Goal: Task Accomplishment & Management: Manage account settings

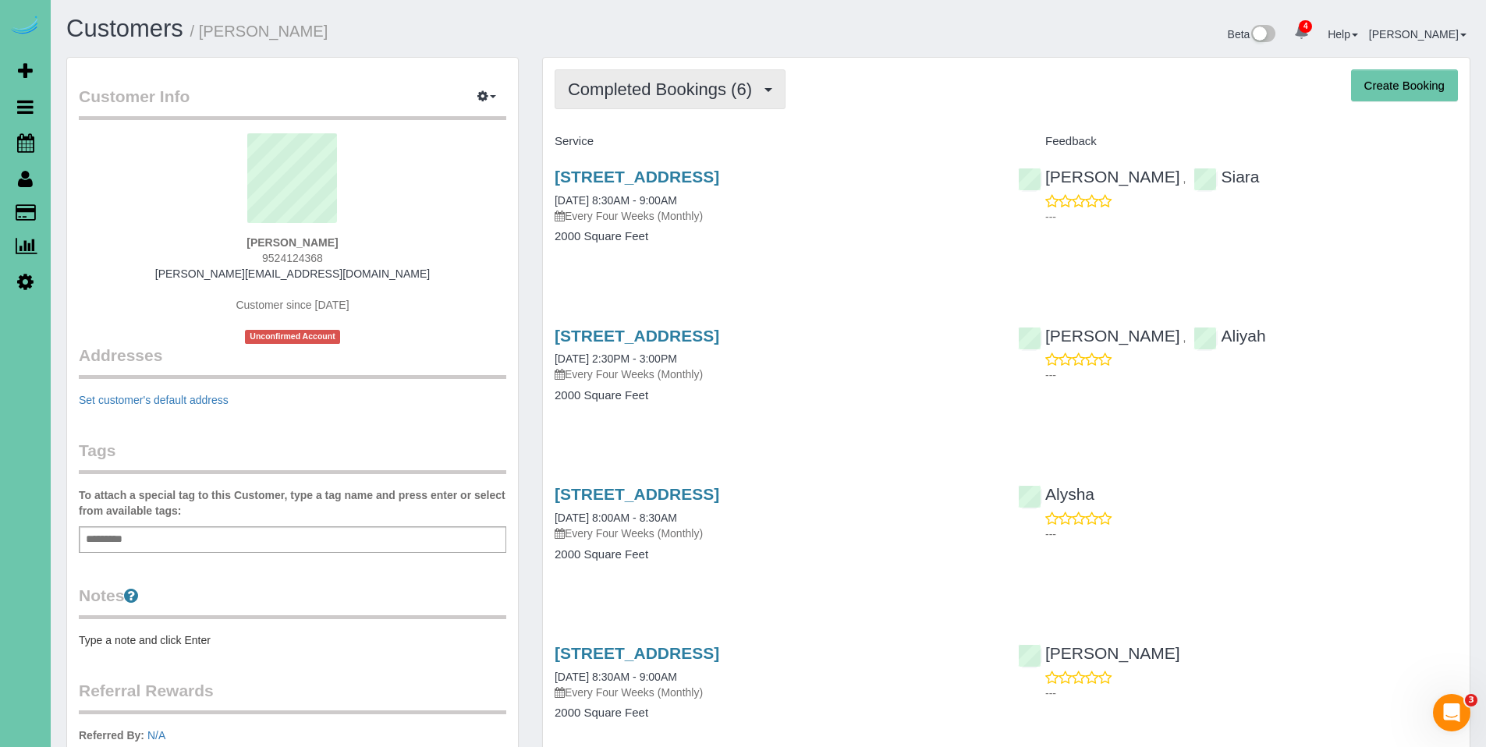
click at [662, 97] on span "Completed Bookings (6)" at bounding box center [664, 89] width 192 height 19
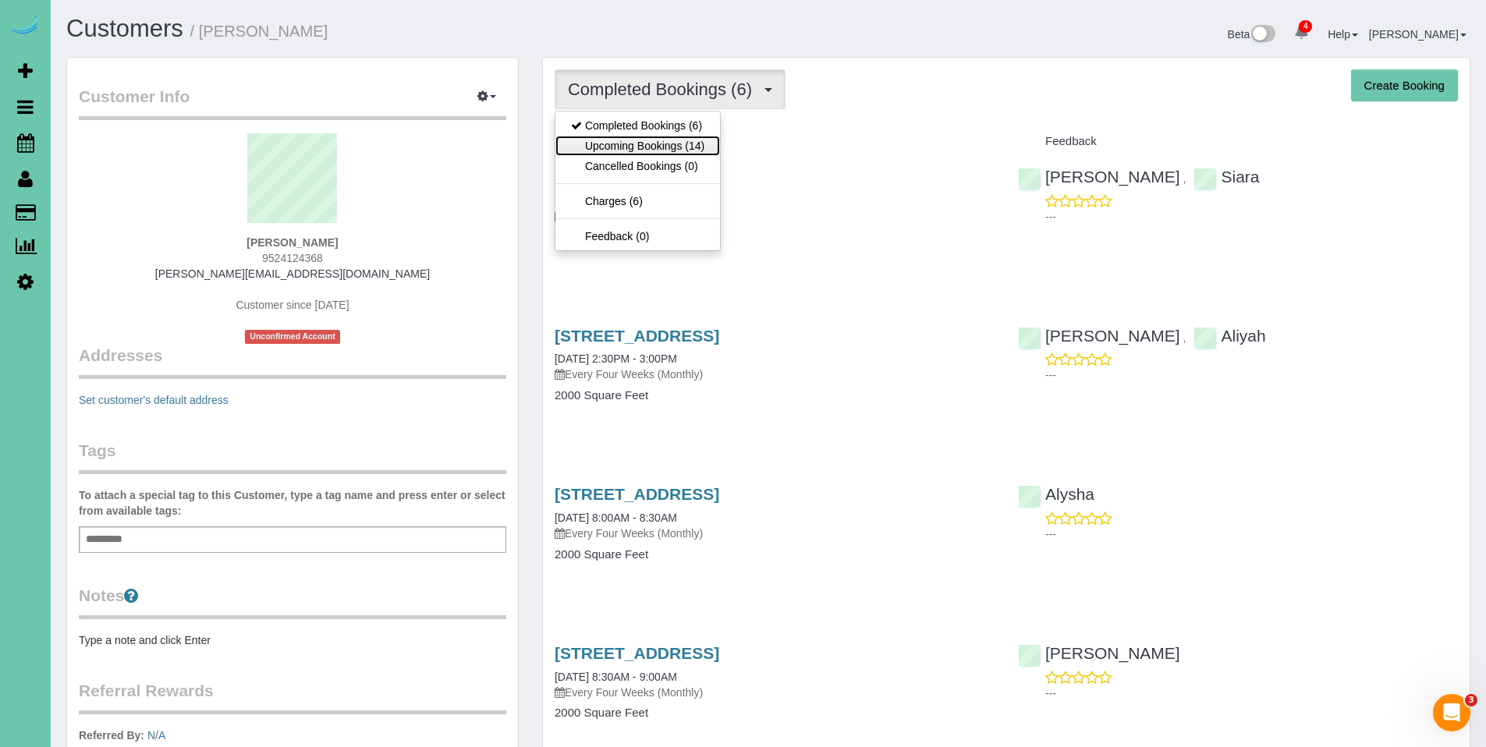
click at [635, 145] on link "Upcoming Bookings (14)" at bounding box center [637, 146] width 165 height 20
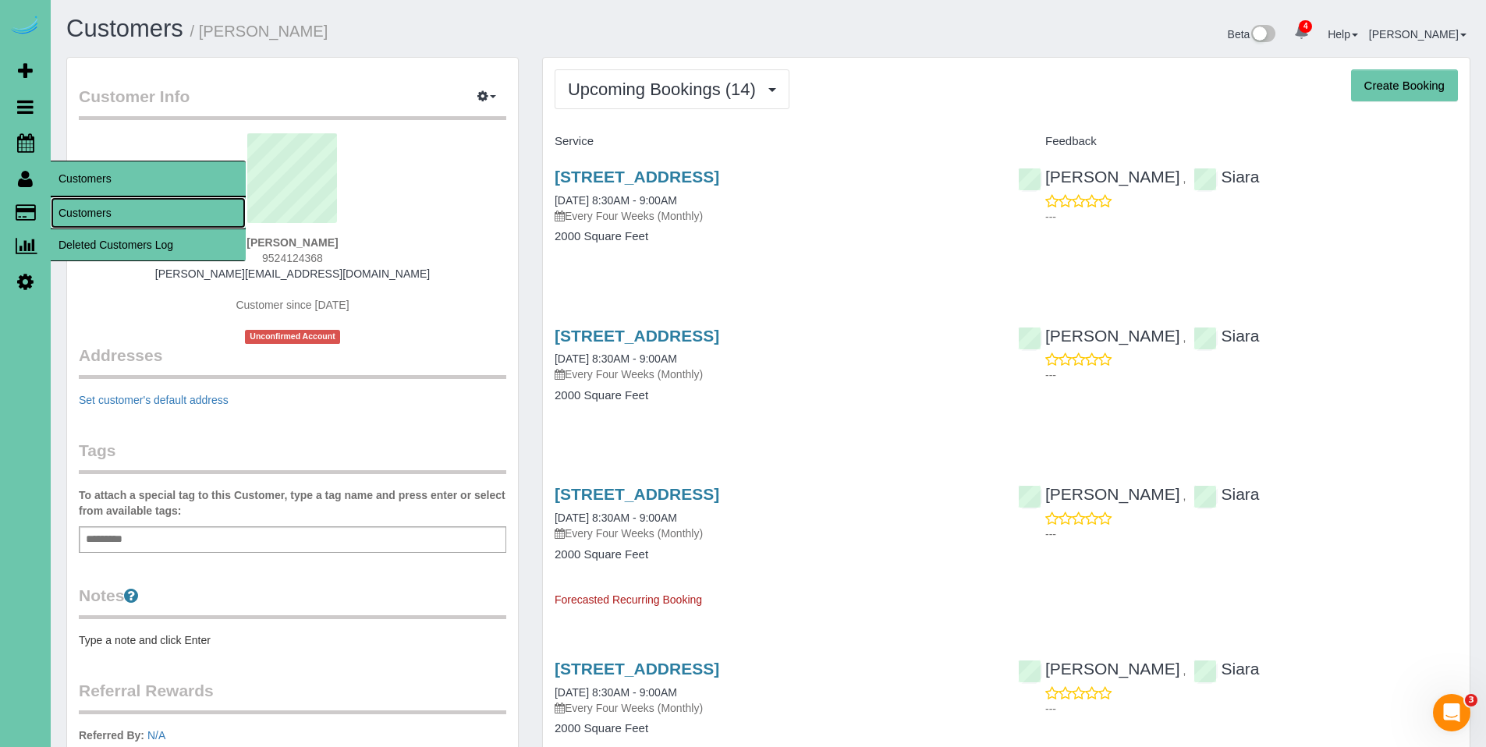
click at [84, 215] on link "Customers" at bounding box center [148, 212] width 195 height 31
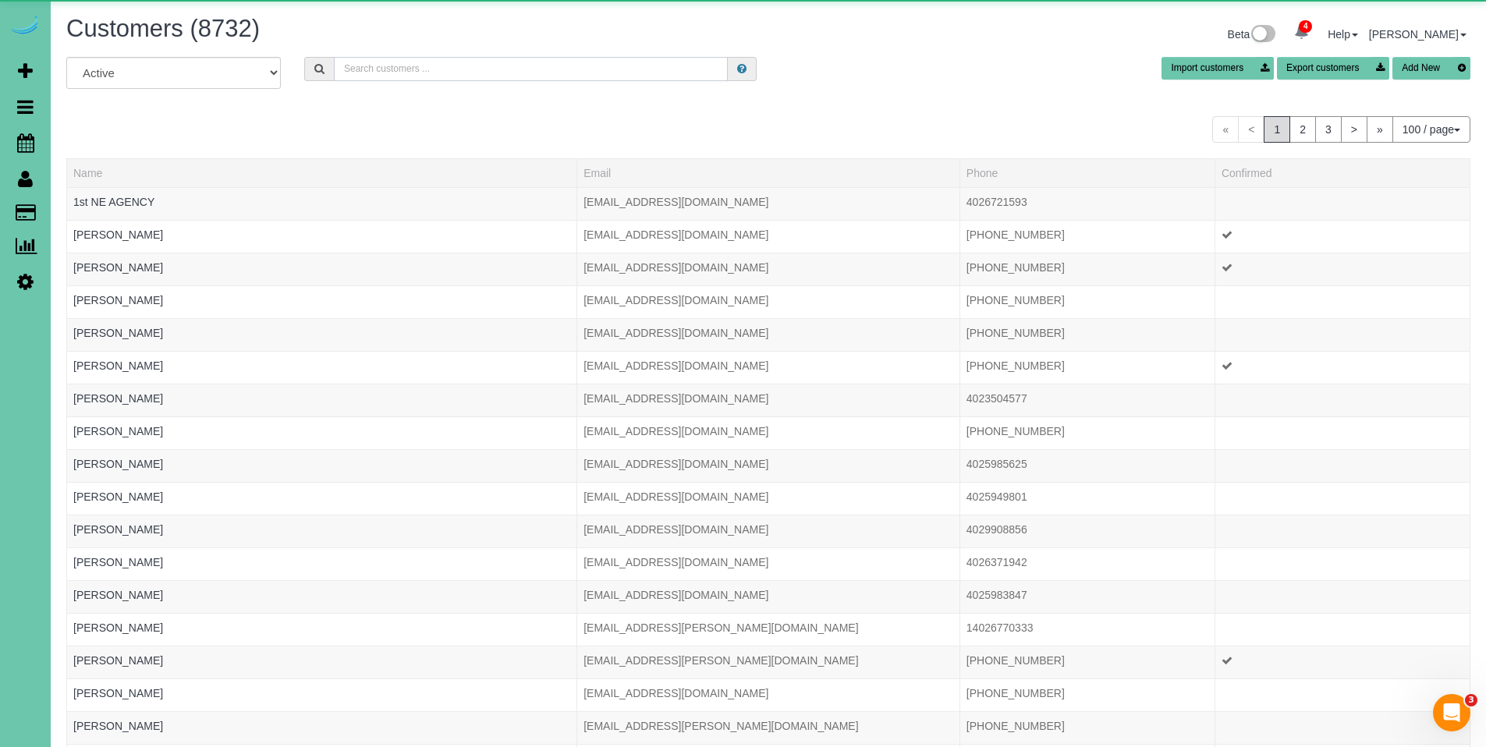
click at [604, 67] on input "text" at bounding box center [531, 69] width 394 height 24
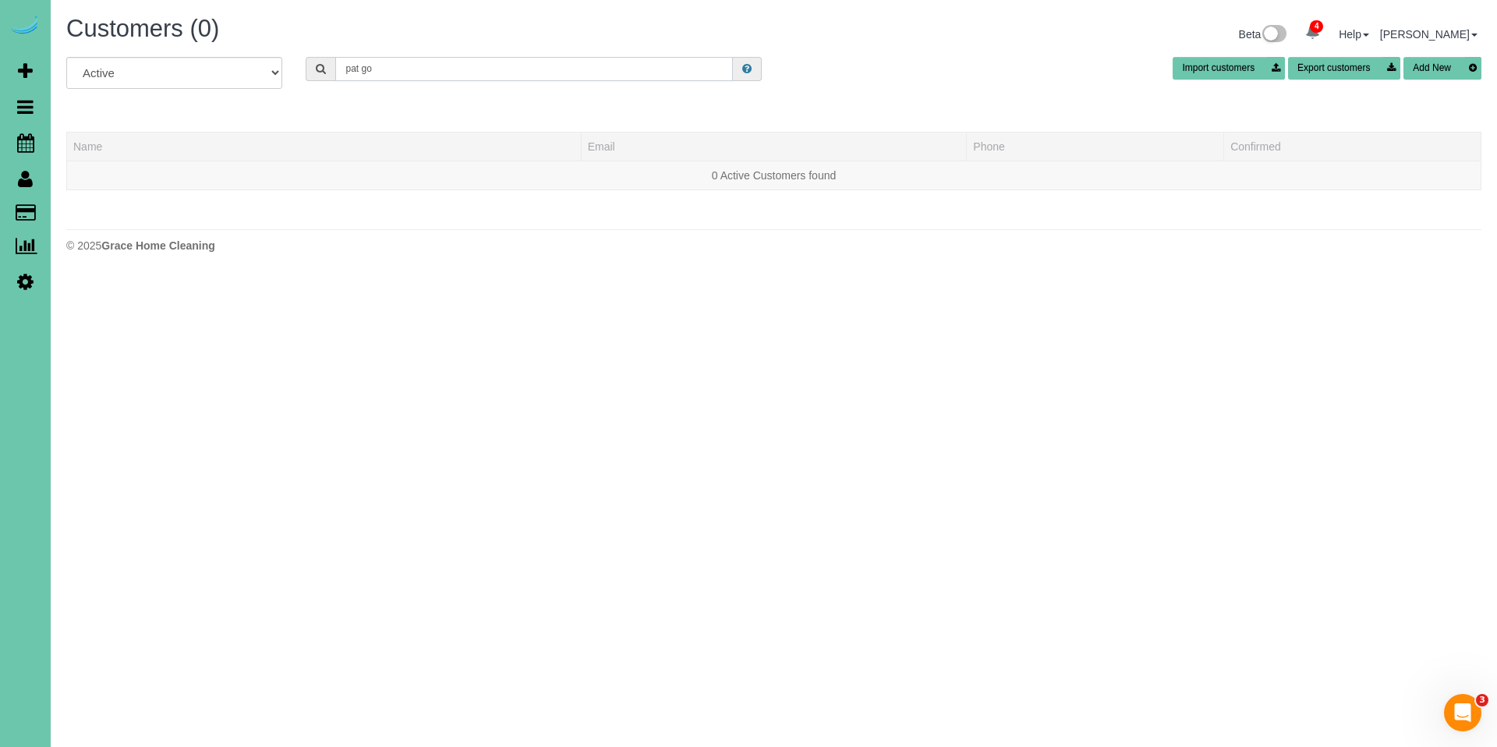
drag, startPoint x: 509, startPoint y: 60, endPoint x: 335, endPoint y: 59, distance: 173.9
click at [335, 59] on input "pat go" at bounding box center [534, 69] width 398 height 24
drag, startPoint x: 407, startPoint y: 76, endPoint x: 338, endPoint y: 70, distance: 68.9
click at [338, 70] on input "pat go" at bounding box center [534, 69] width 398 height 24
type input "goodyear"
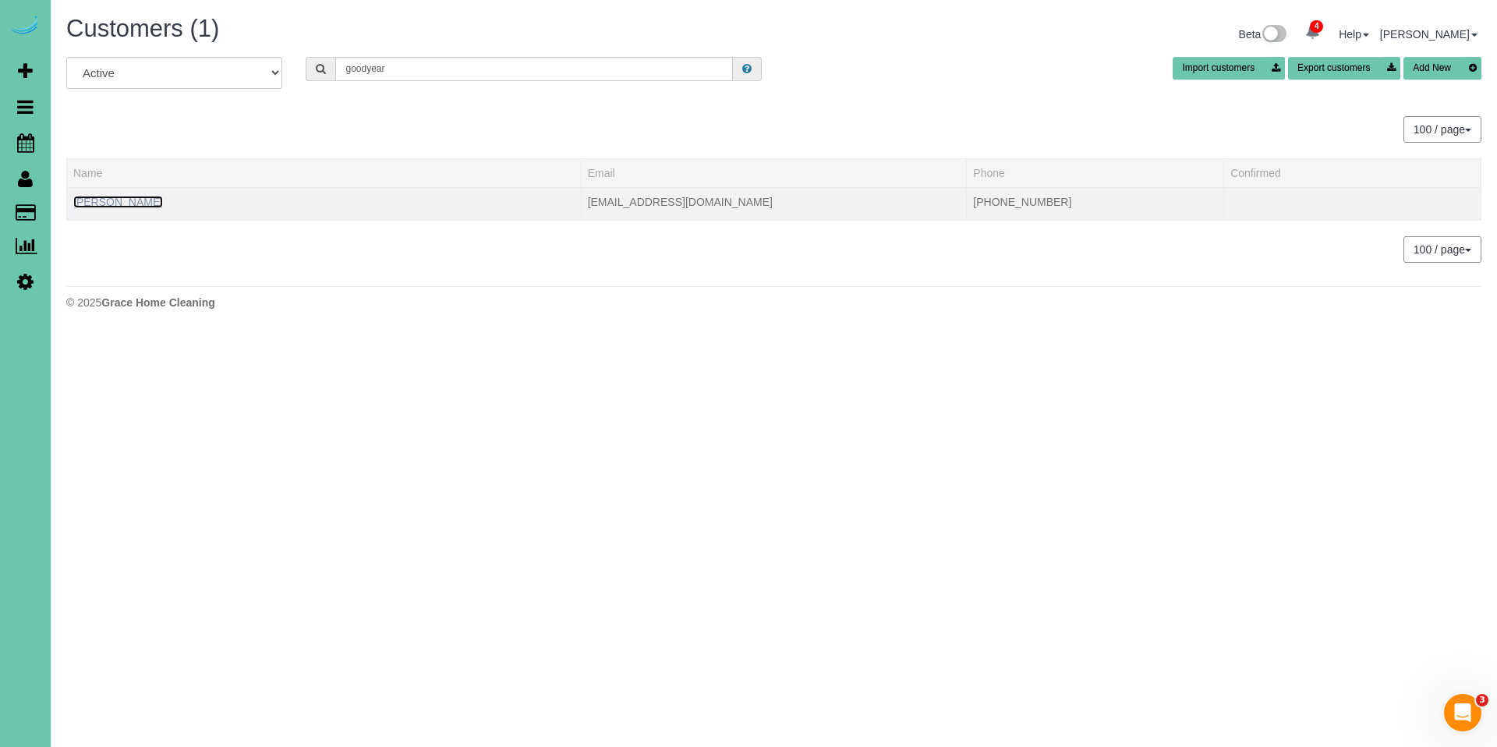
click at [150, 200] on link "Patricia Goodyear" at bounding box center [118, 202] width 90 height 12
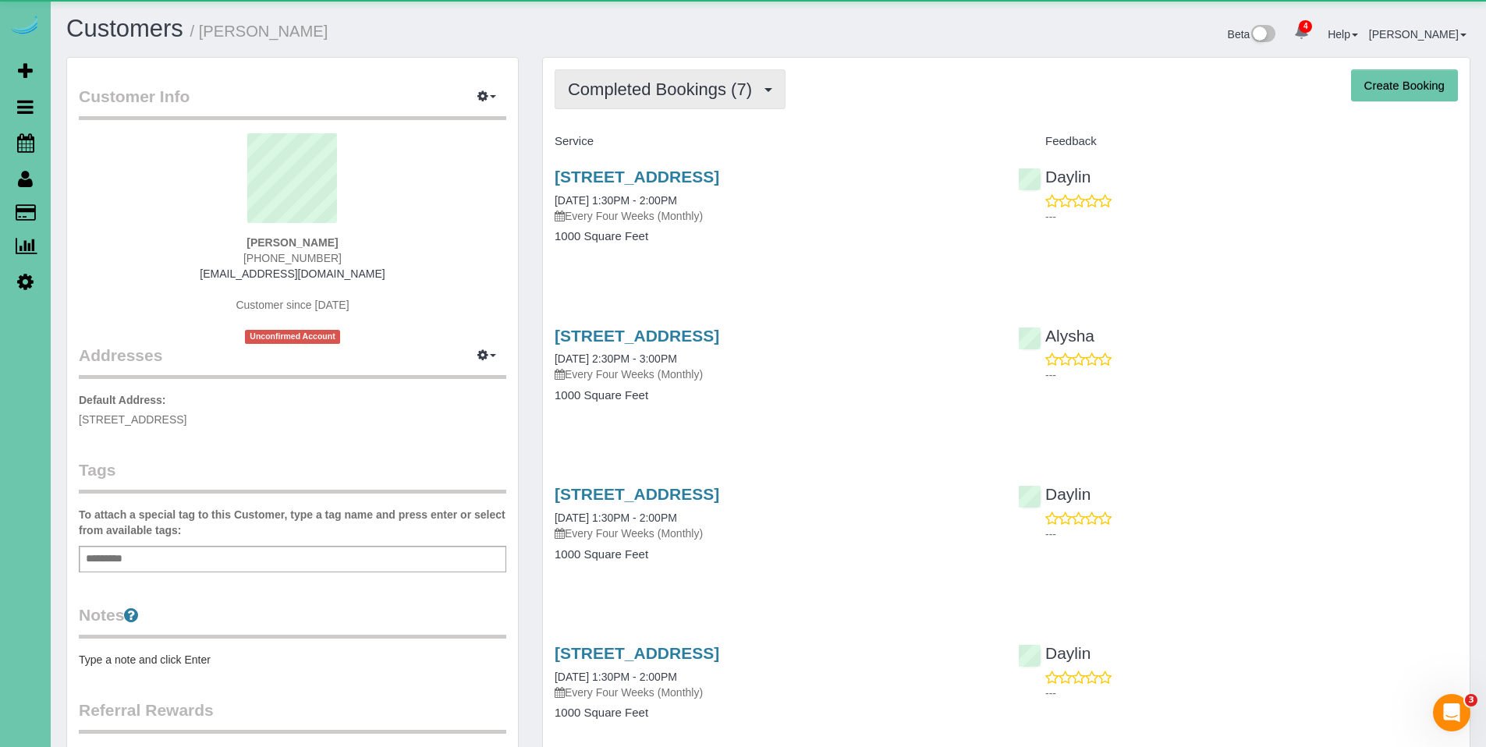
click at [689, 83] on span "Completed Bookings (7)" at bounding box center [664, 89] width 192 height 19
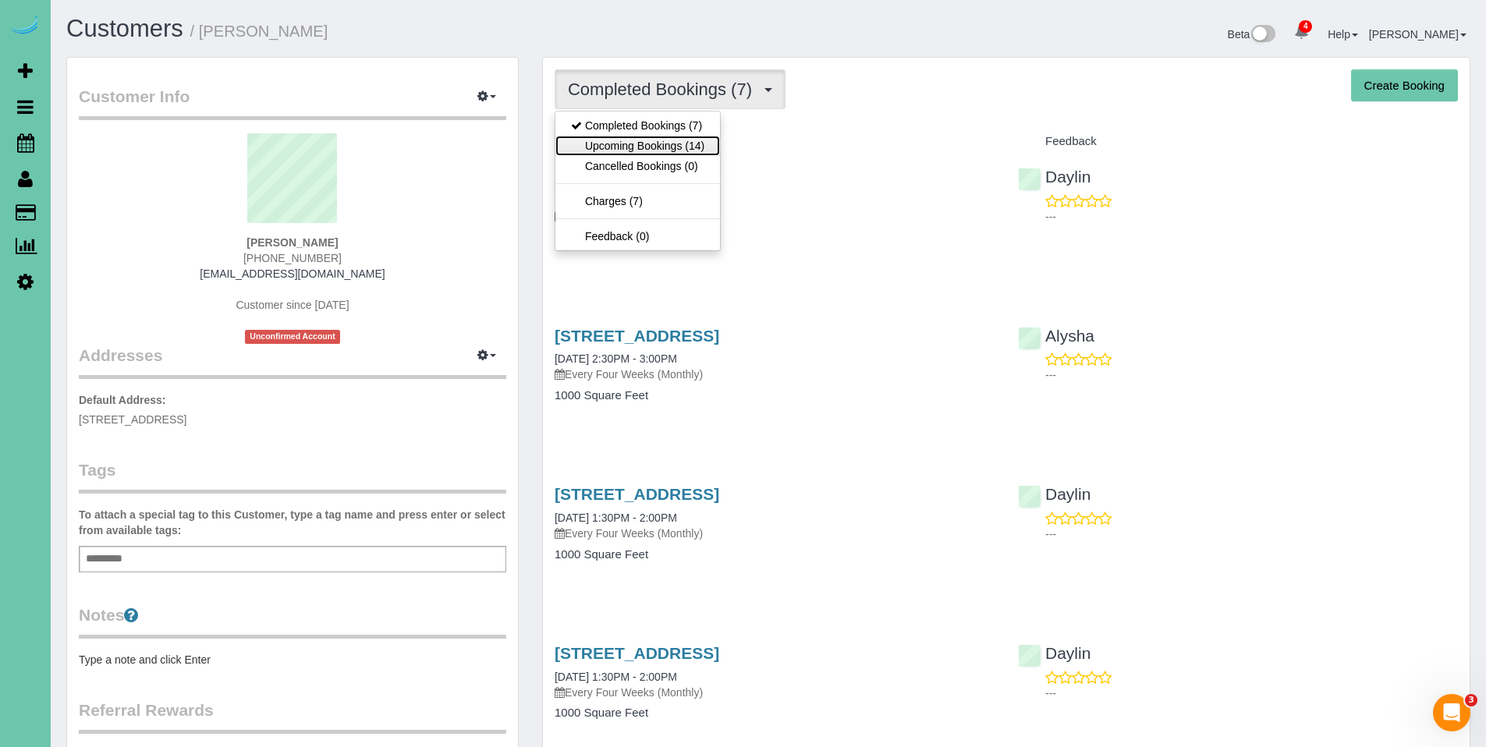
click at [635, 140] on link "Upcoming Bookings (14)" at bounding box center [637, 146] width 165 height 20
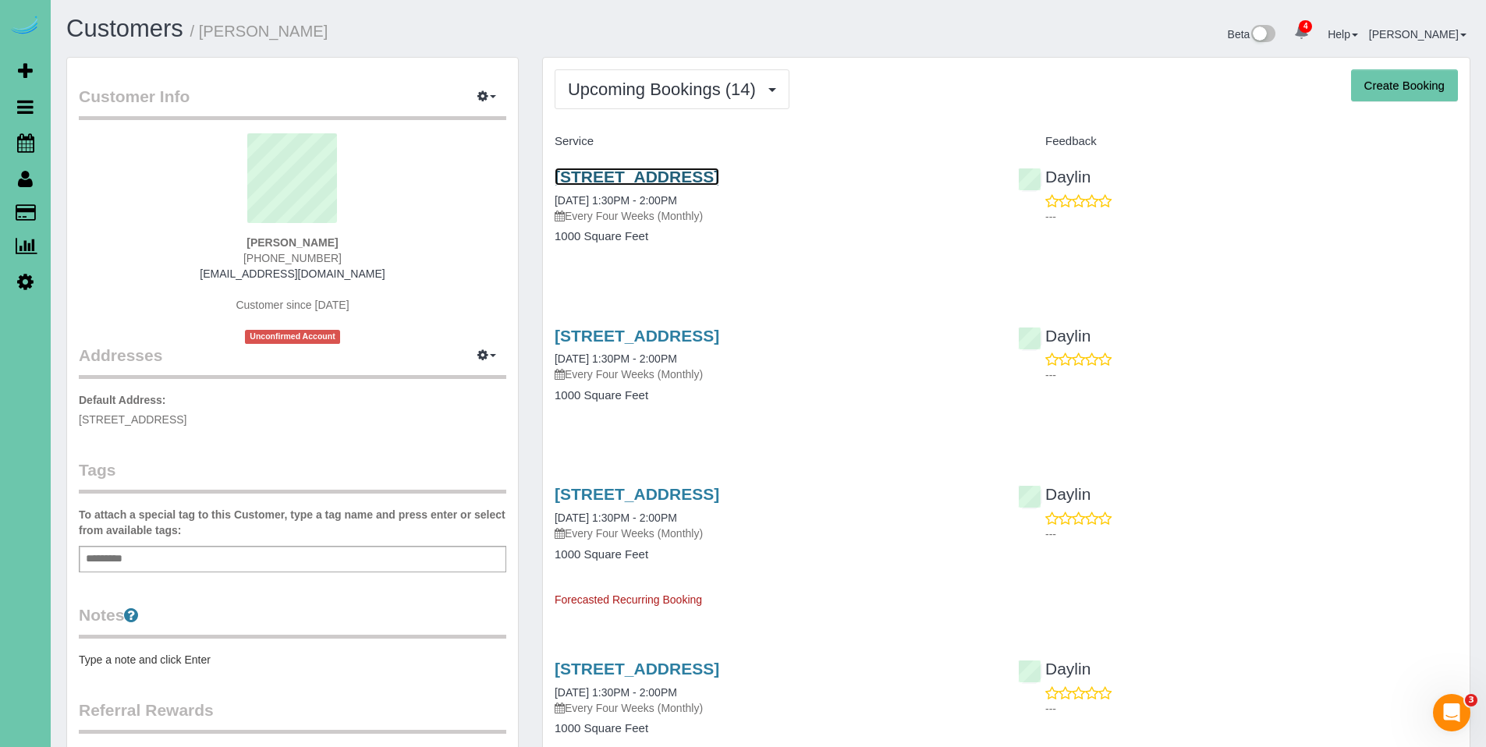
click at [643, 180] on link "2212 S 64th Plaza; Apt 434, Omaha, NE 68106" at bounding box center [636, 177] width 165 height 18
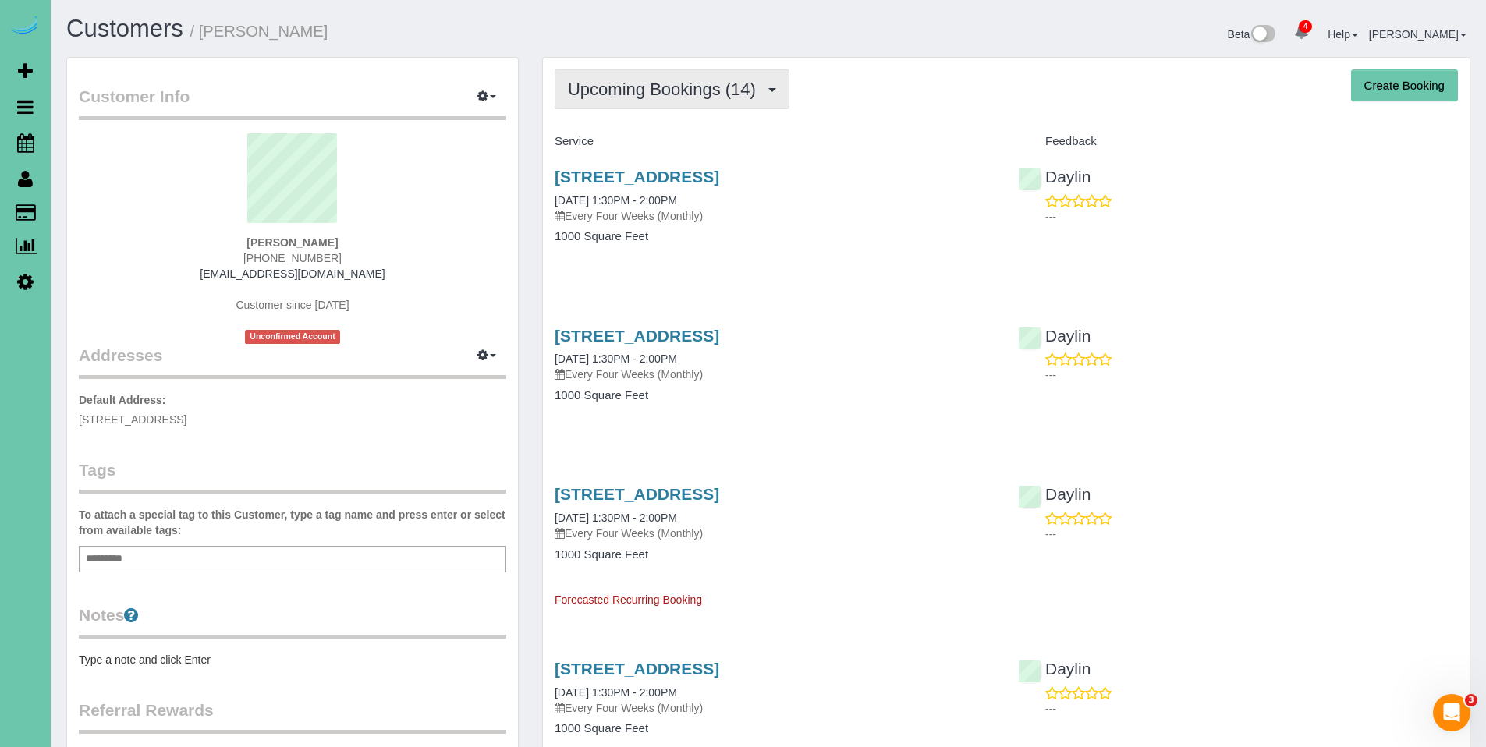
click at [696, 76] on button "Upcoming Bookings (14)" at bounding box center [671, 89] width 235 height 40
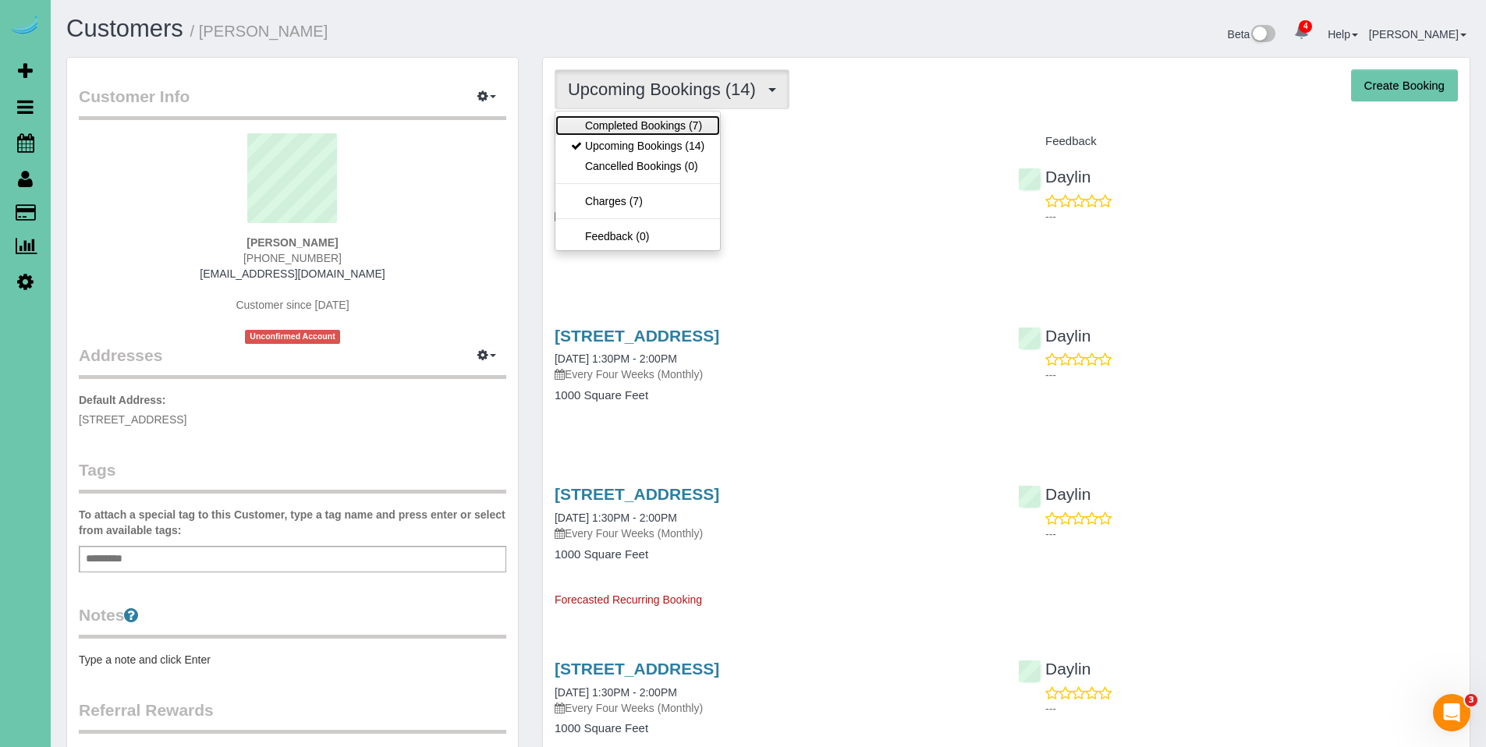
click at [629, 119] on link "Completed Bookings (7)" at bounding box center [637, 125] width 165 height 20
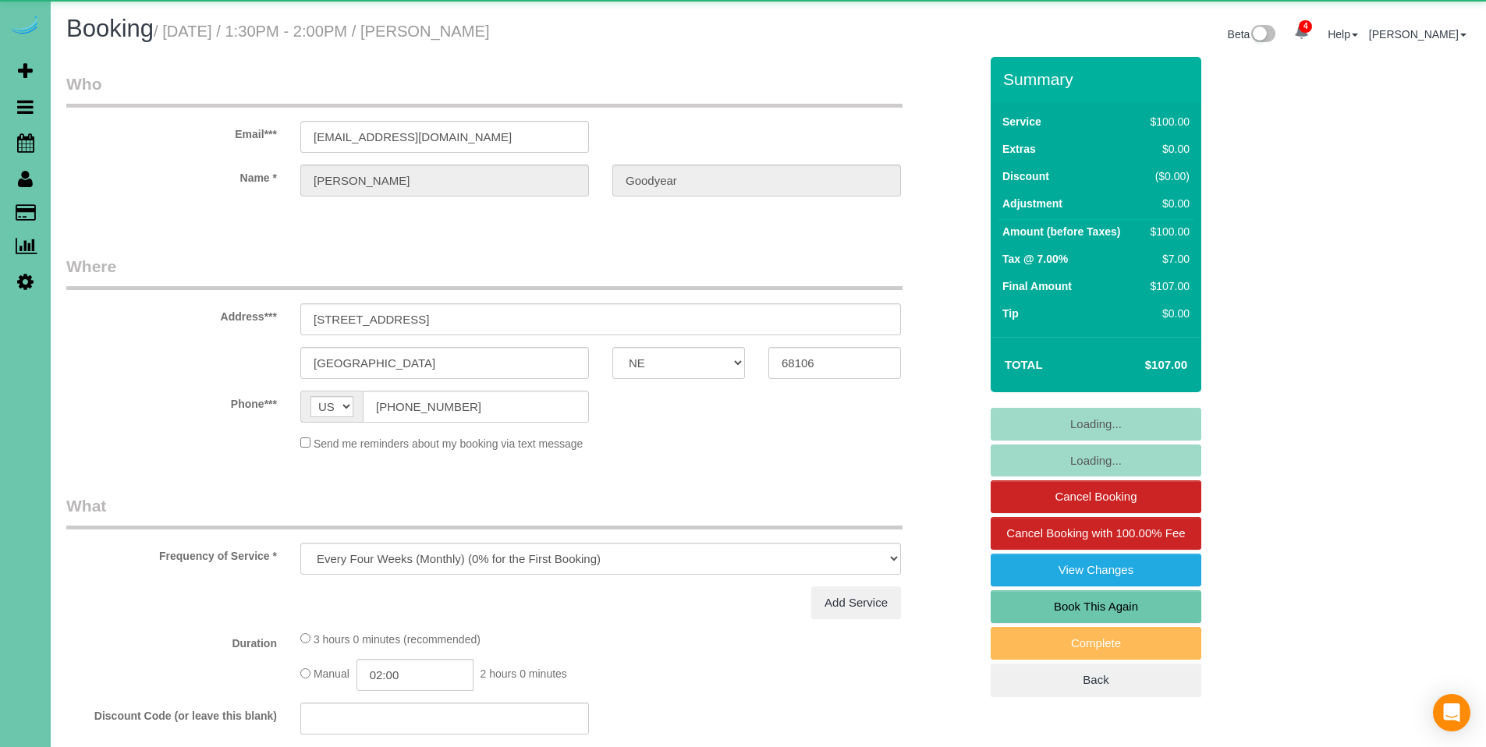
select select "NE"
select select "object:676"
select select "number:34"
select select "number:40"
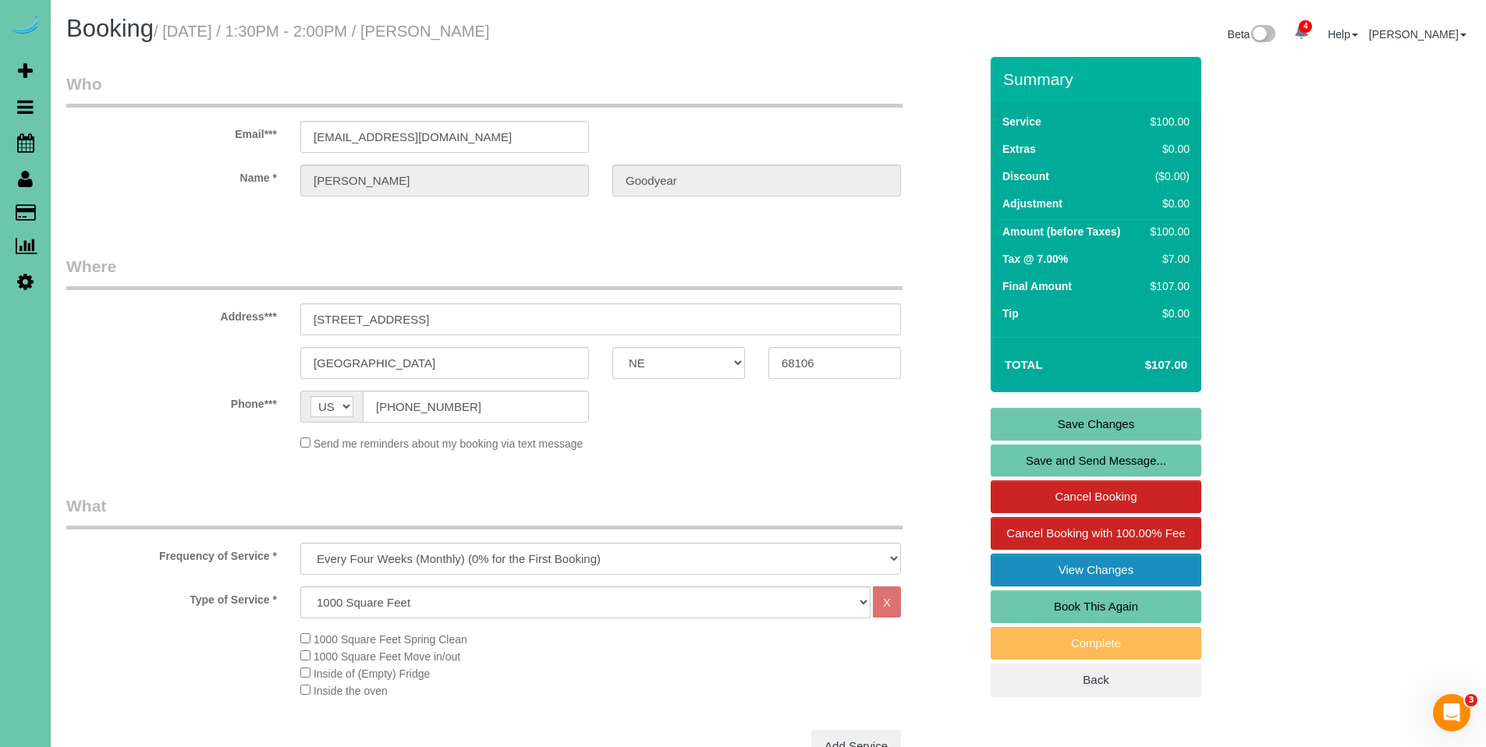
click at [1126, 561] on link "View Changes" at bounding box center [1095, 570] width 211 height 33
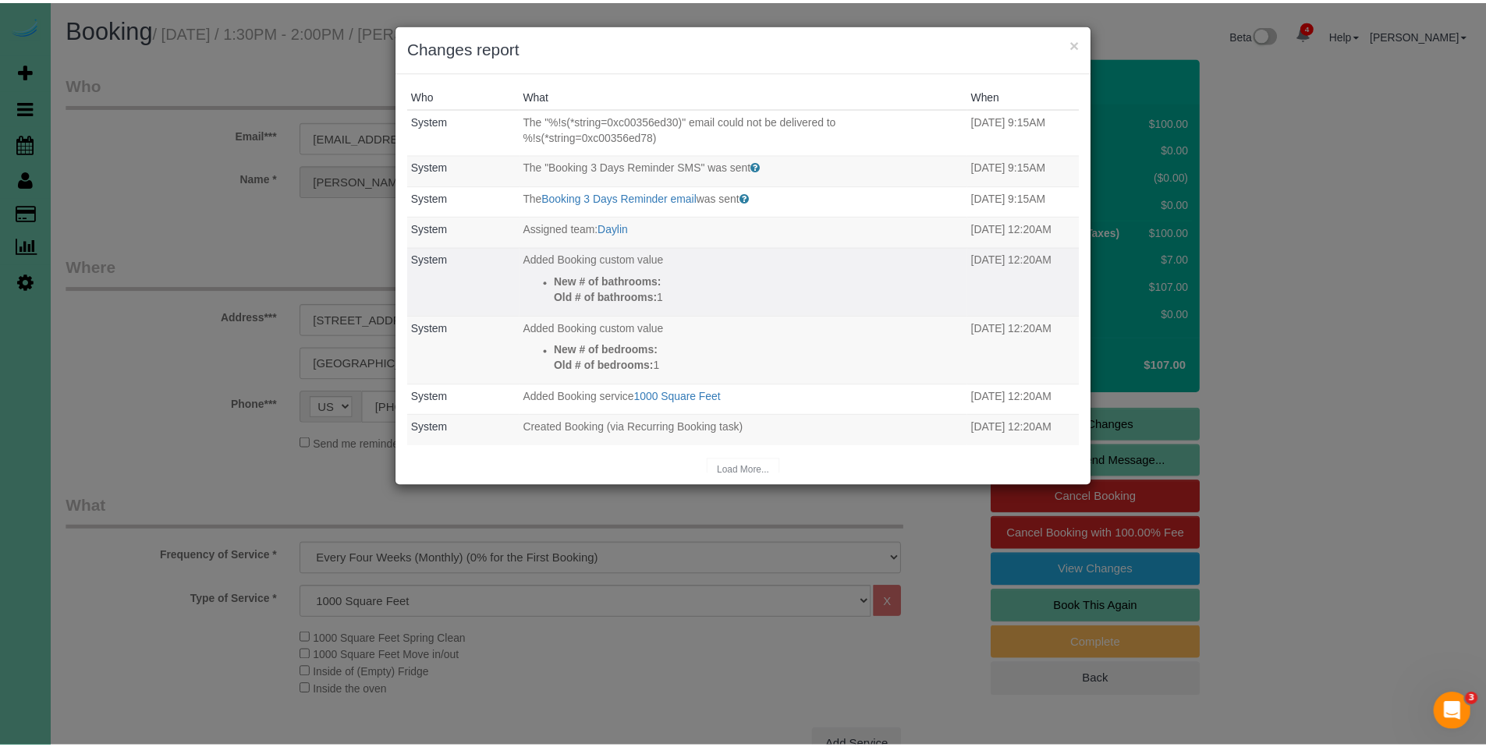
scroll to position [9, 0]
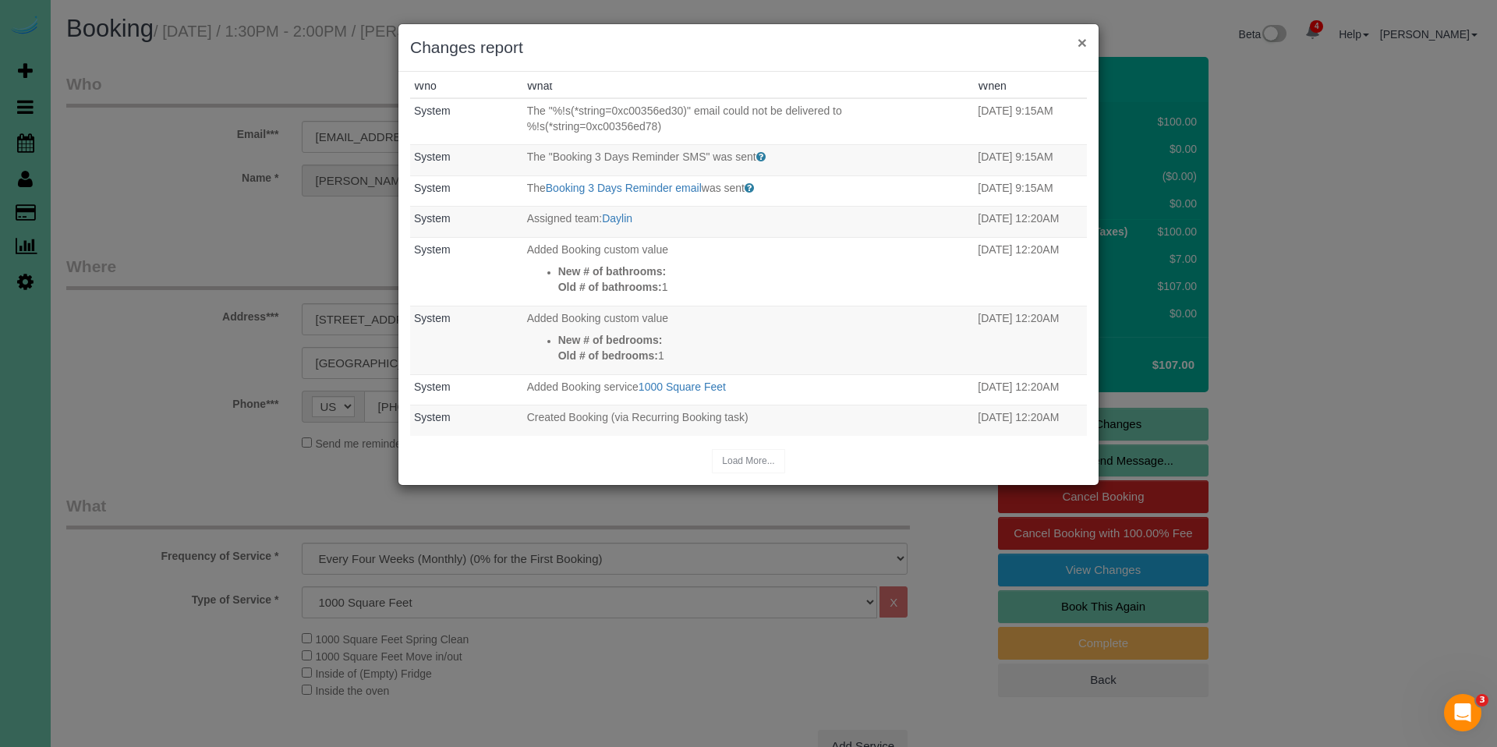
click at [1082, 42] on button "×" at bounding box center [1082, 42] width 9 height 16
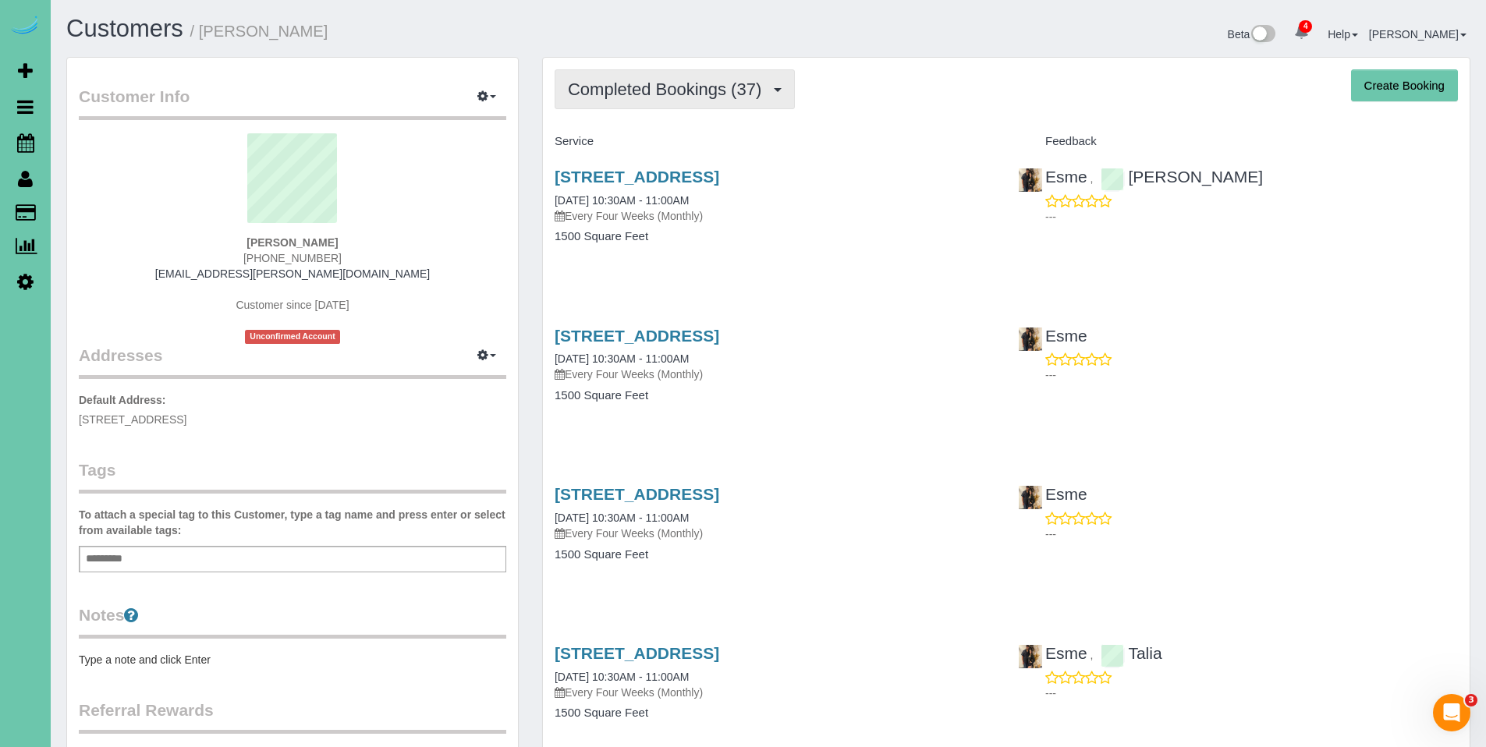
click at [662, 101] on button "Completed Bookings (37)" at bounding box center [674, 89] width 240 height 40
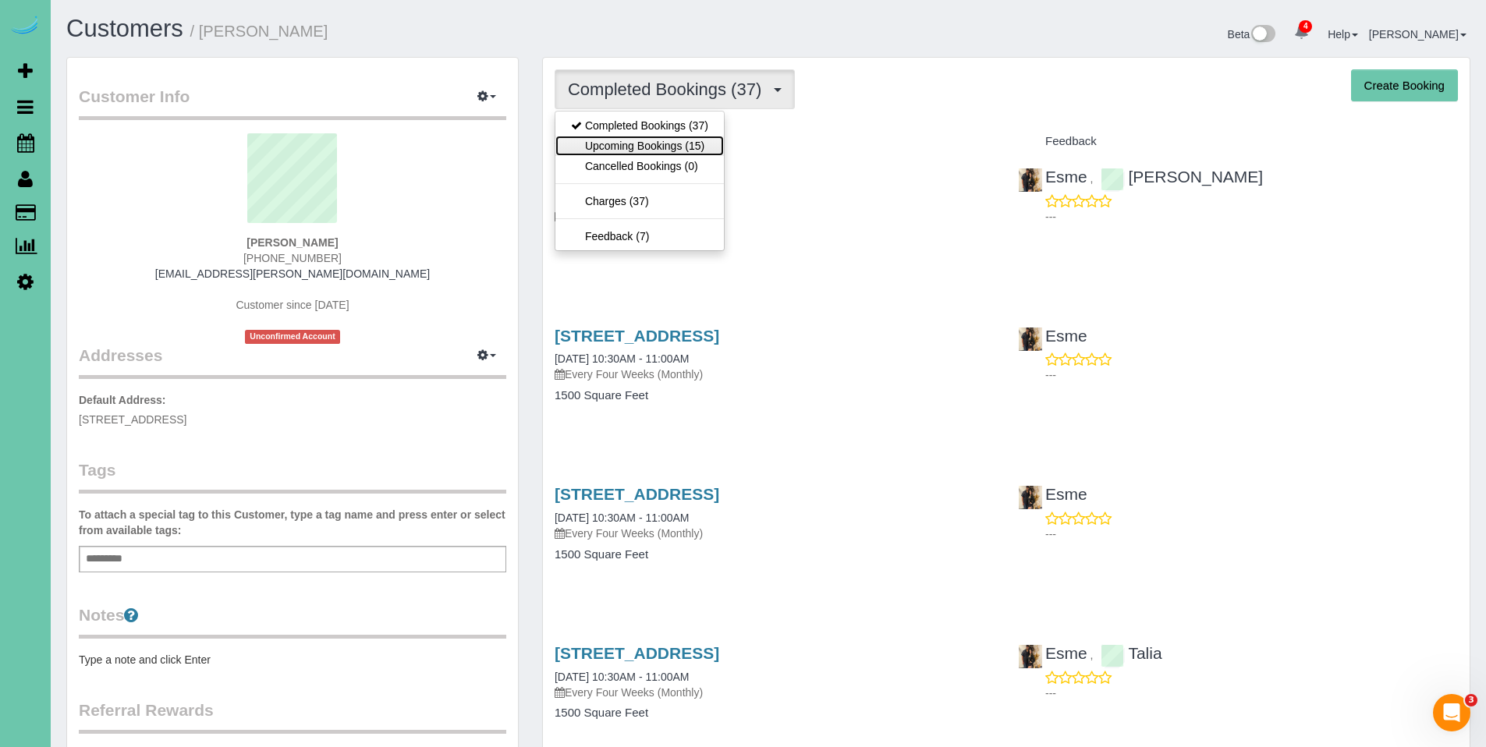
click at [648, 143] on link "Upcoming Bookings (15)" at bounding box center [639, 146] width 168 height 20
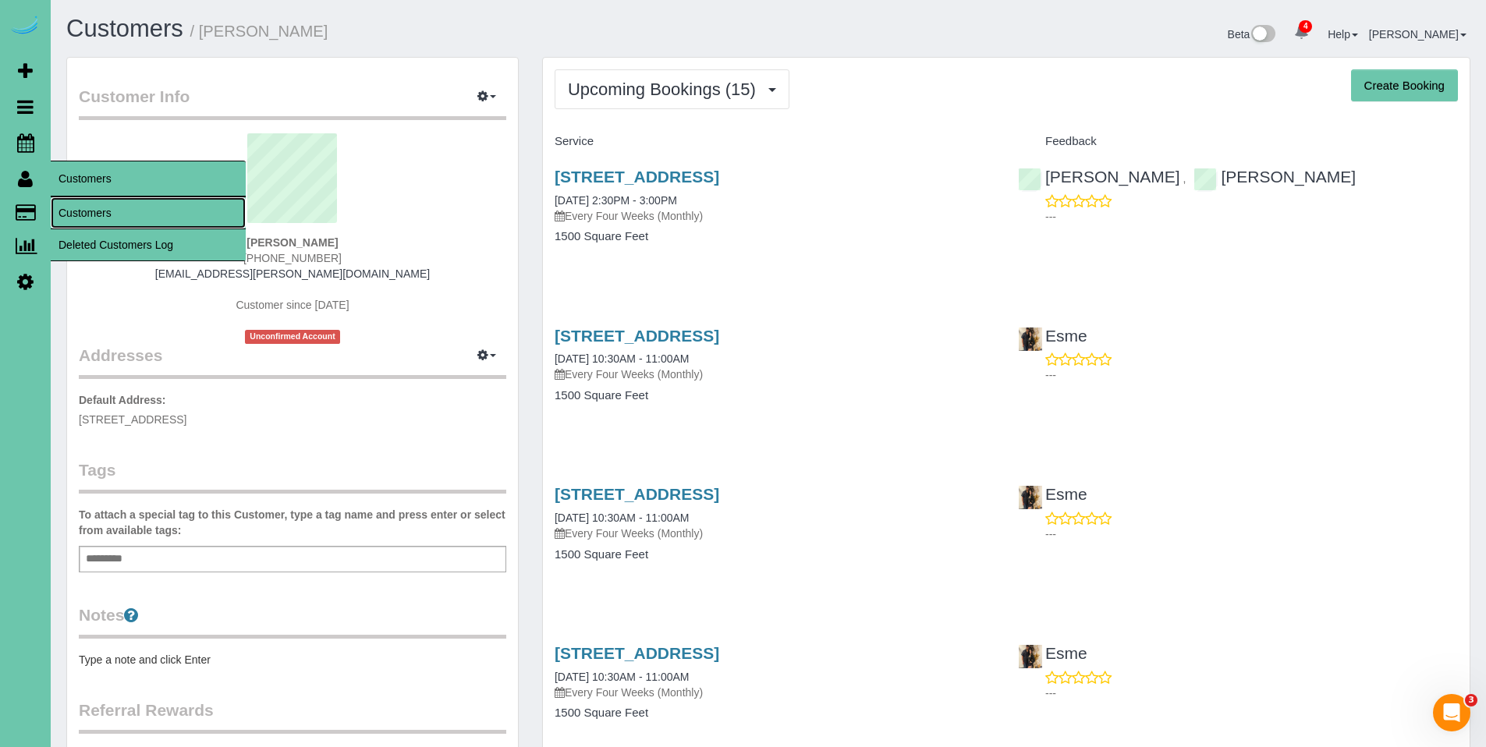
click at [70, 203] on link "Customers" at bounding box center [148, 212] width 195 height 31
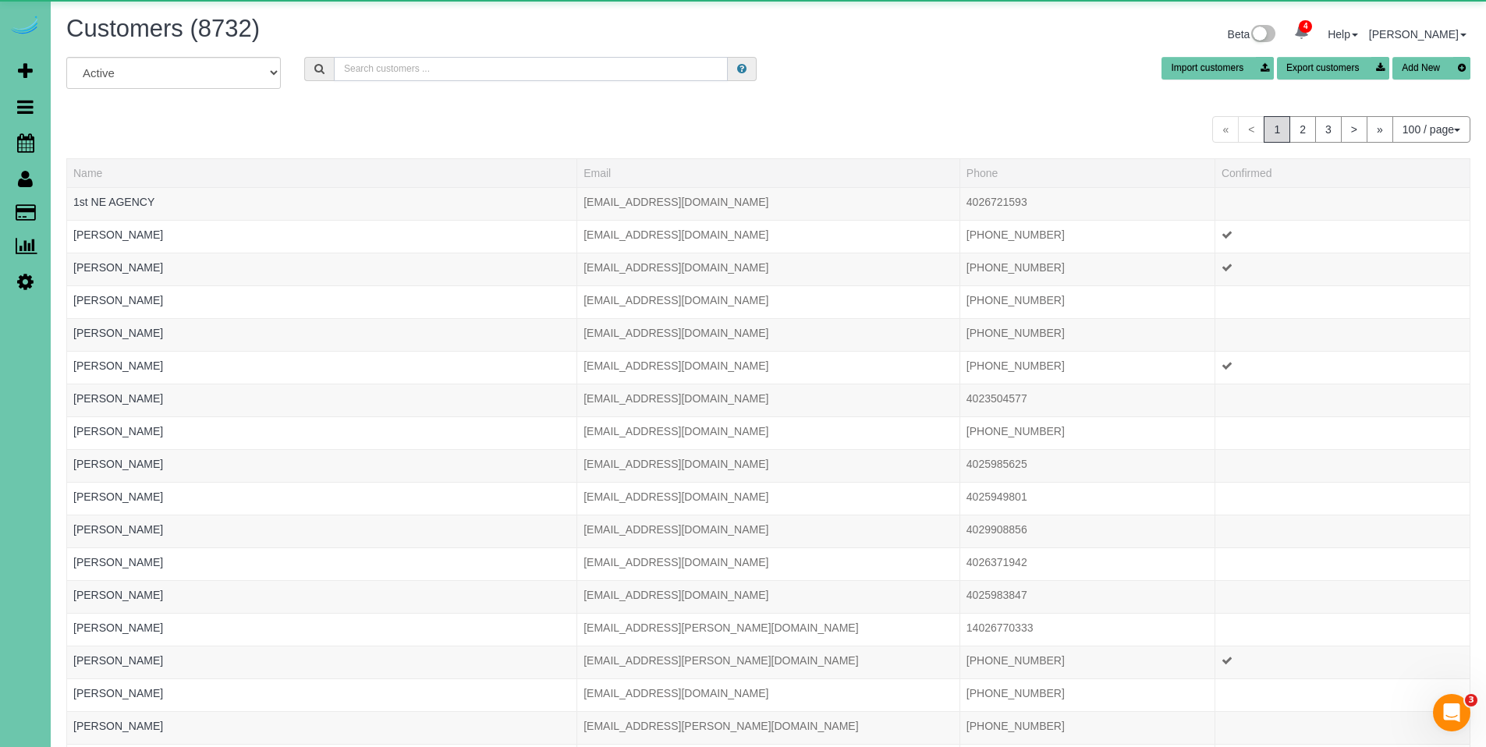
click at [540, 70] on input "text" at bounding box center [531, 69] width 394 height 24
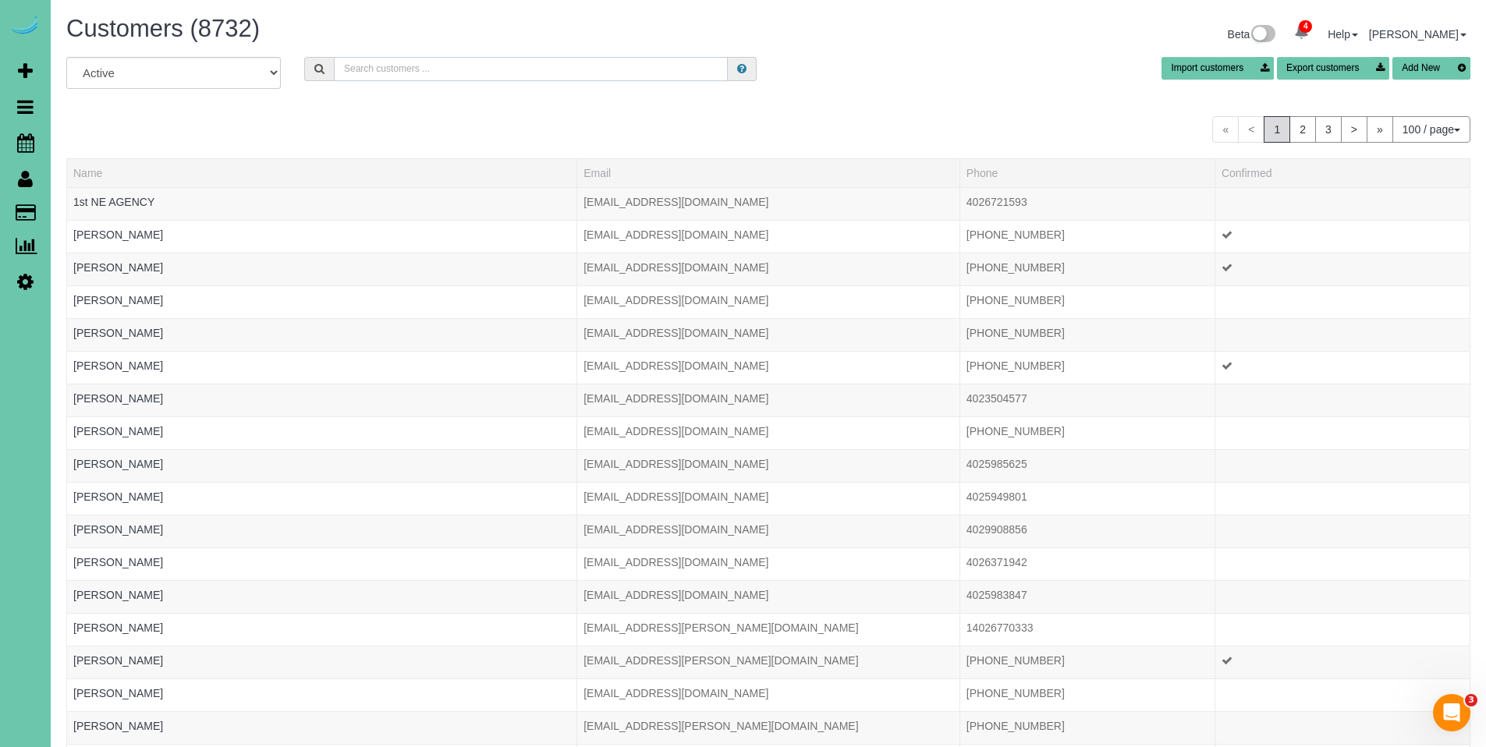
type input "j"
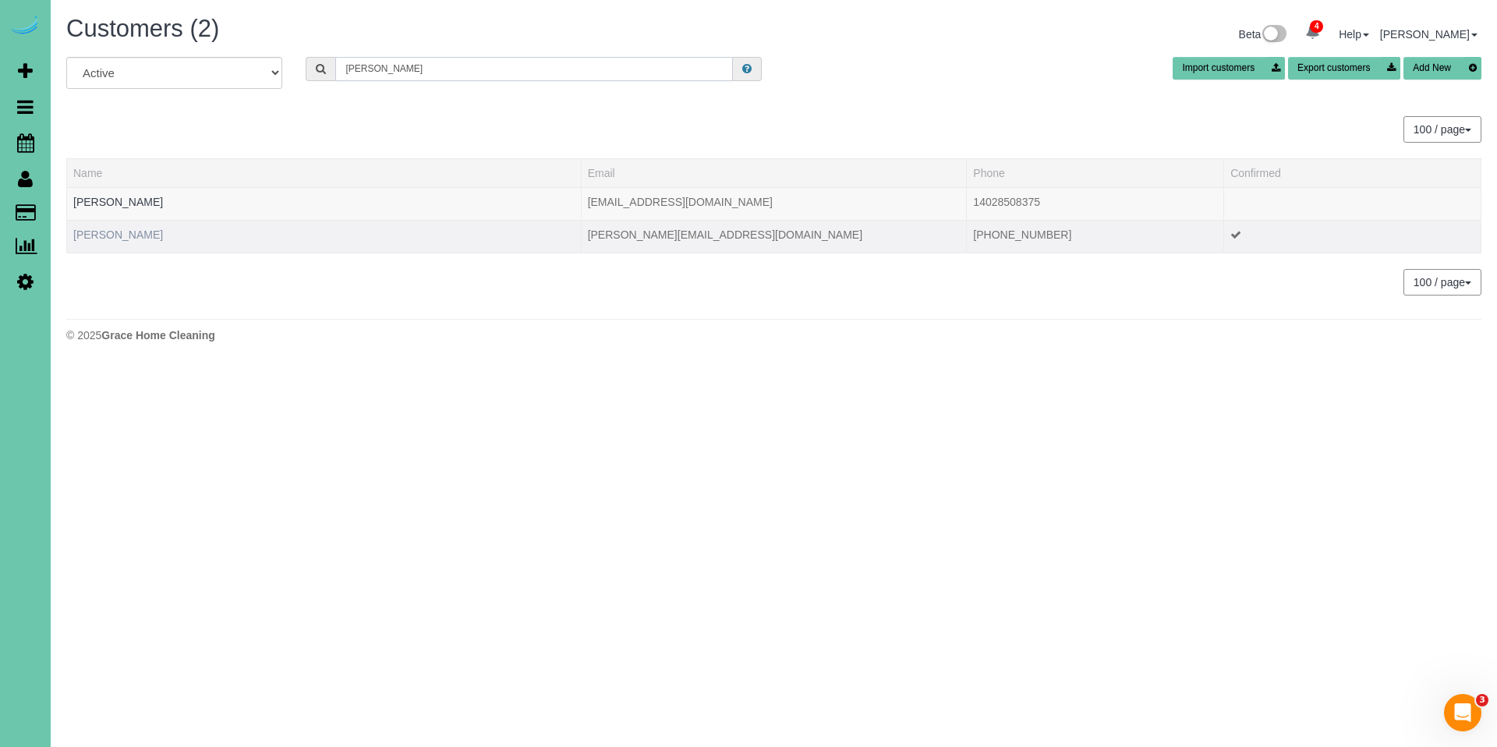
type input "heather g"
click at [108, 231] on link "Heather Graveline" at bounding box center [118, 235] width 90 height 12
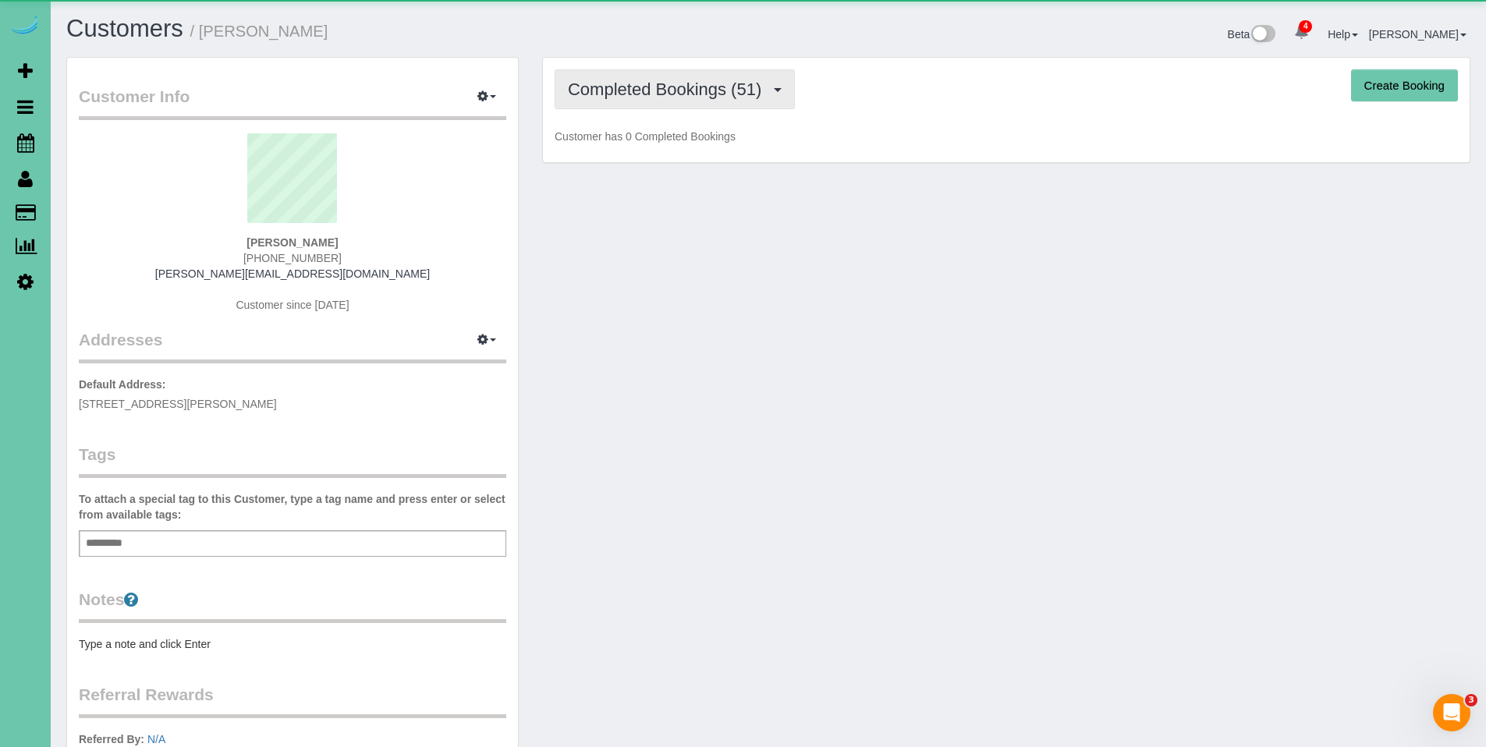
click at [639, 93] on span "Completed Bookings (51)" at bounding box center [668, 89] width 201 height 19
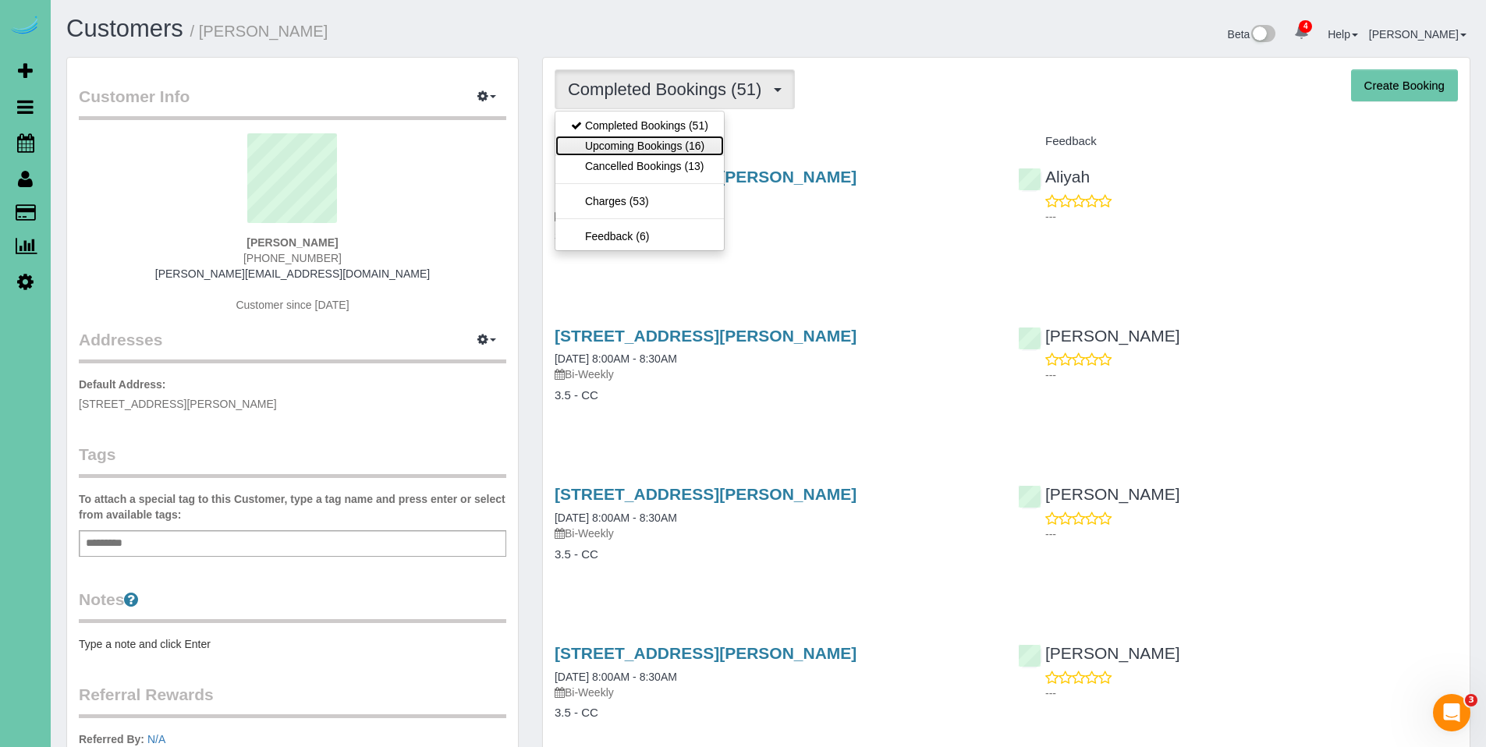
click at [624, 146] on link "Upcoming Bookings (16)" at bounding box center [639, 146] width 168 height 20
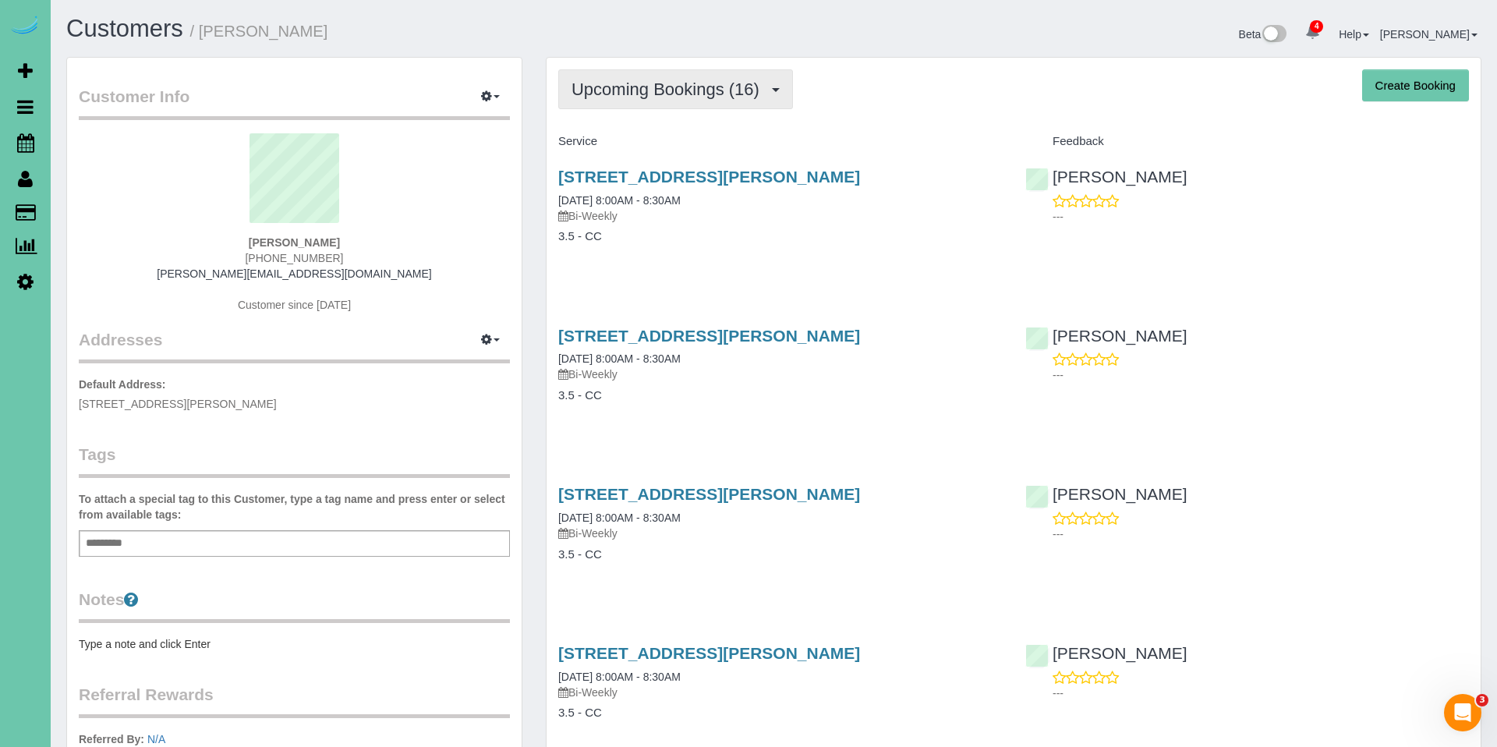
click at [679, 87] on span "Upcoming Bookings (16)" at bounding box center [670, 89] width 196 height 19
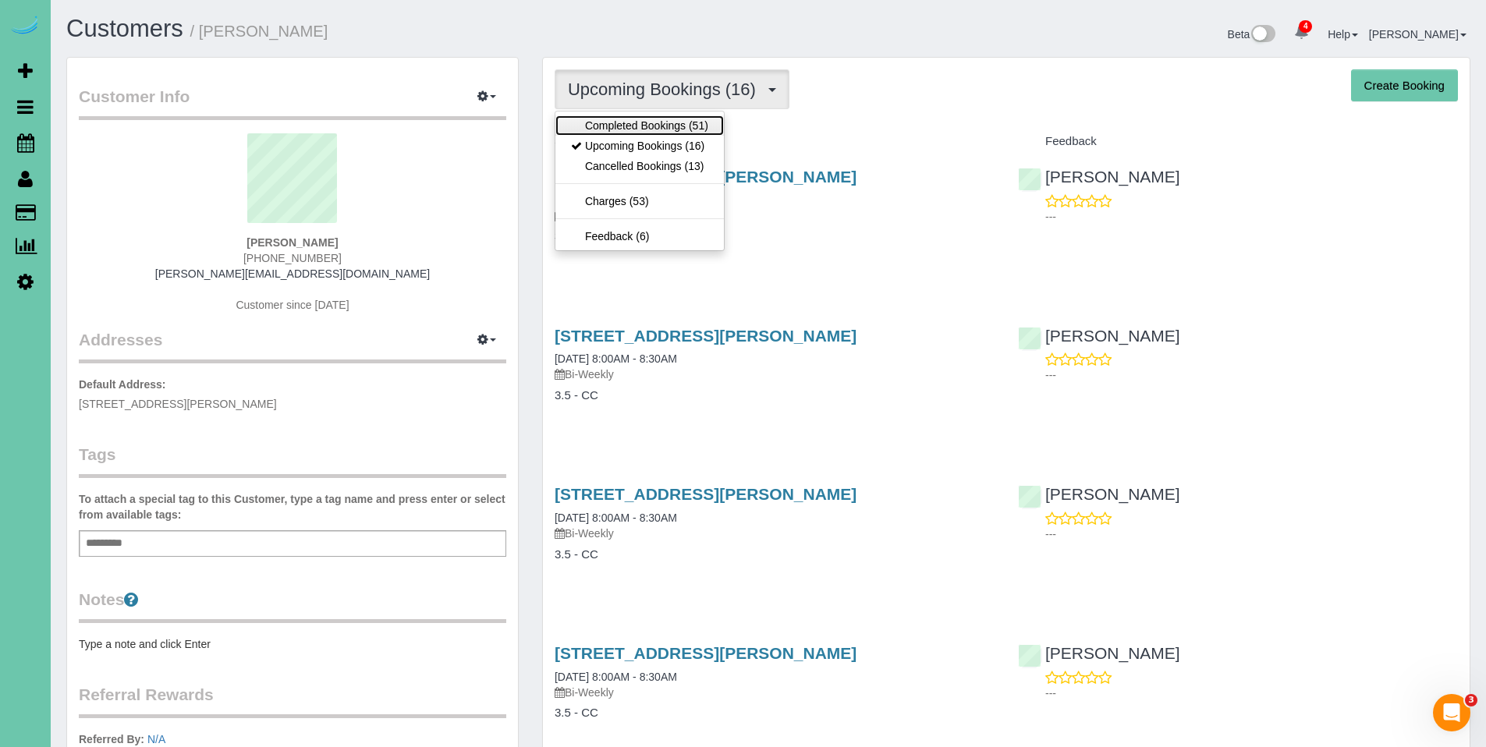
click at [655, 126] on link "Completed Bookings (51)" at bounding box center [639, 125] width 168 height 20
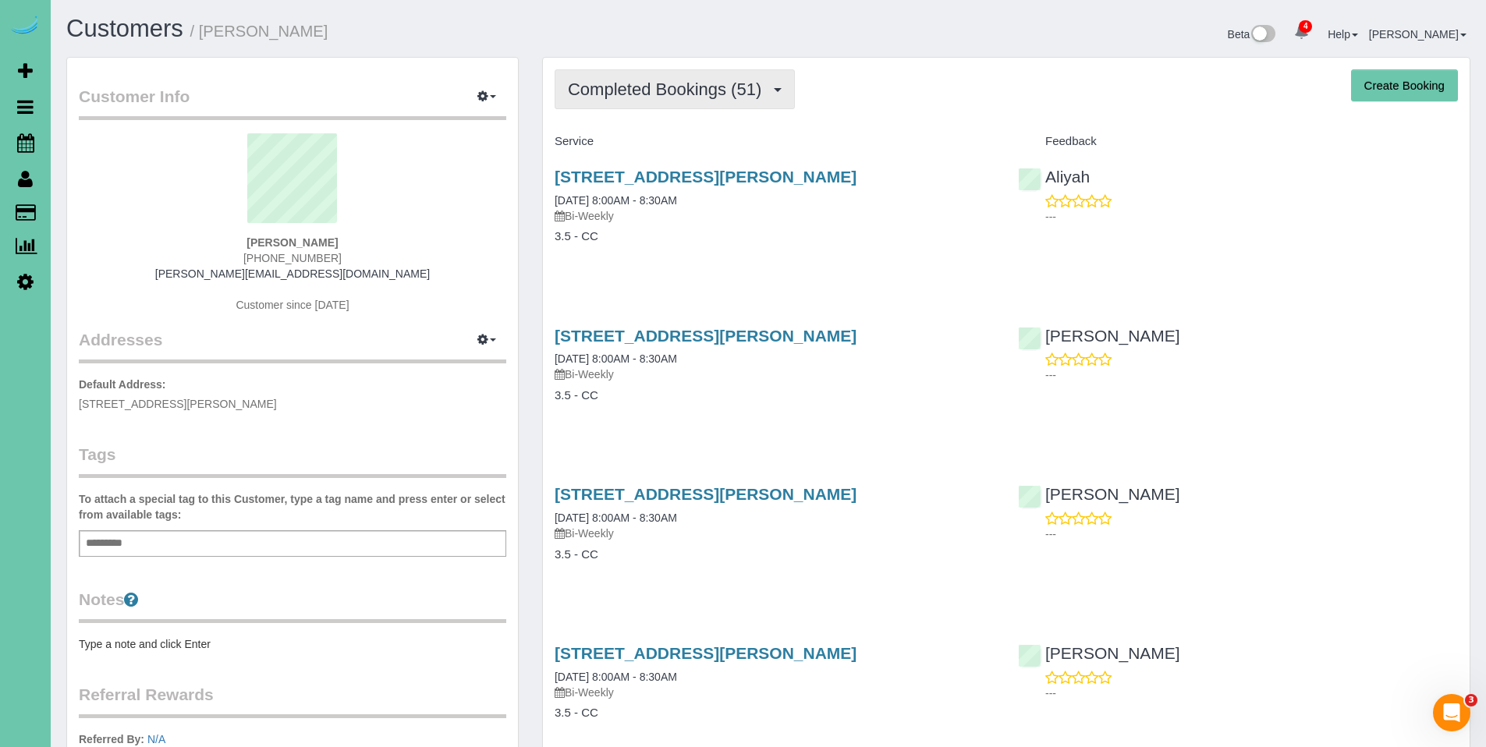
click at [662, 86] on span "Completed Bookings (51)" at bounding box center [668, 89] width 201 height 19
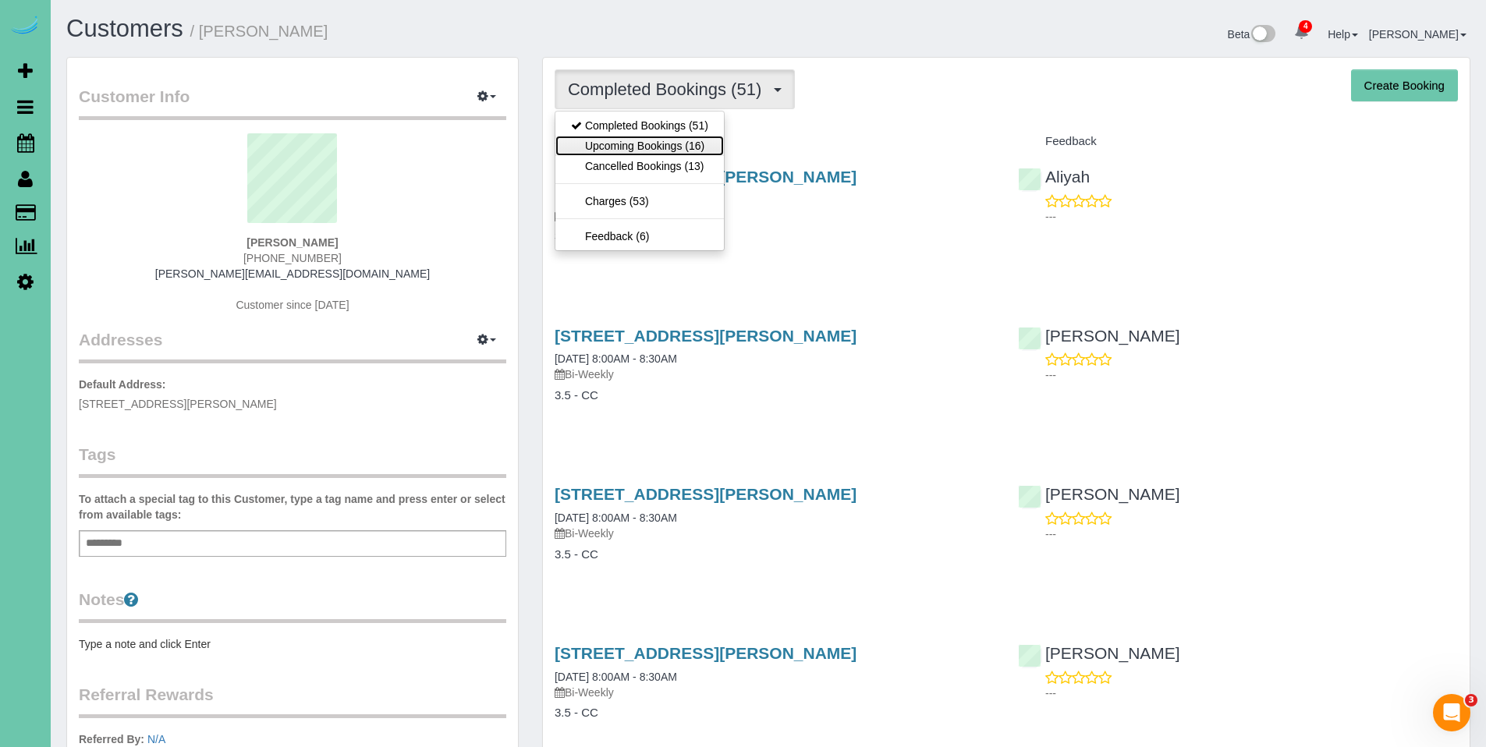
click at [645, 143] on link "Upcoming Bookings (16)" at bounding box center [639, 146] width 168 height 20
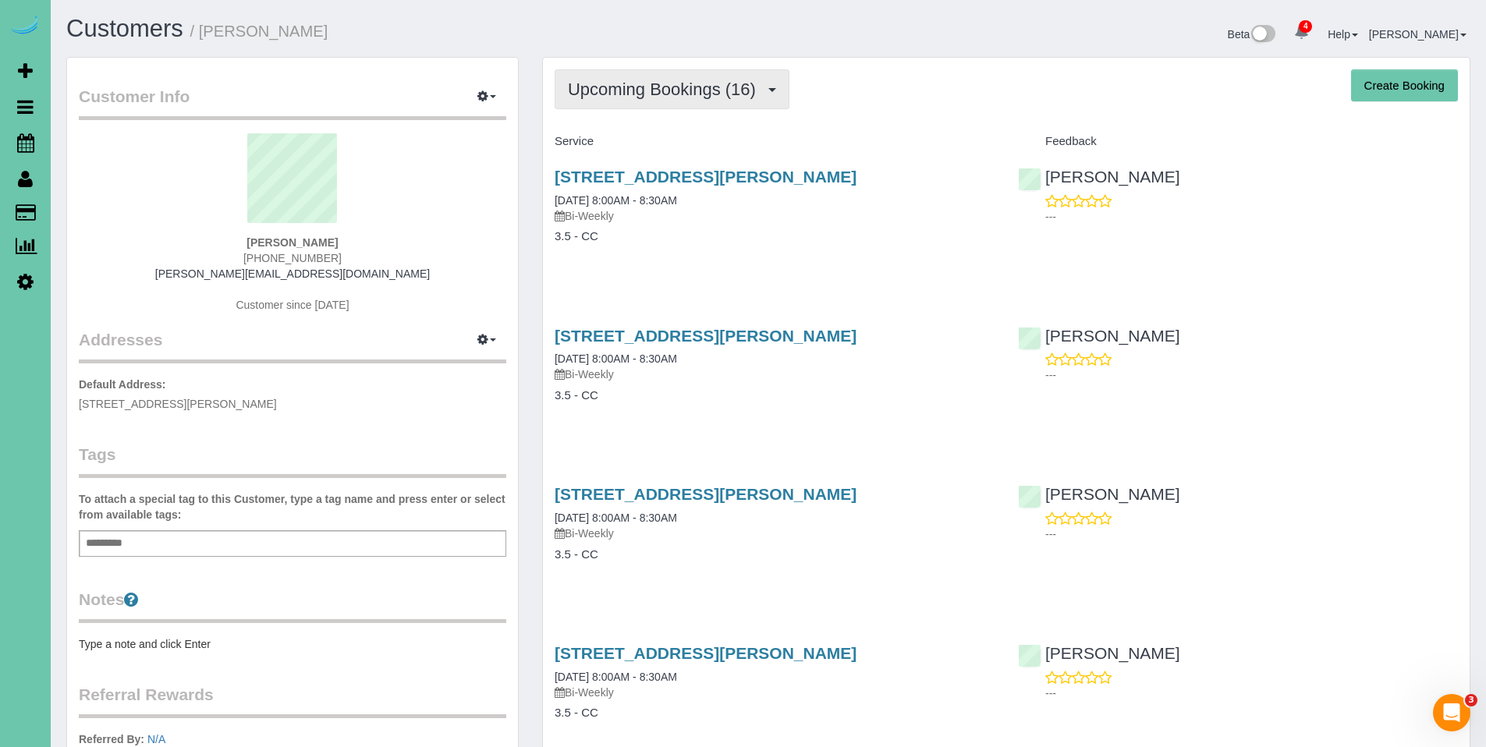
click at [684, 97] on span "Upcoming Bookings (16)" at bounding box center [666, 89] width 196 height 19
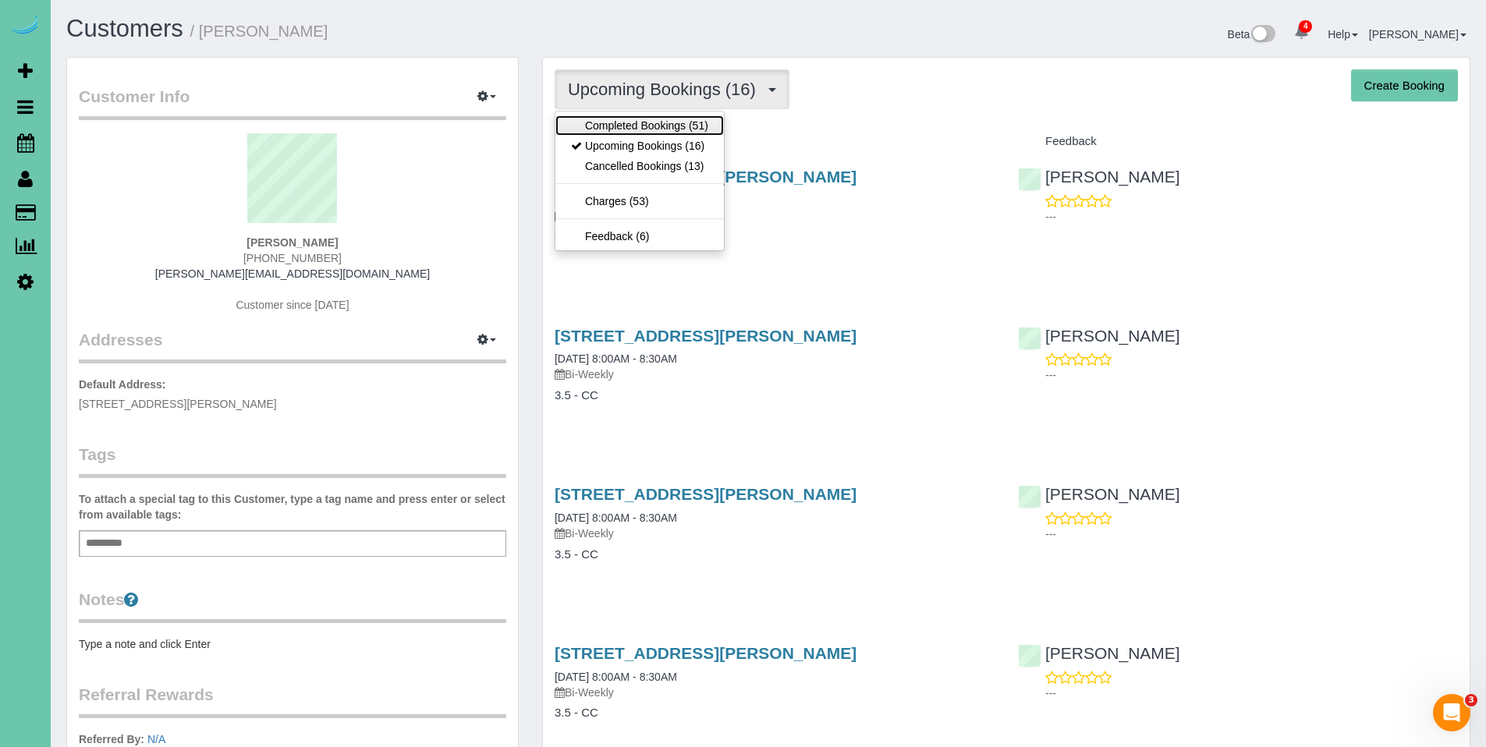
click at [664, 128] on link "Completed Bookings (51)" at bounding box center [639, 125] width 168 height 20
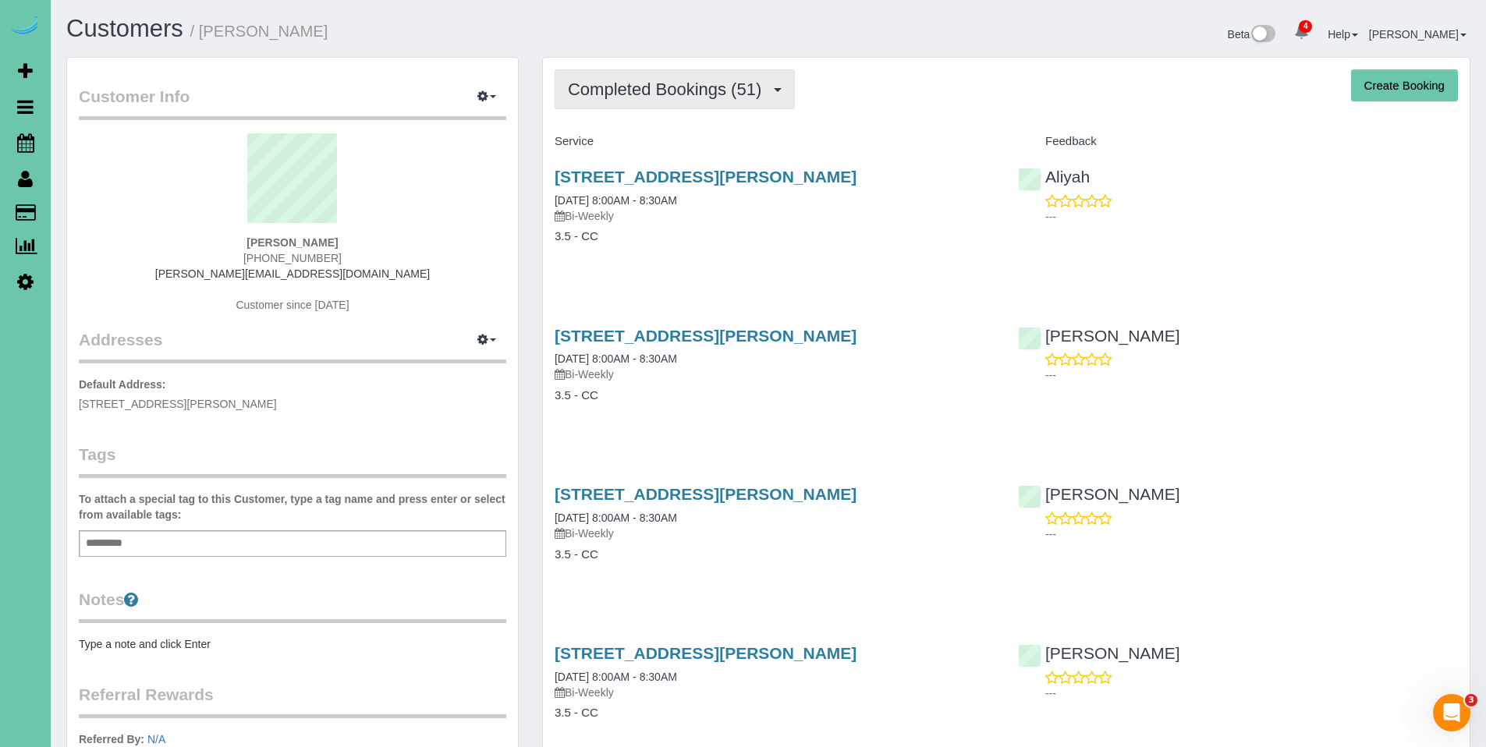
click at [643, 86] on span "Completed Bookings (51)" at bounding box center [668, 89] width 201 height 19
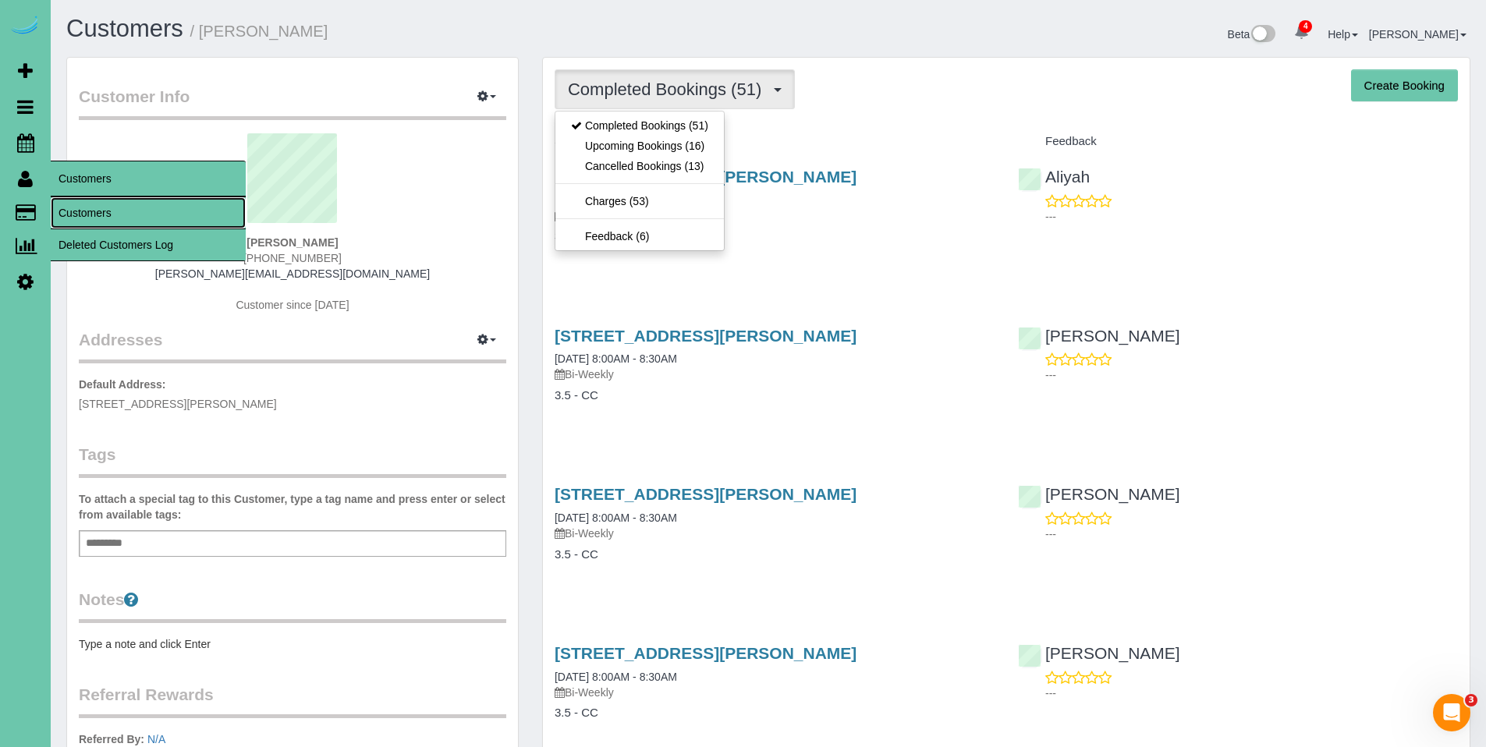
click at [115, 210] on link "Customers" at bounding box center [148, 212] width 195 height 31
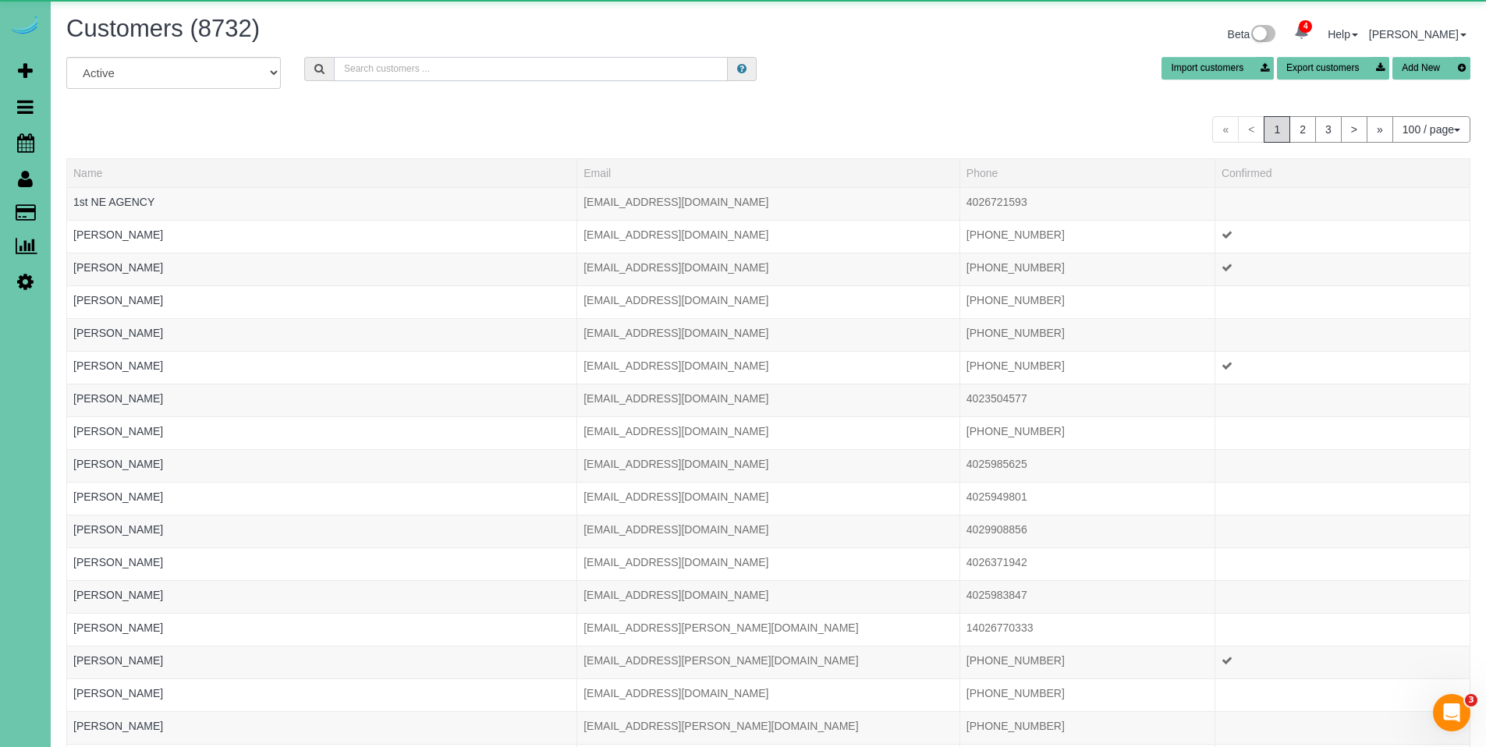
click at [483, 59] on input "text" at bounding box center [531, 69] width 394 height 24
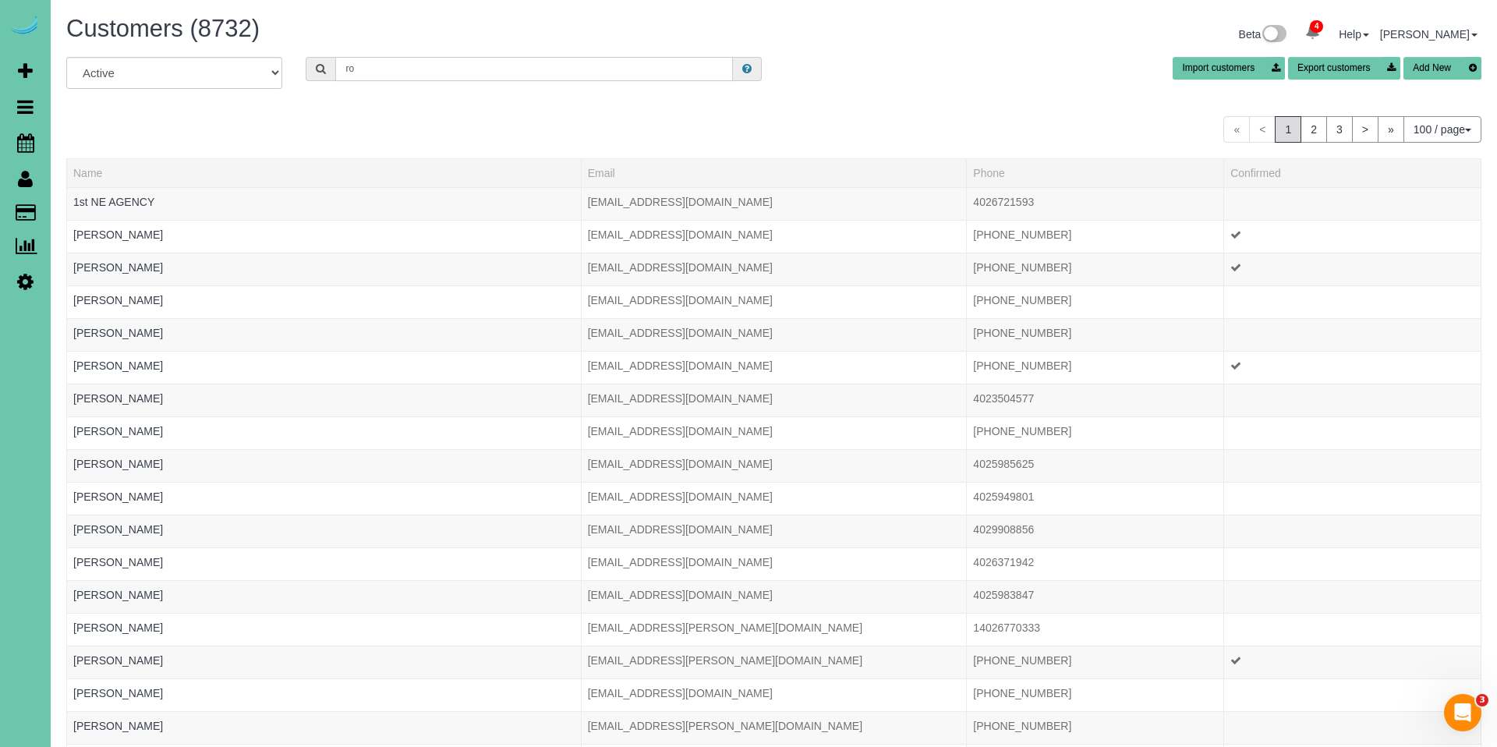
type input "r"
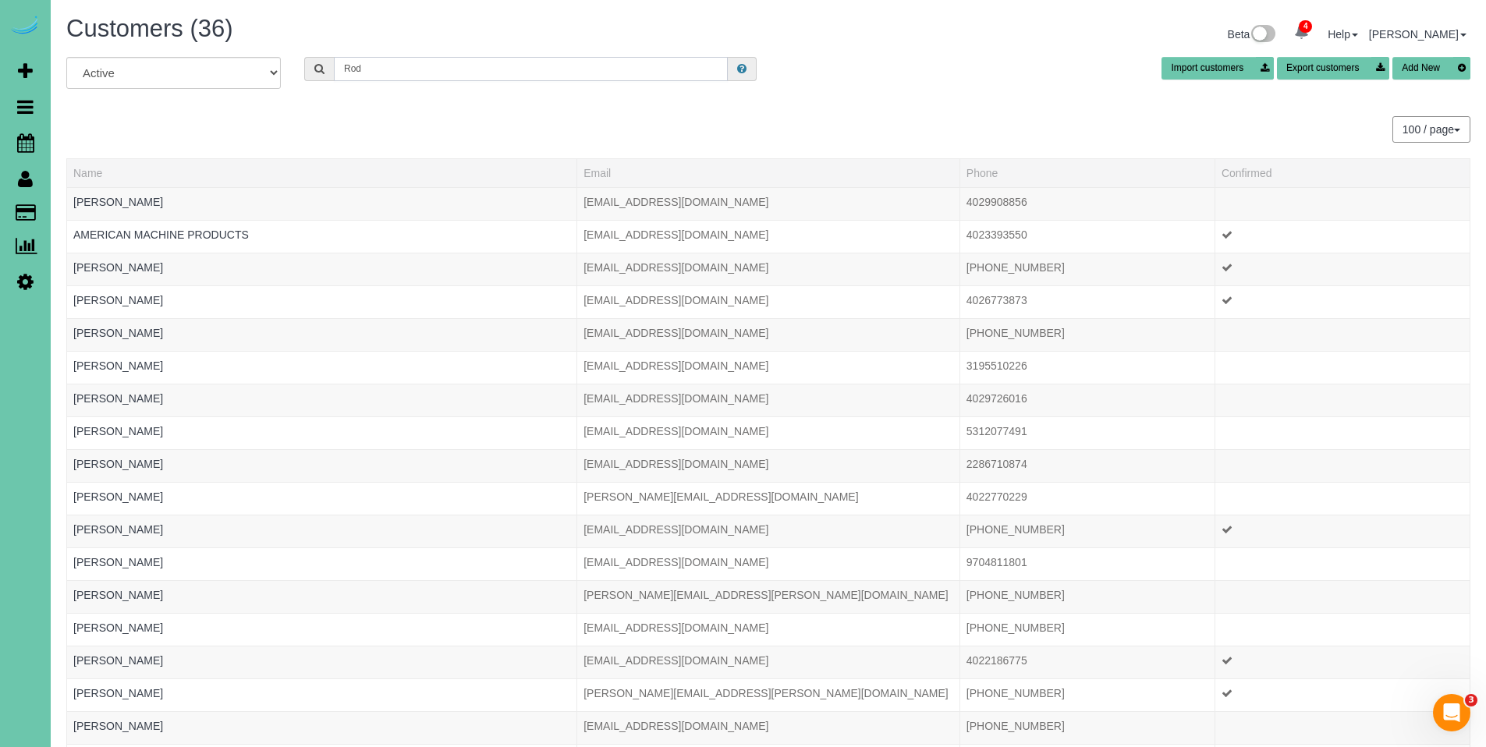
drag, startPoint x: 393, startPoint y: 71, endPoint x: 289, endPoint y: 71, distance: 103.7
click at [289, 71] on div "All Active Archived Rod Import customers Export customers Add New" at bounding box center [768, 79] width 1427 height 44
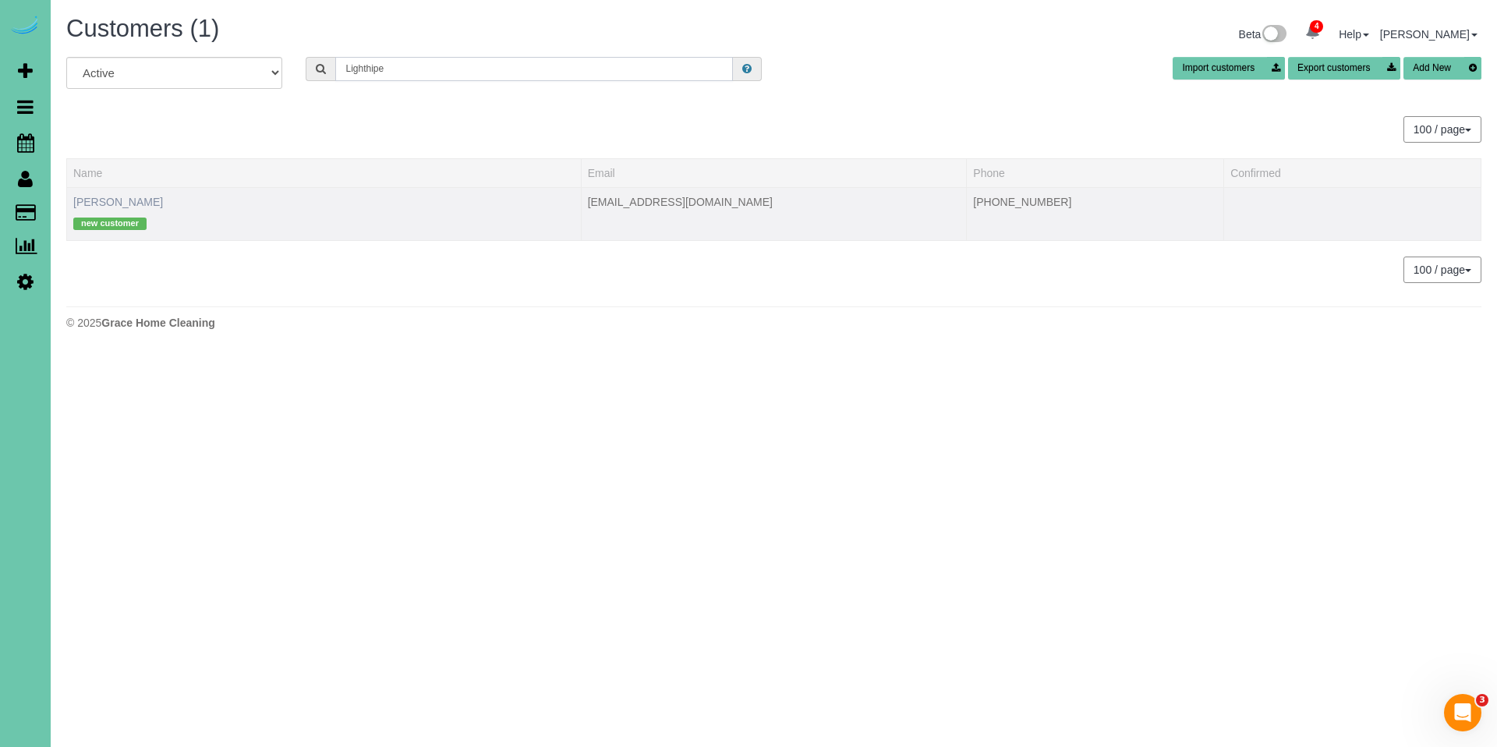
type input "Lighthipe"
click at [107, 200] on link "Rod Lighthipe" at bounding box center [118, 202] width 90 height 12
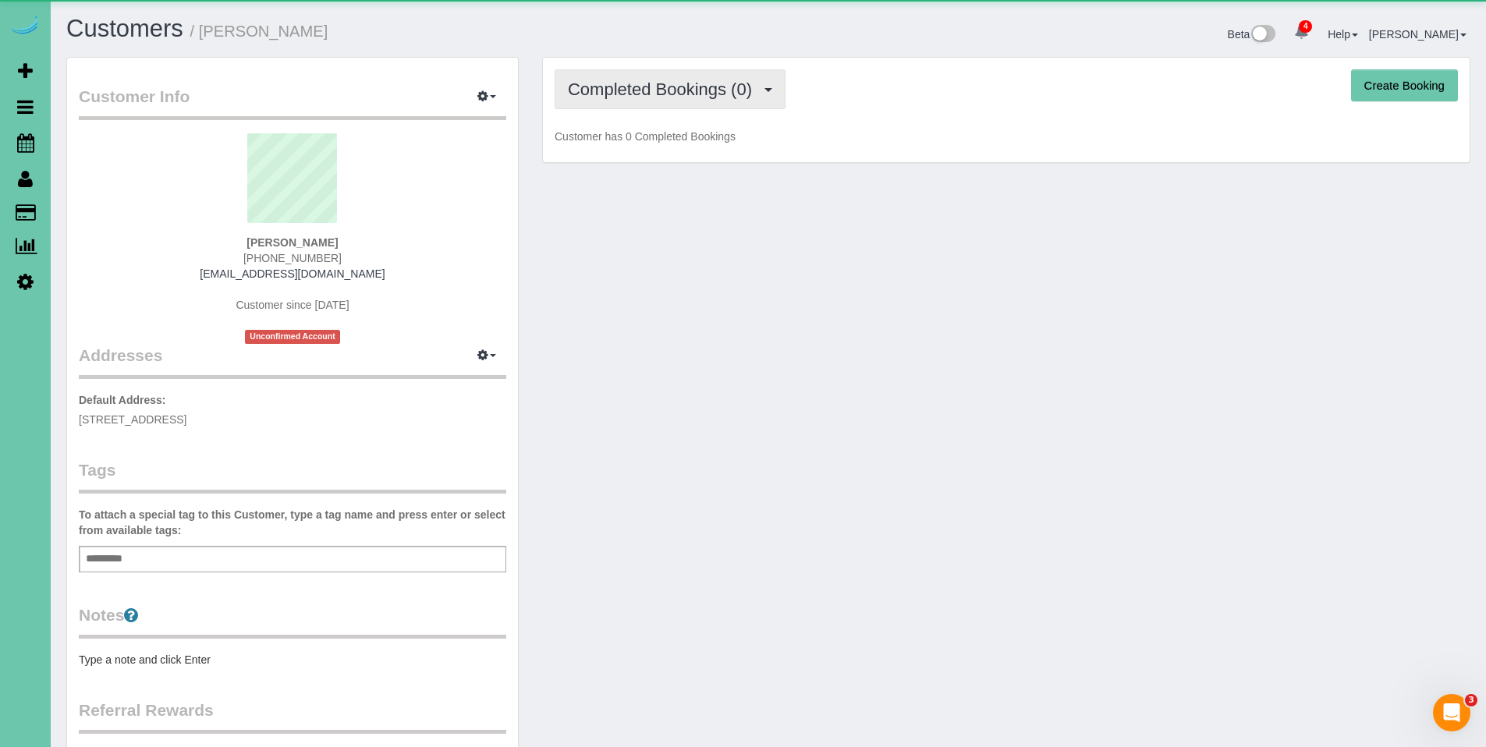
click at [635, 89] on span "Completed Bookings (0)" at bounding box center [664, 89] width 192 height 19
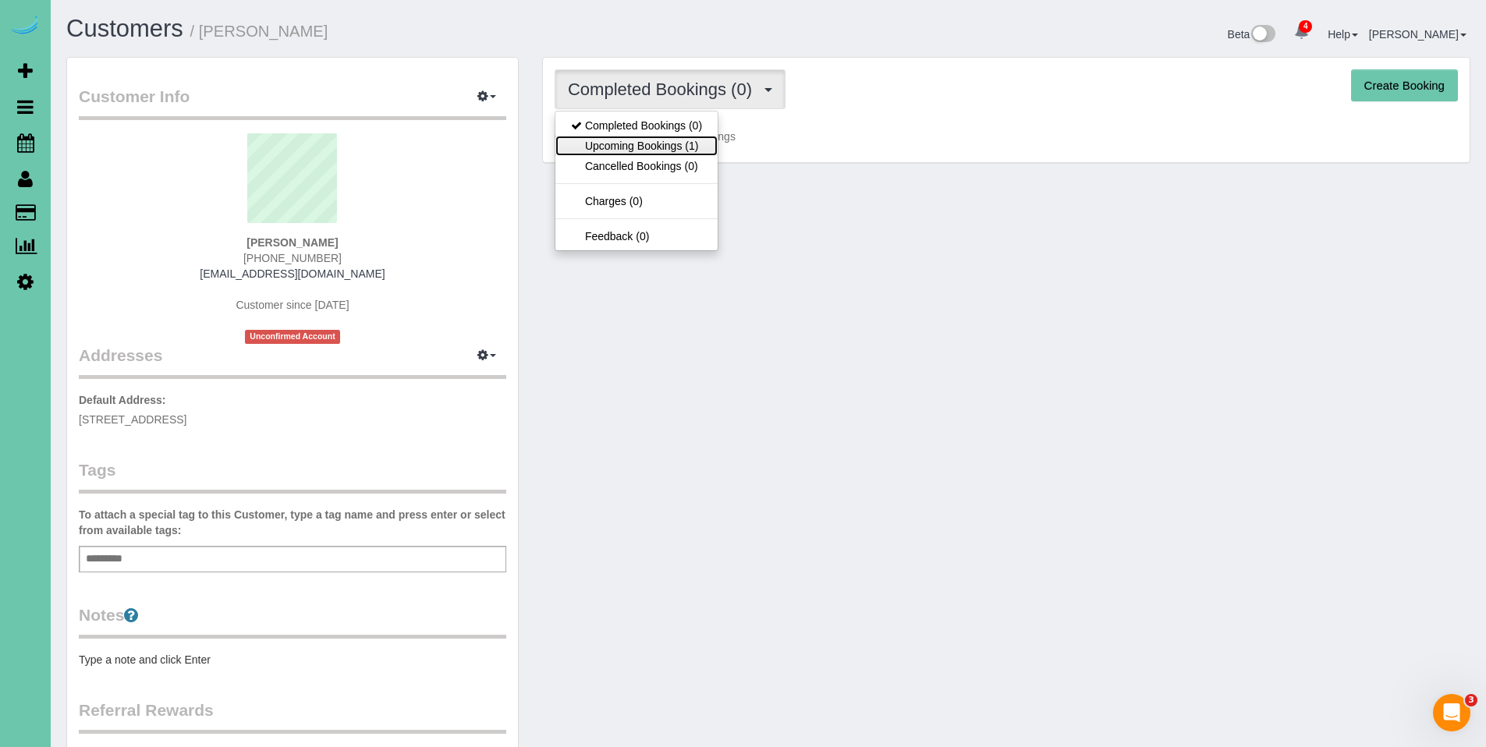
click at [629, 147] on link "Upcoming Bookings (1)" at bounding box center [636, 146] width 162 height 20
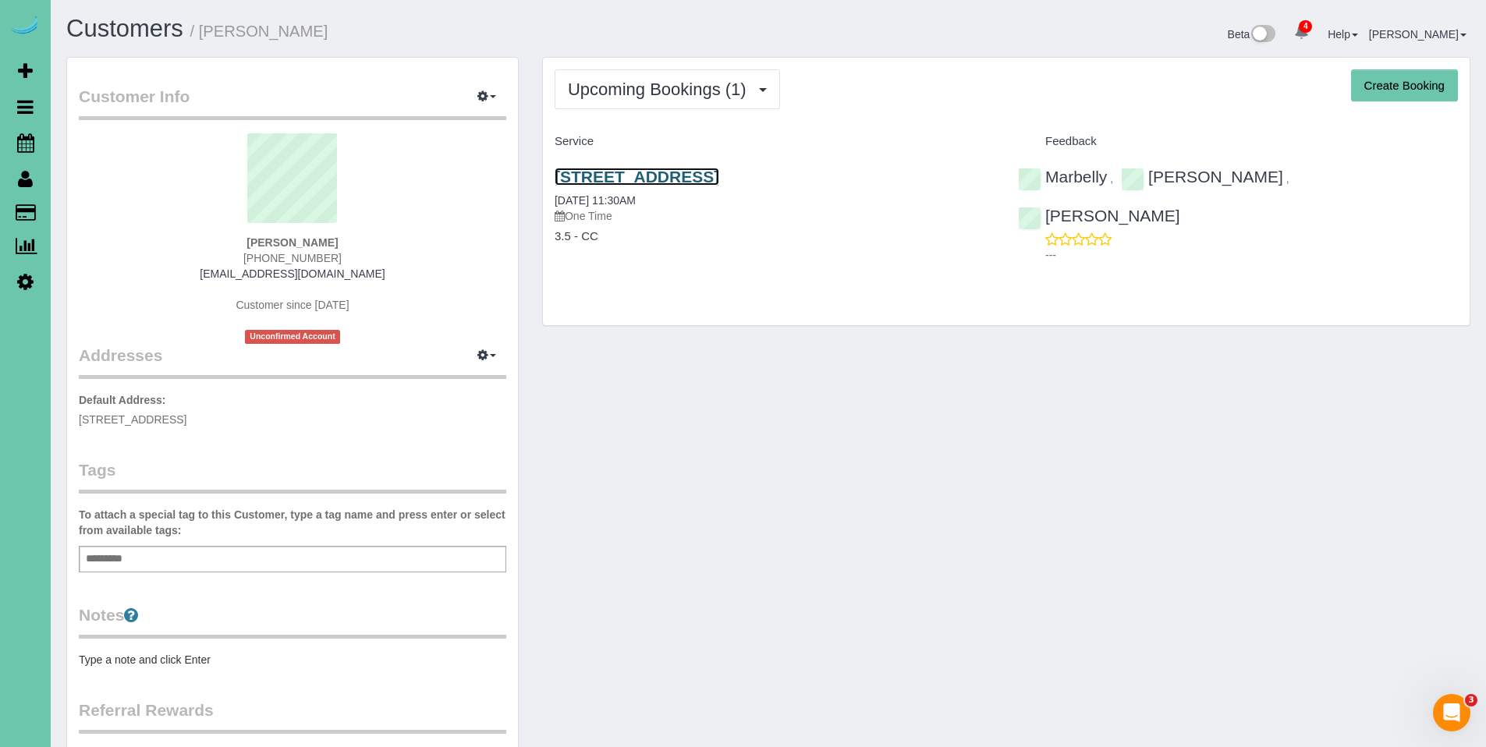
click at [643, 182] on link "21619 Arbor St, Elkhorn, NE 68022" at bounding box center [636, 177] width 165 height 18
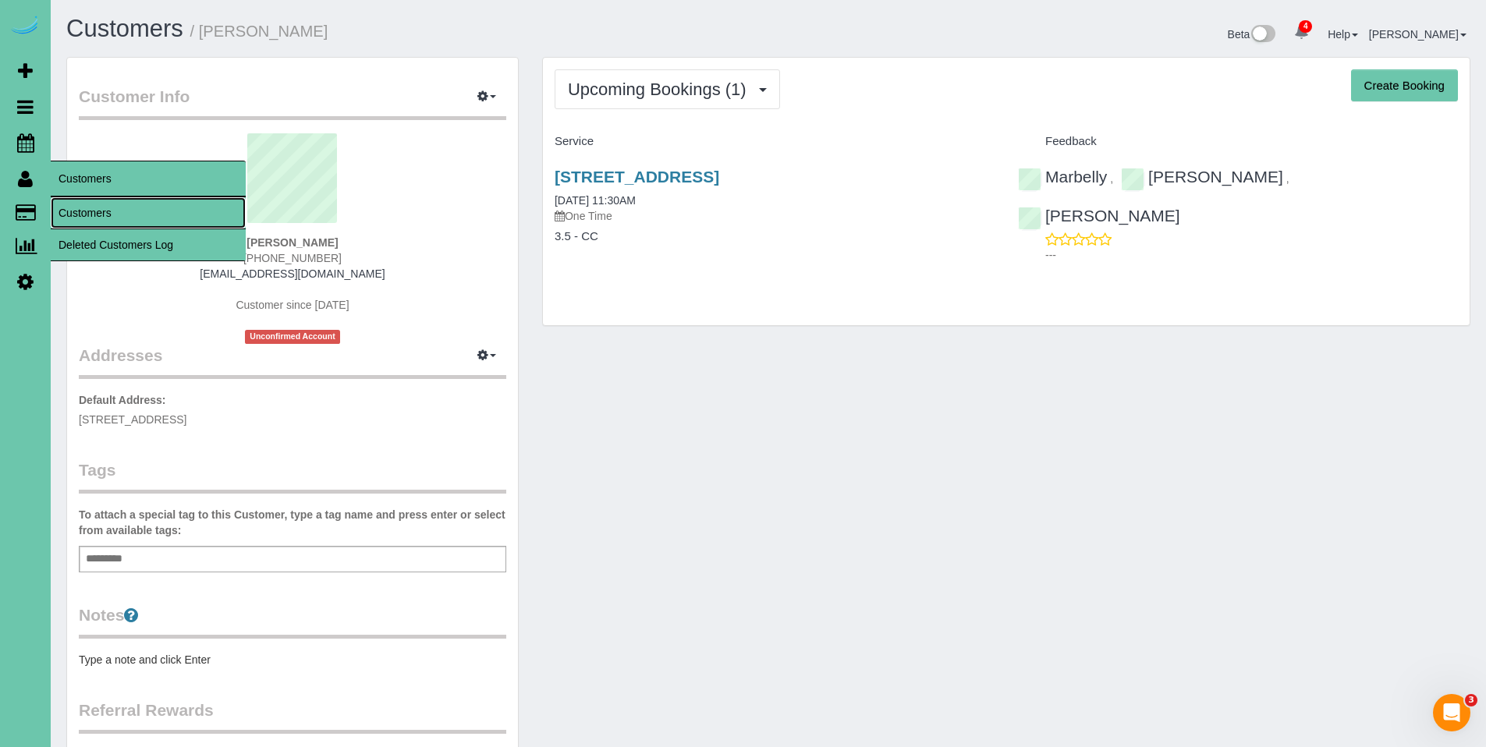
click at [86, 214] on link "Customers" at bounding box center [148, 212] width 195 height 31
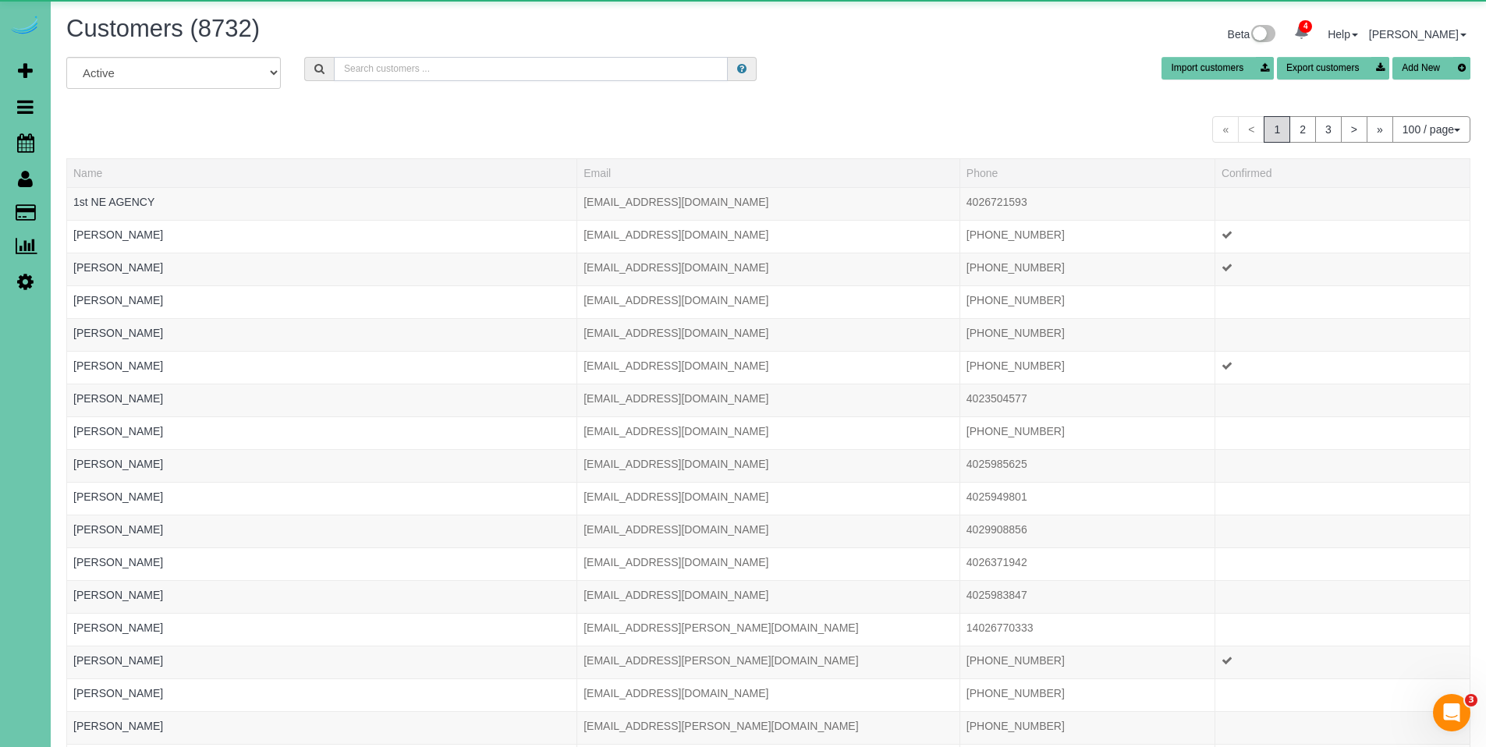
click at [468, 69] on input "text" at bounding box center [531, 69] width 394 height 24
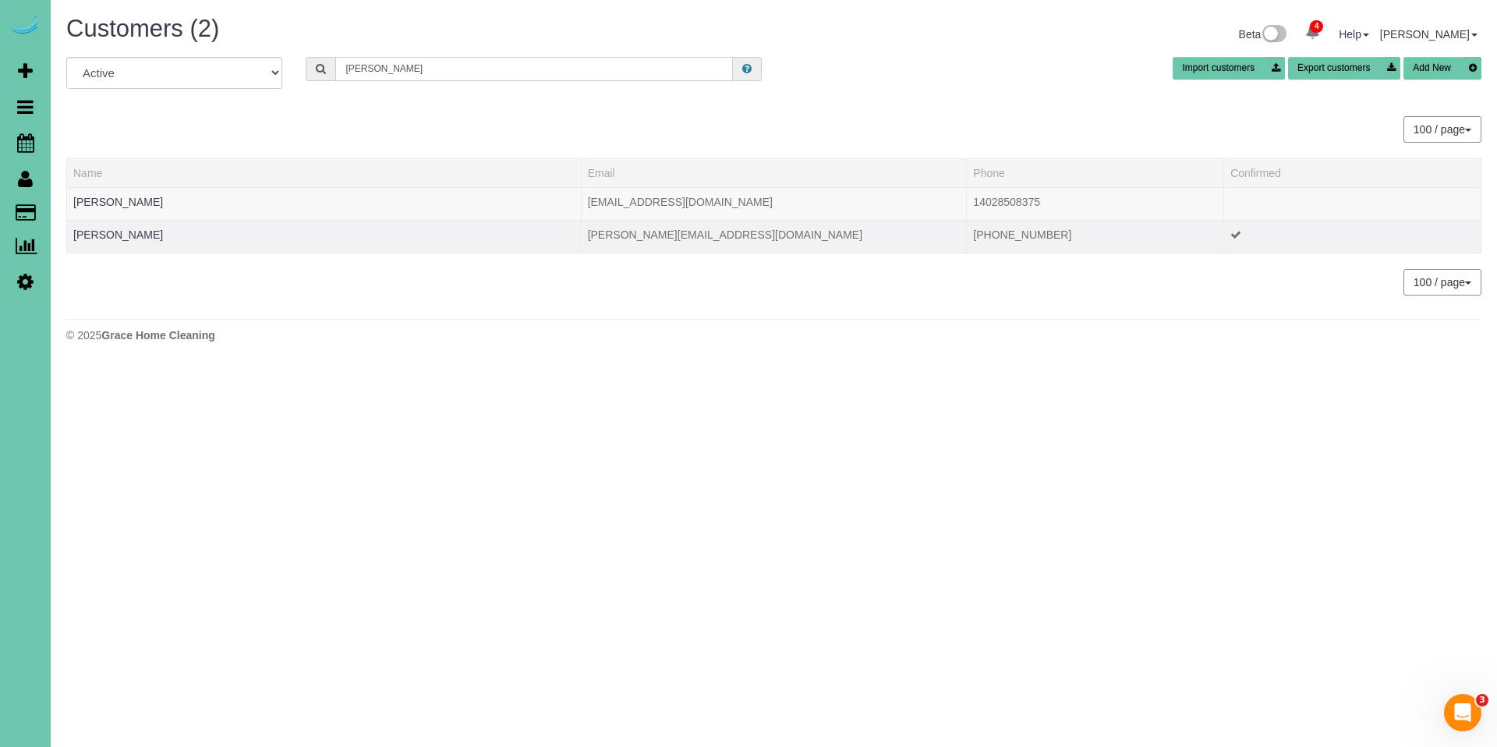
type input "heather g"
click at [134, 243] on div at bounding box center [323, 245] width 501 height 4
click at [135, 234] on link "Heather Graveline" at bounding box center [118, 235] width 90 height 12
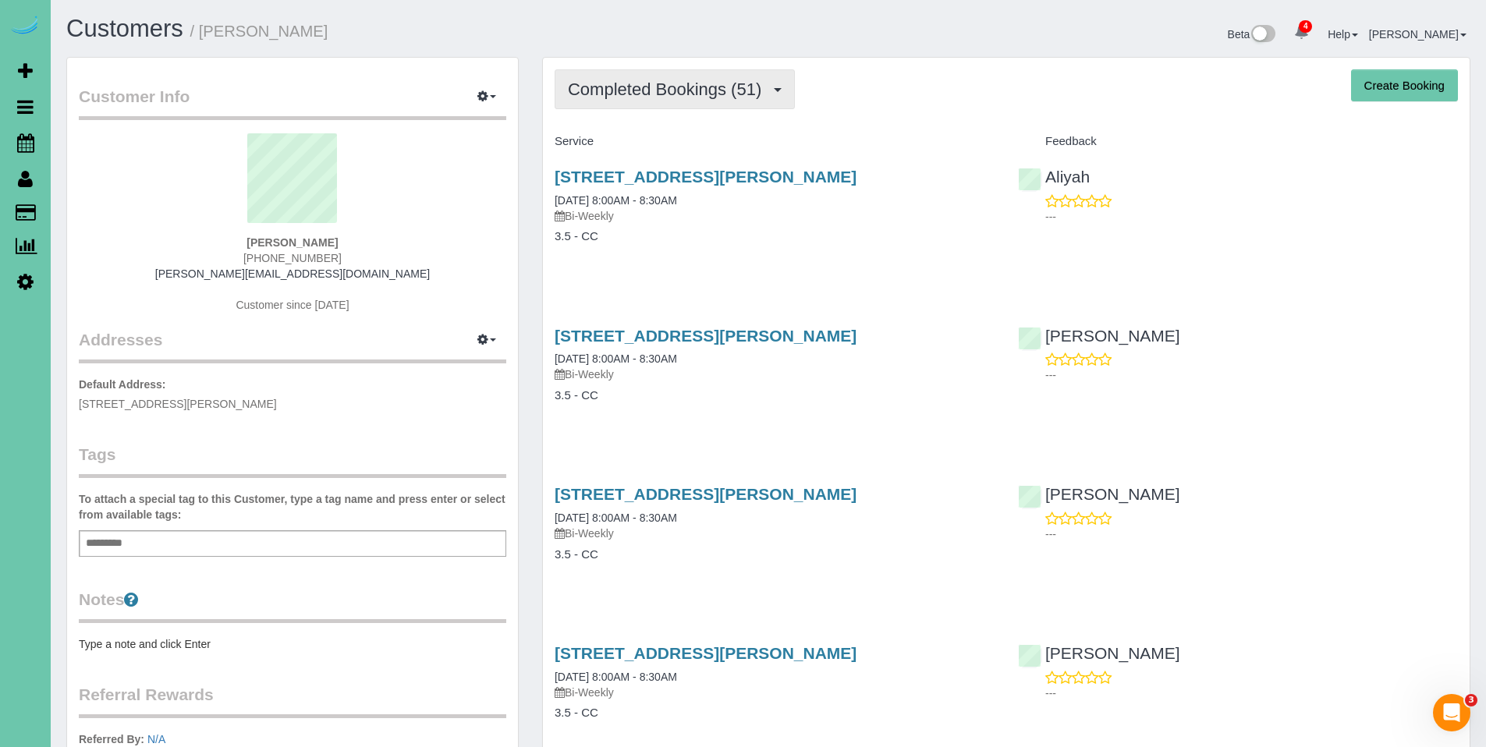
click at [646, 97] on span "Completed Bookings (51)" at bounding box center [668, 89] width 201 height 19
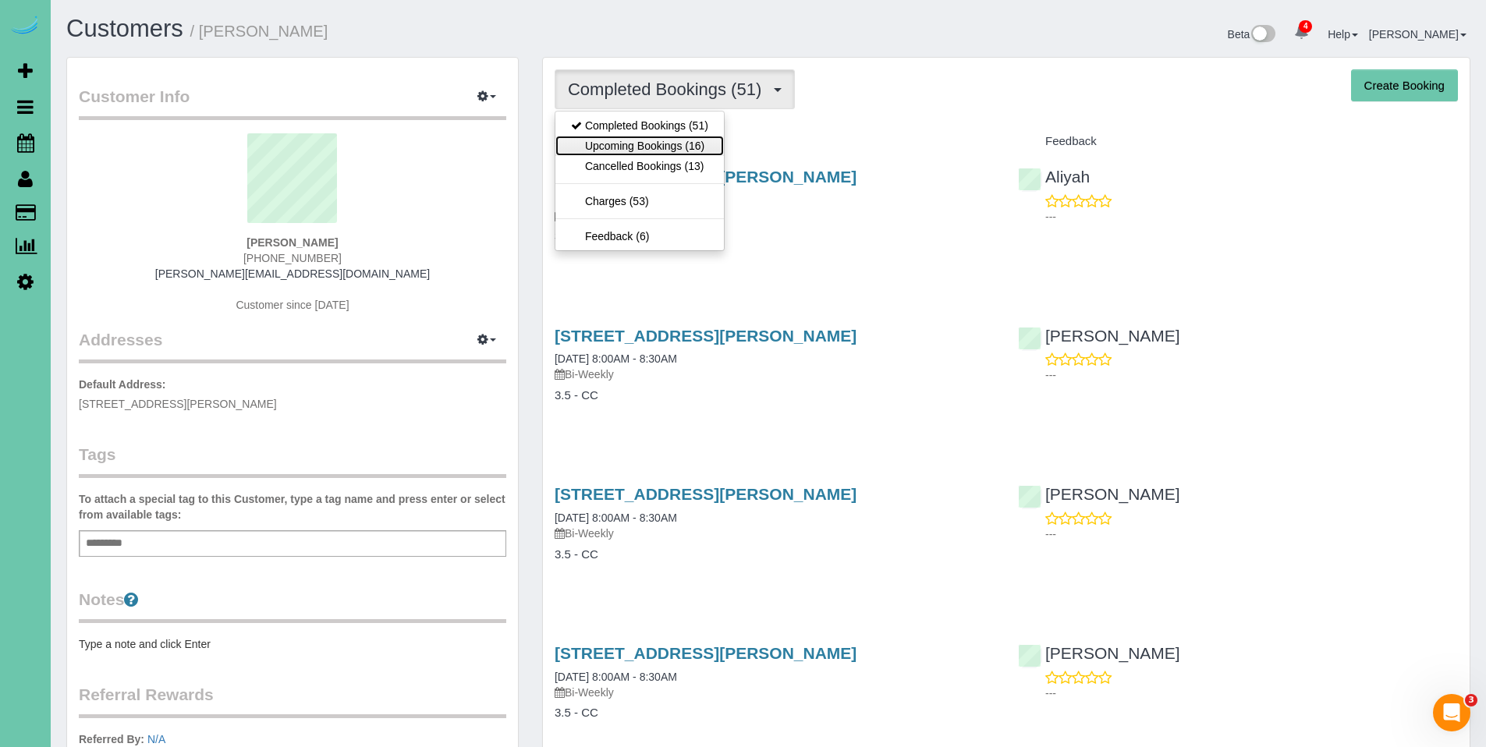
click at [649, 141] on link "Upcoming Bookings (16)" at bounding box center [639, 146] width 168 height 20
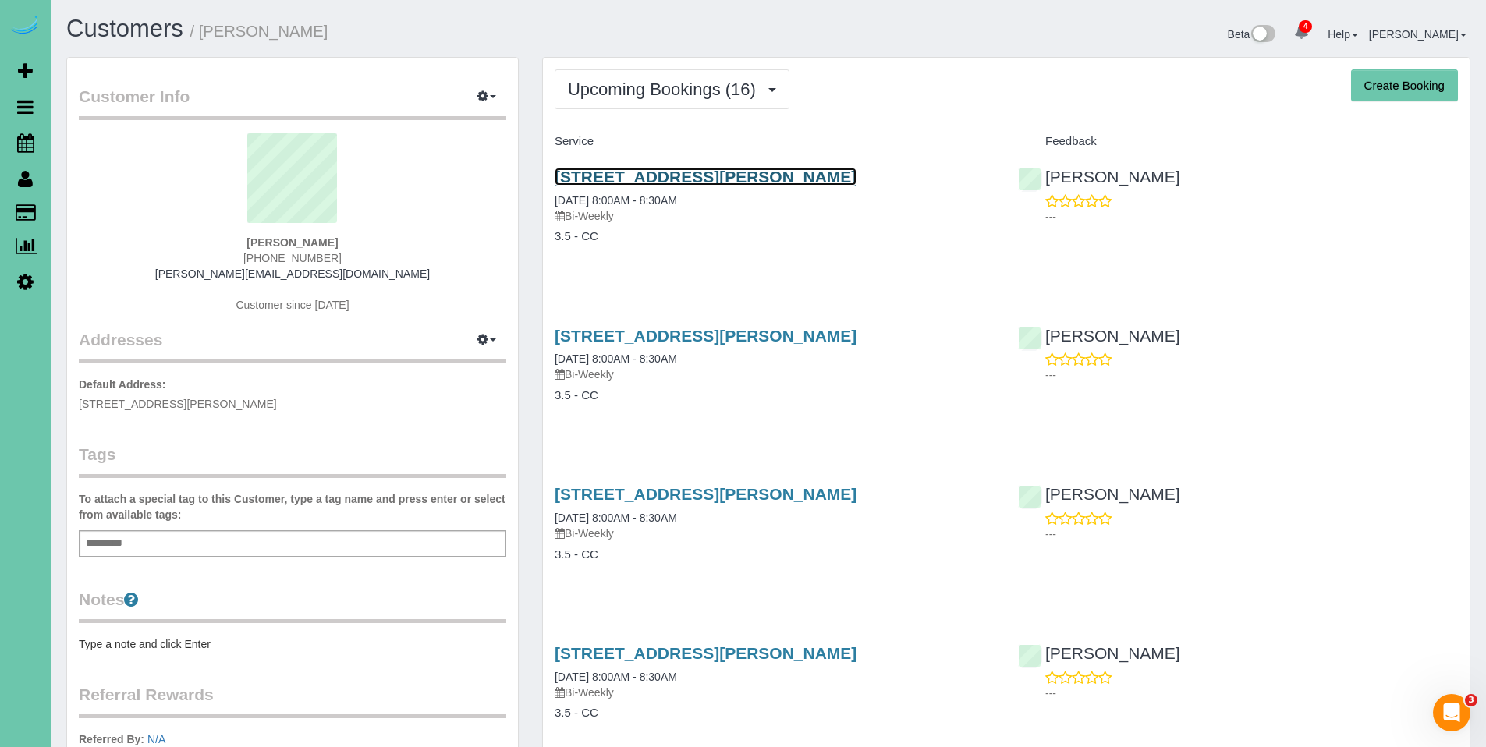
click at [650, 186] on link "2204 Annabelle Dr,, Bellevue, NE 68123" at bounding box center [705, 177] width 302 height 18
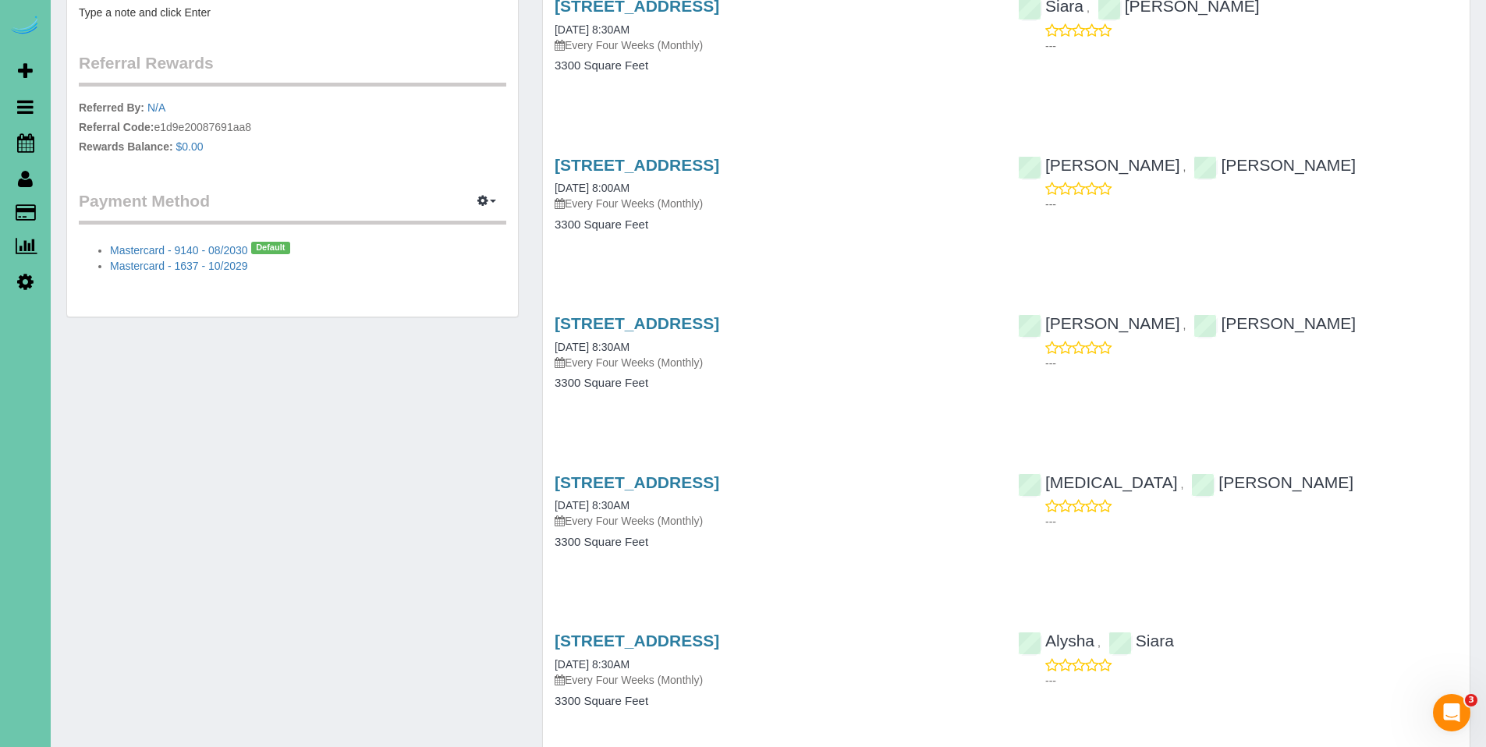
scroll to position [764, 0]
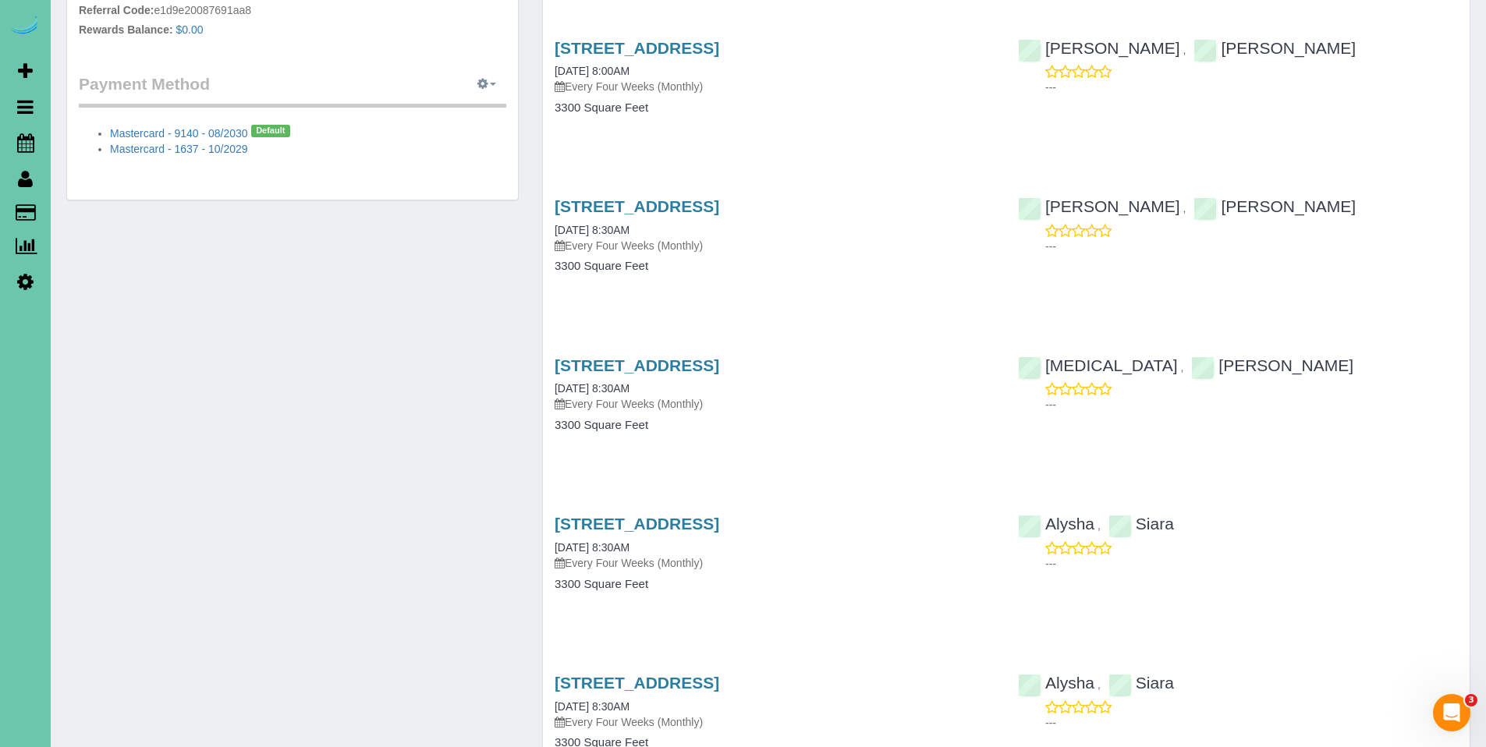
click at [489, 79] on button "button" at bounding box center [486, 85] width 39 height 24
click at [454, 114] on link "View Payment Methods" at bounding box center [433, 113] width 146 height 20
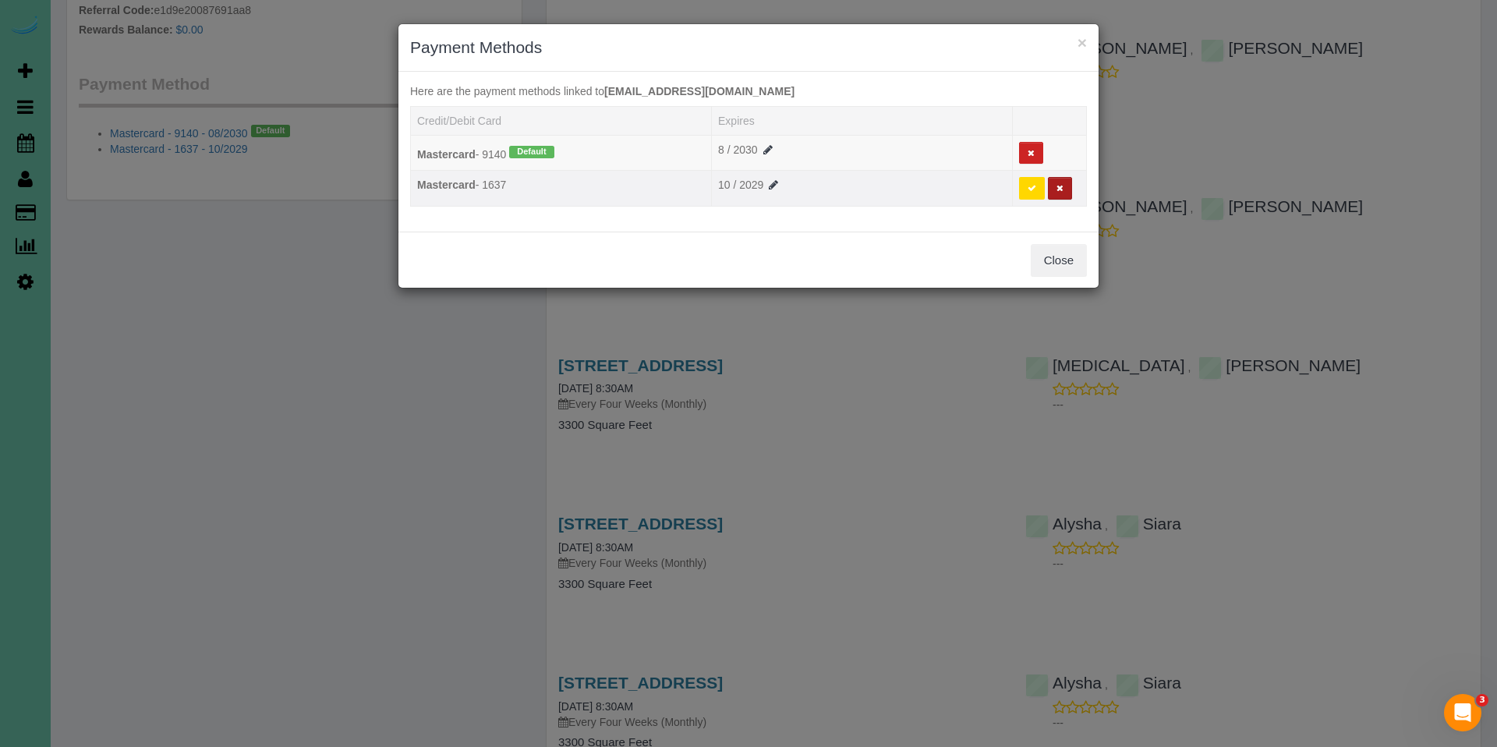
click at [1061, 187] on icon at bounding box center [1060, 188] width 7 height 9
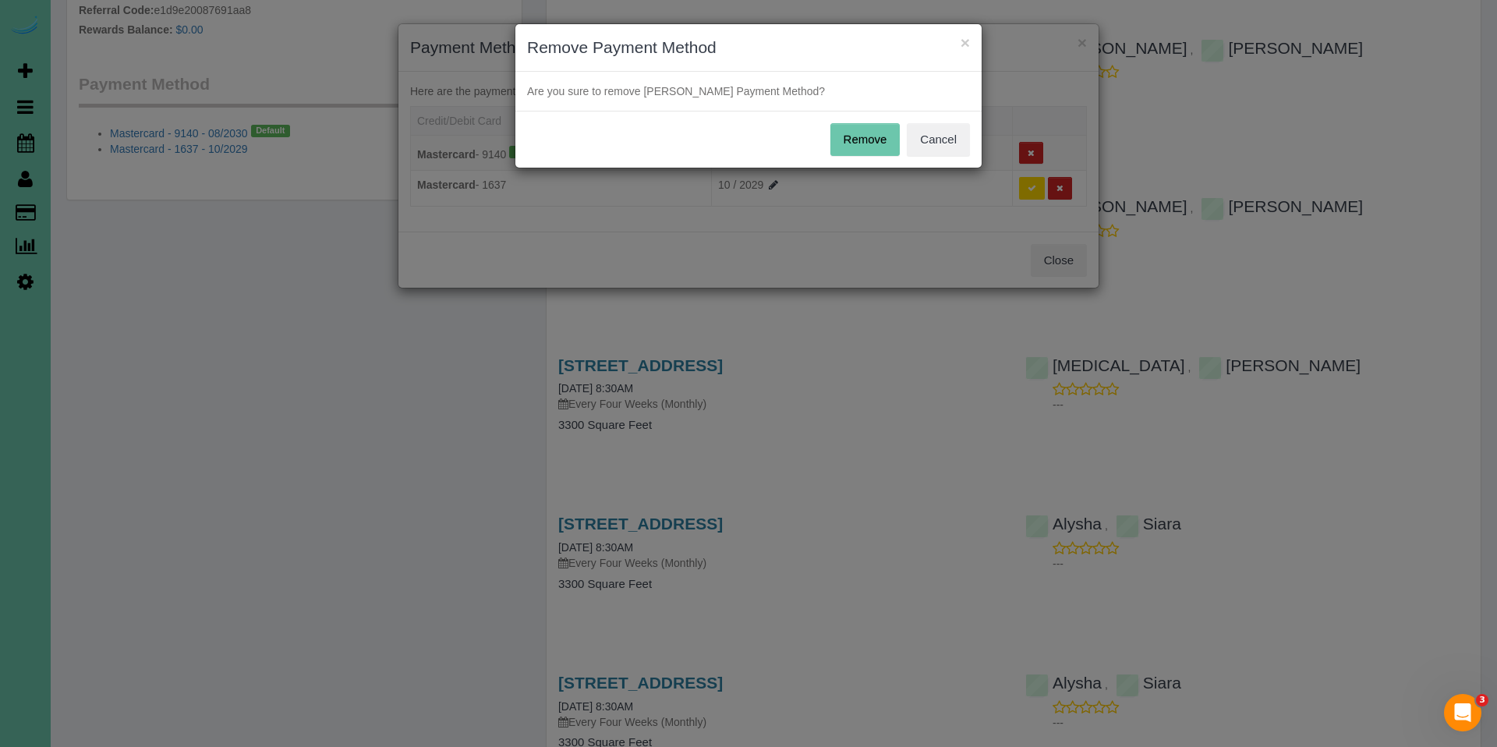
click at [850, 126] on button "Remove" at bounding box center [866, 139] width 70 height 33
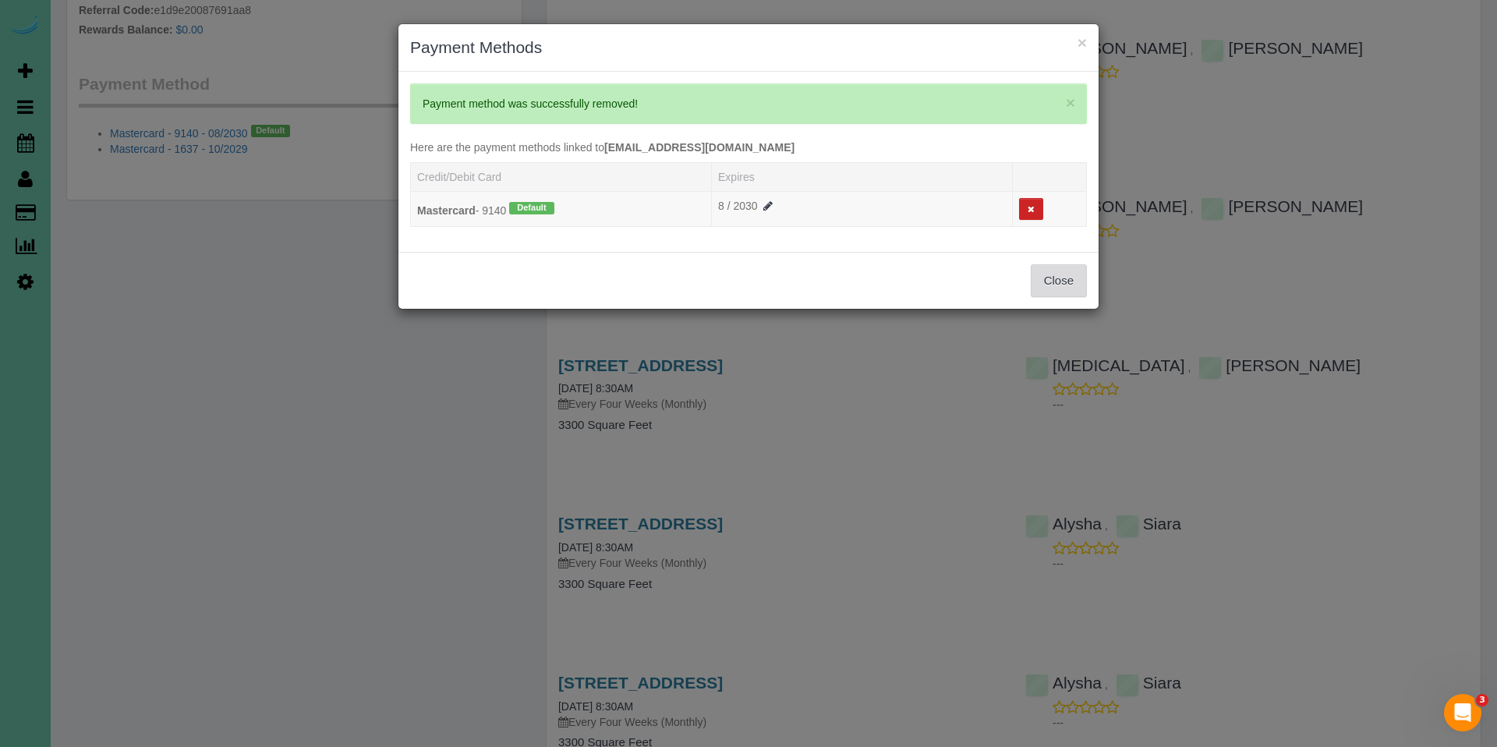
click at [1071, 274] on button "Close" at bounding box center [1059, 280] width 56 height 33
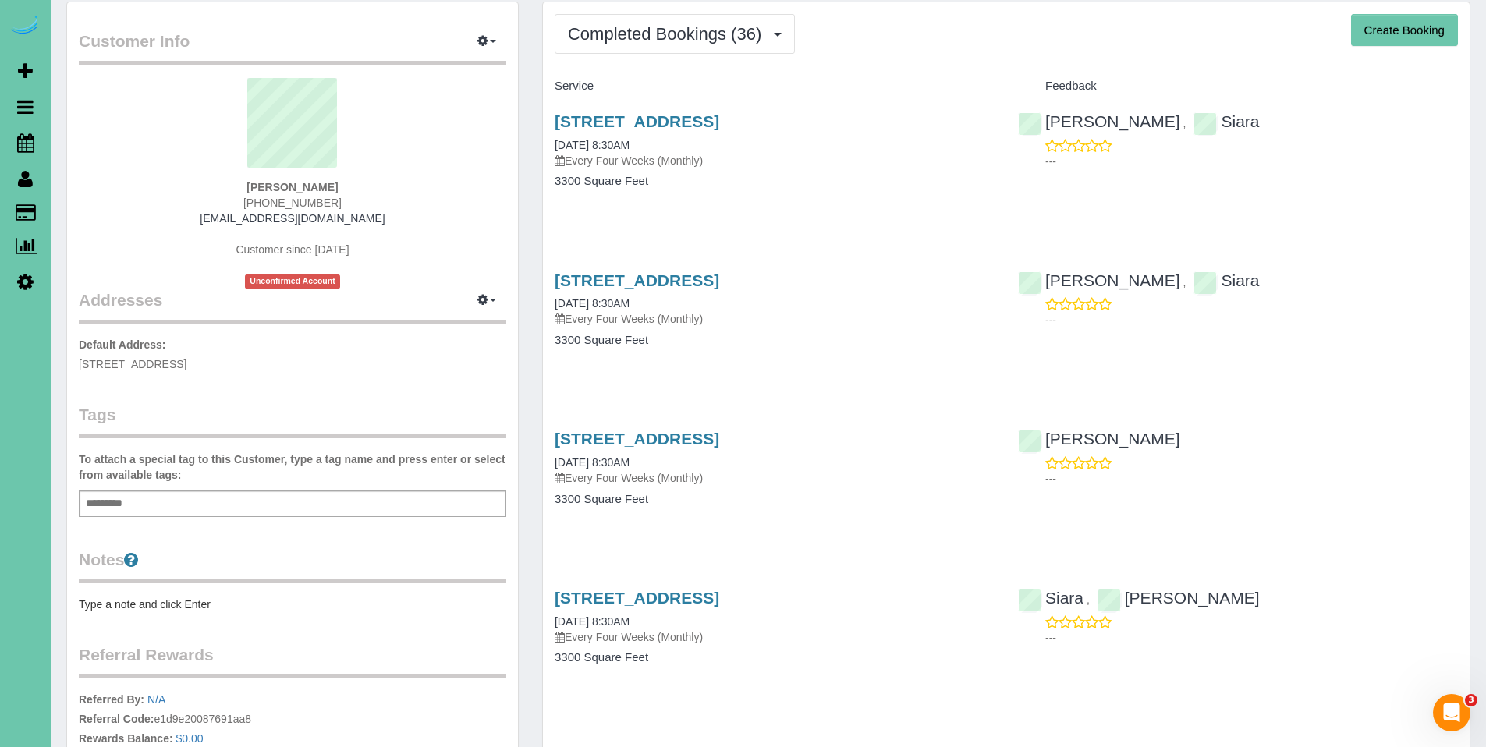
scroll to position [0, 0]
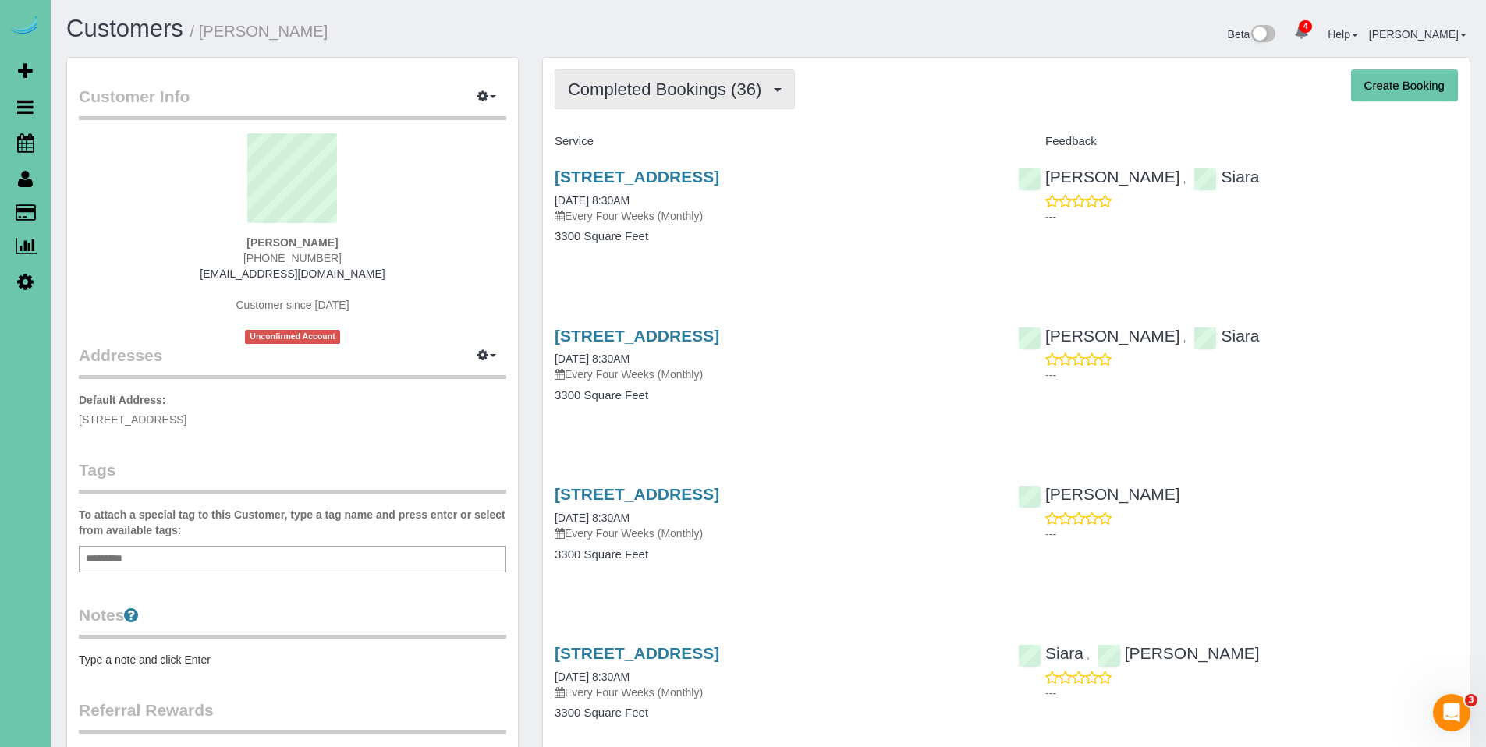
click at [643, 83] on span "Completed Bookings (36)" at bounding box center [668, 89] width 201 height 19
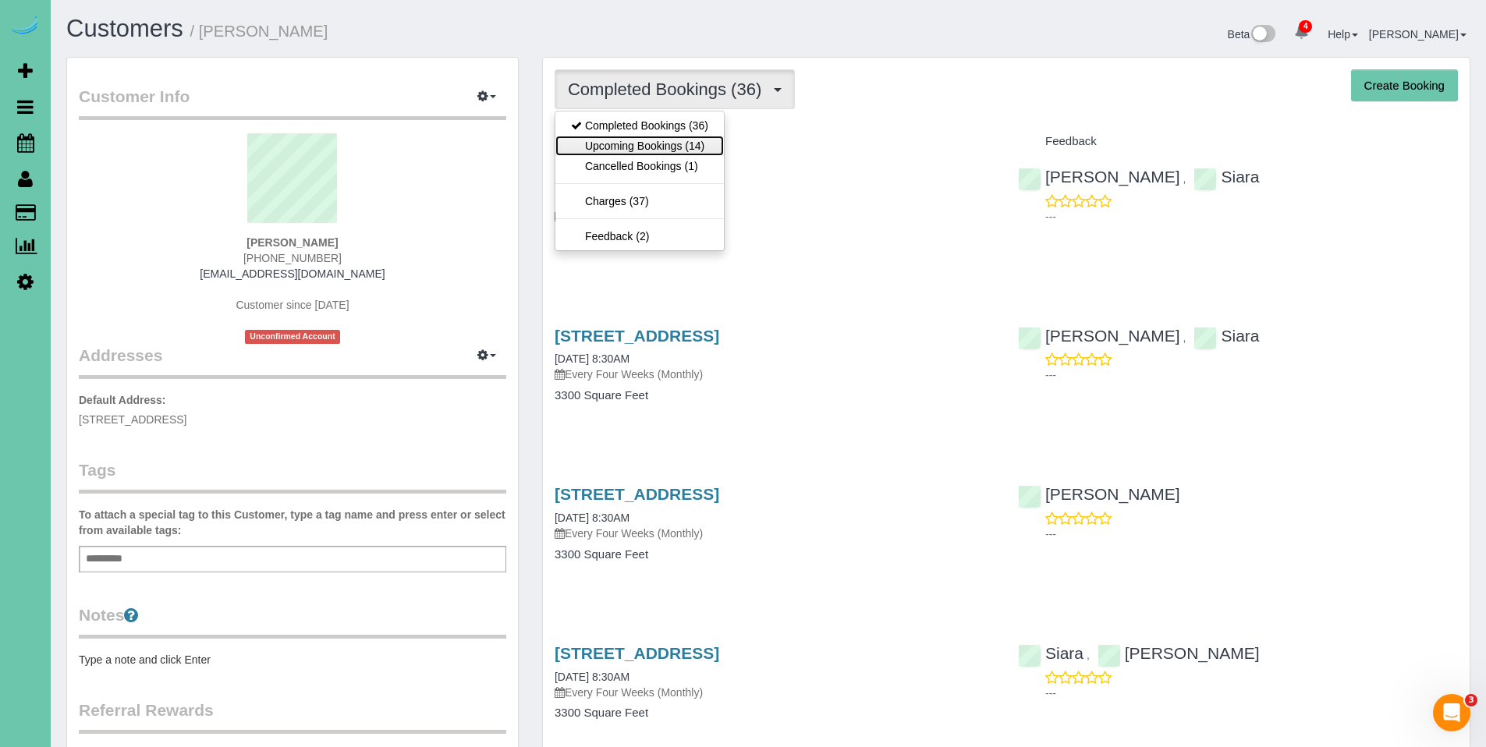
click at [628, 143] on link "Upcoming Bookings (14)" at bounding box center [639, 146] width 168 height 20
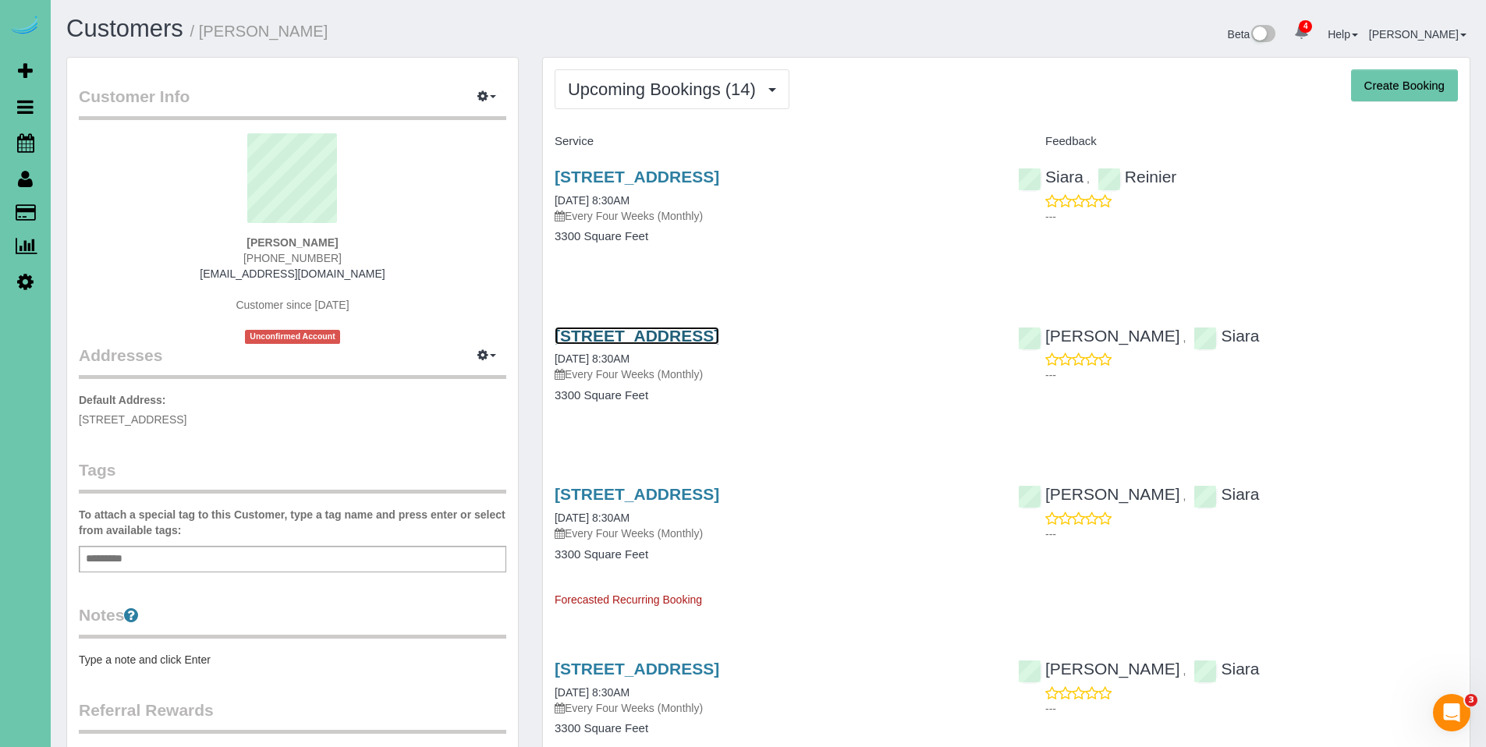
click at [647, 338] on link "1620 S 207th Street, Elkhorn, NE 68022" at bounding box center [636, 336] width 165 height 18
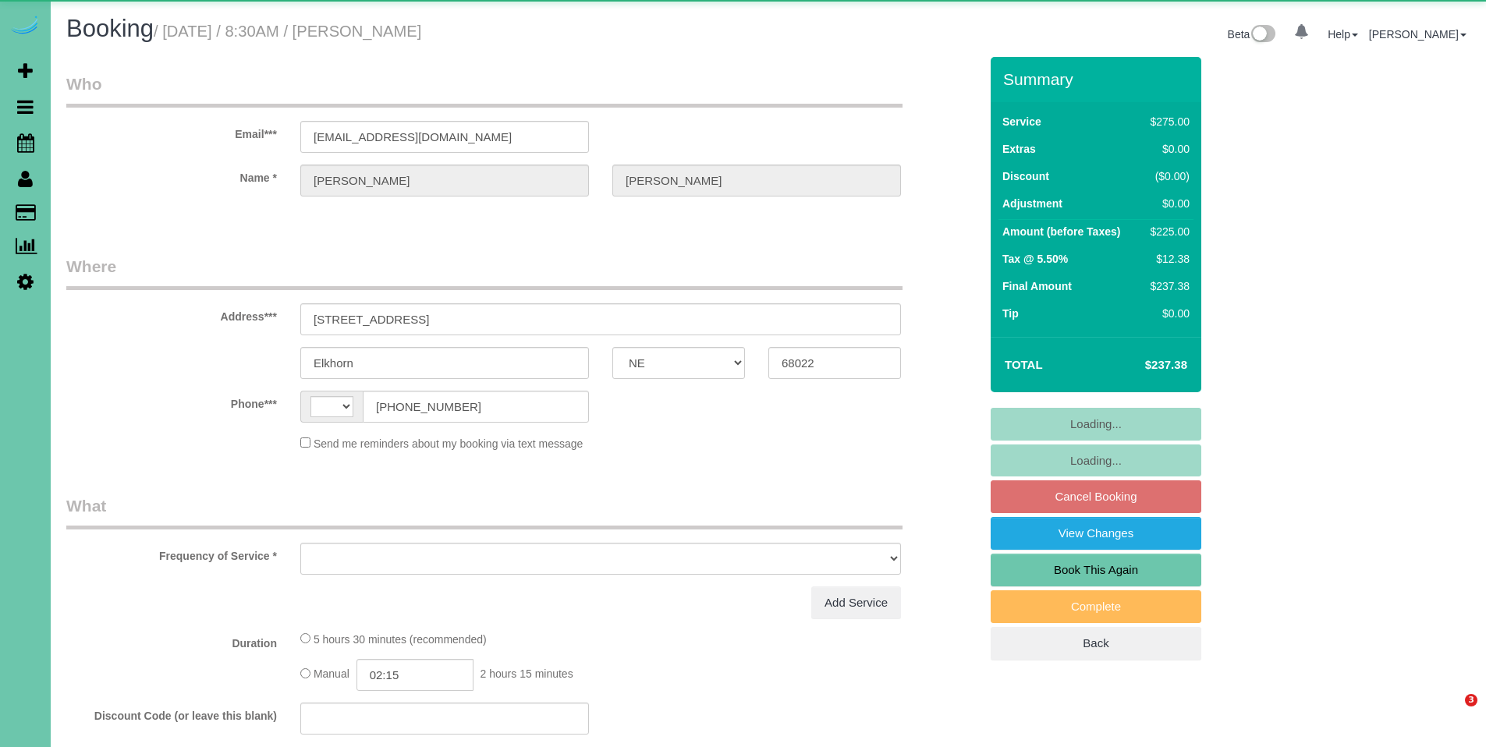
select select "NE"
select select "string:[GEOGRAPHIC_DATA]"
select select "object:701"
select select "string:fspay-69fb006e-d812-471c-9db4-6cd6f08eb9de"
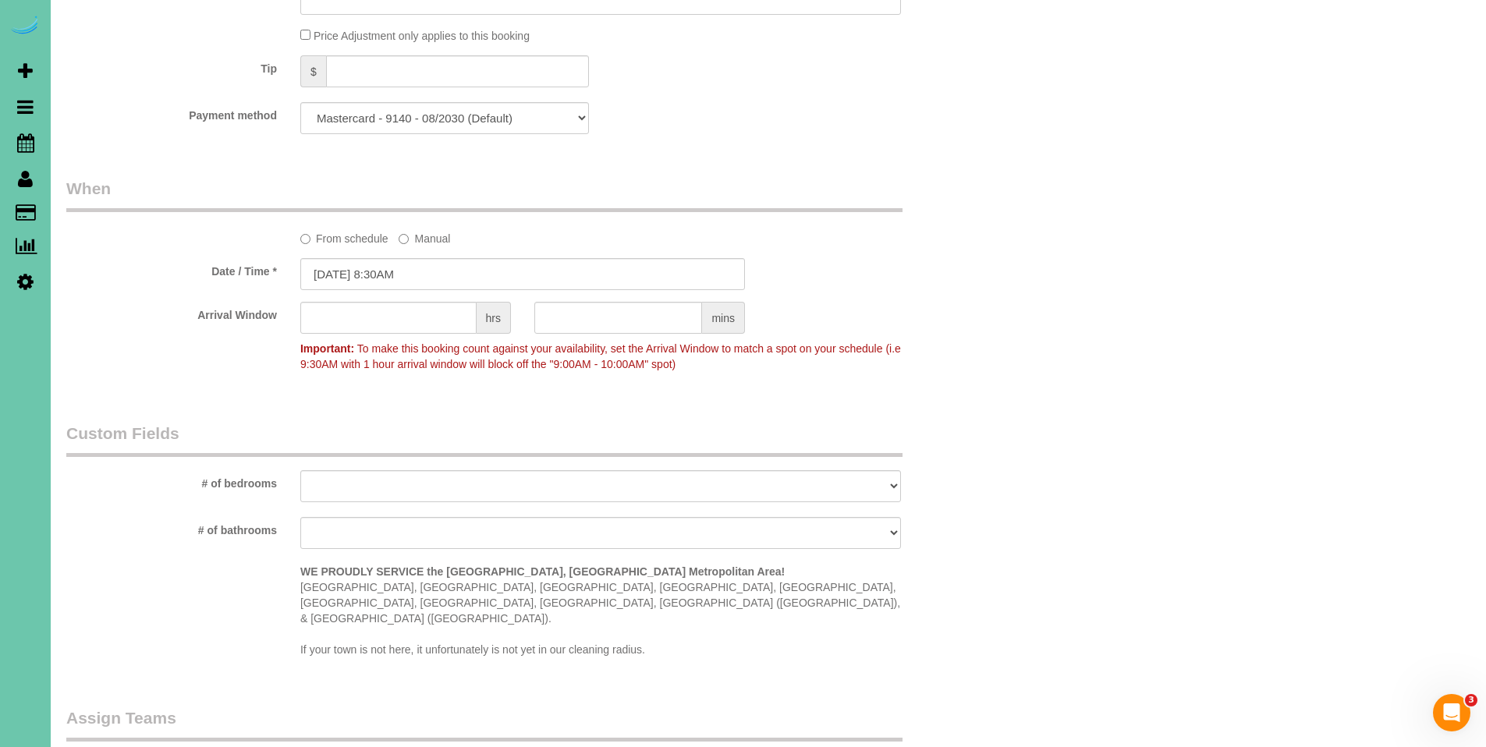
scroll to position [502, 0]
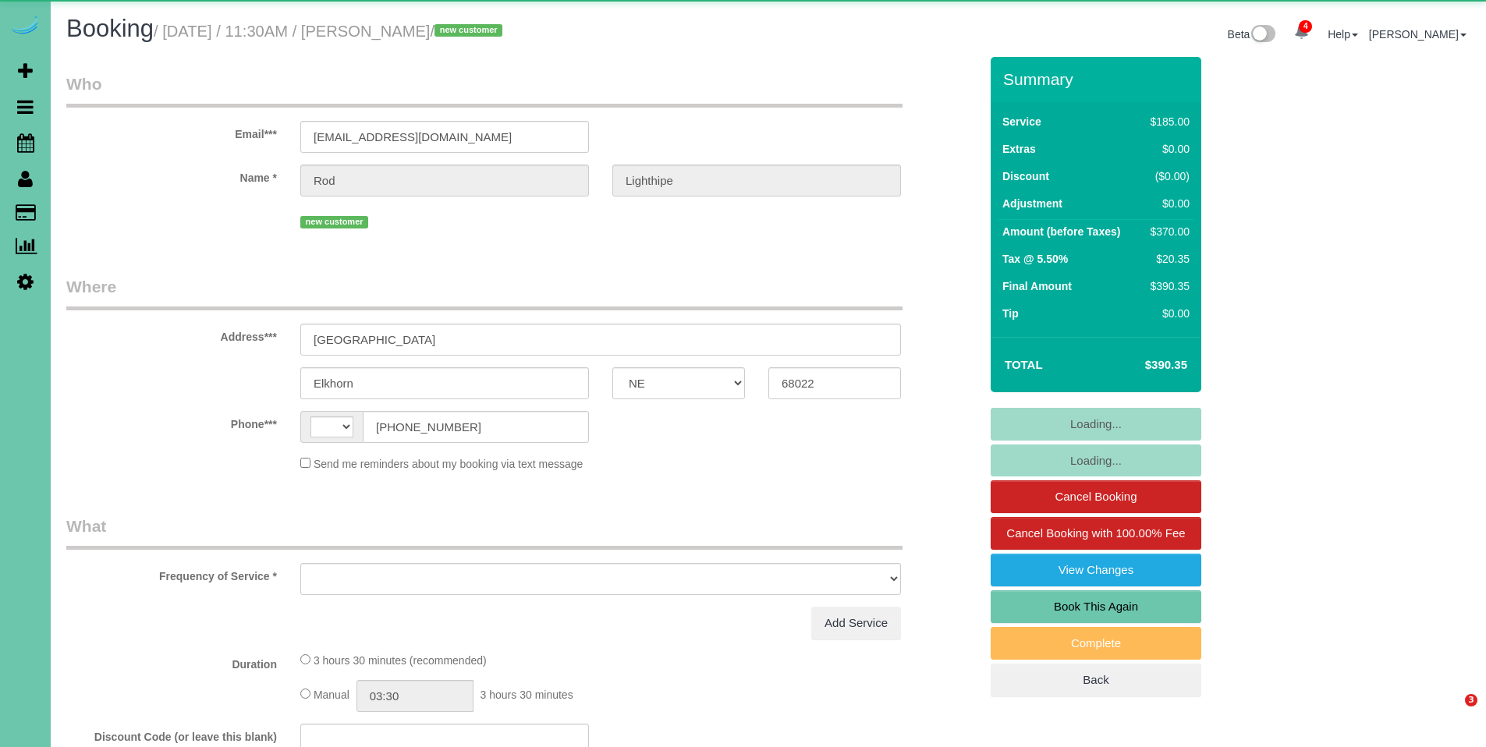
select select "NE"
select select "string:[GEOGRAPHIC_DATA]"
select select "object:674"
select select "string:fspay-893ad5dc-1d22-4593-abcf-e23c95dd3a73"
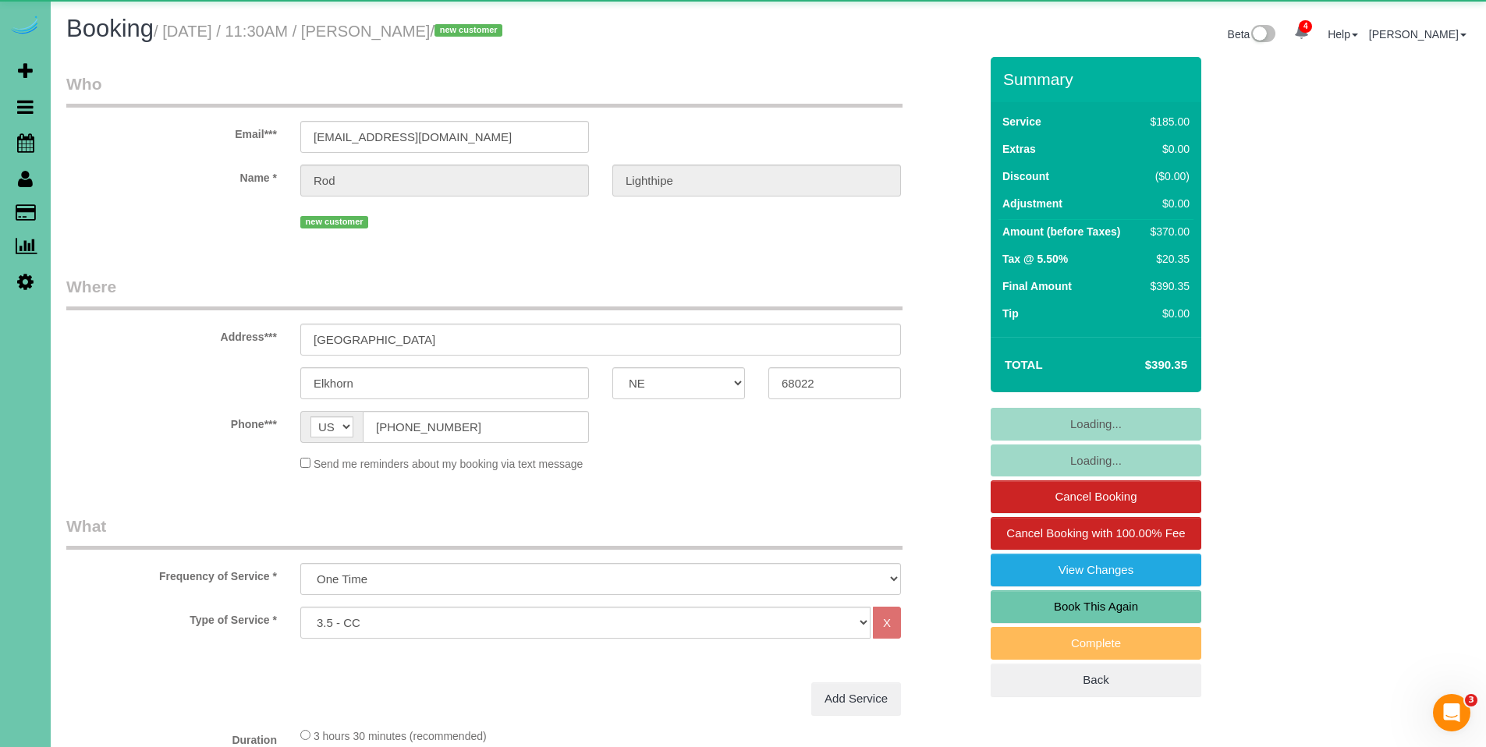
select select "object:963"
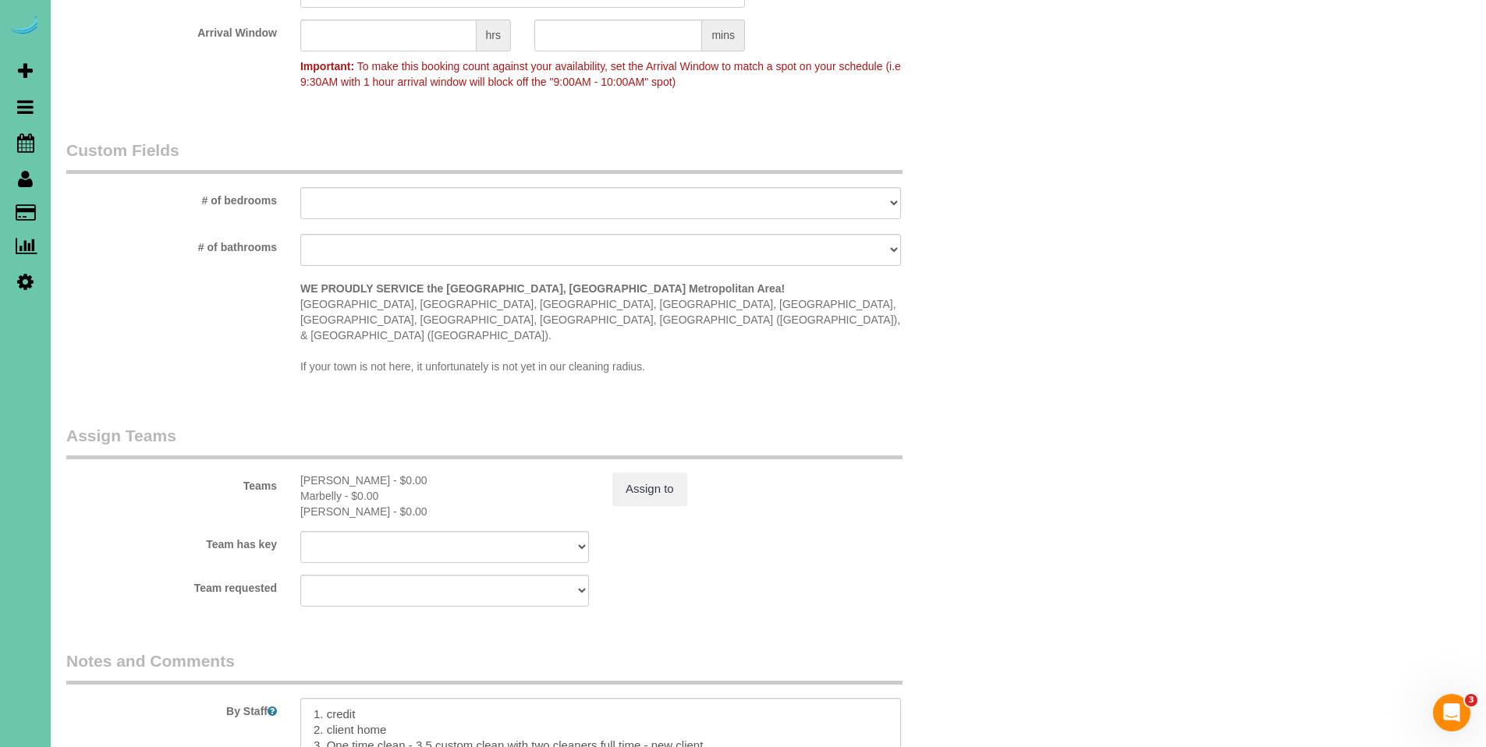
scroll to position [1295, 0]
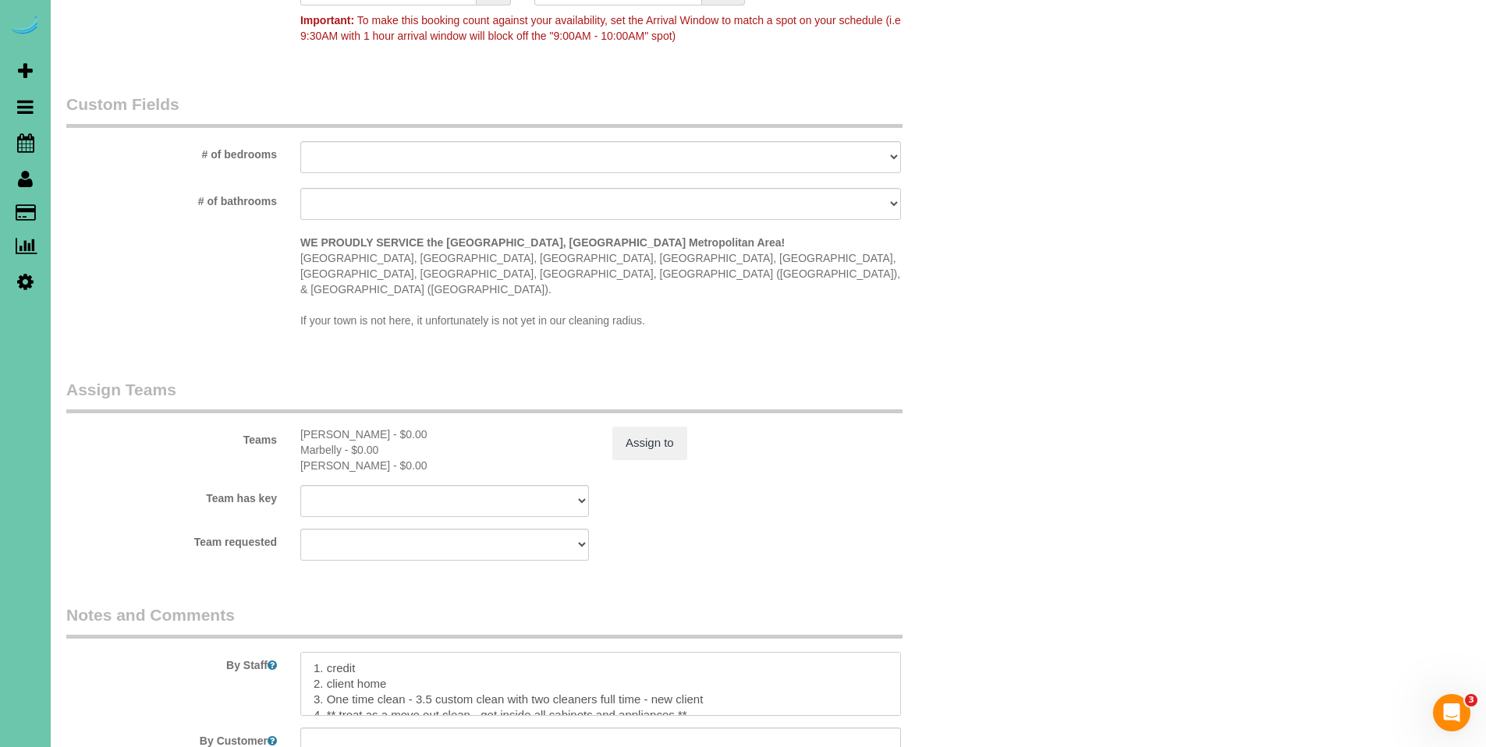
click at [312, 652] on textarea at bounding box center [600, 684] width 601 height 64
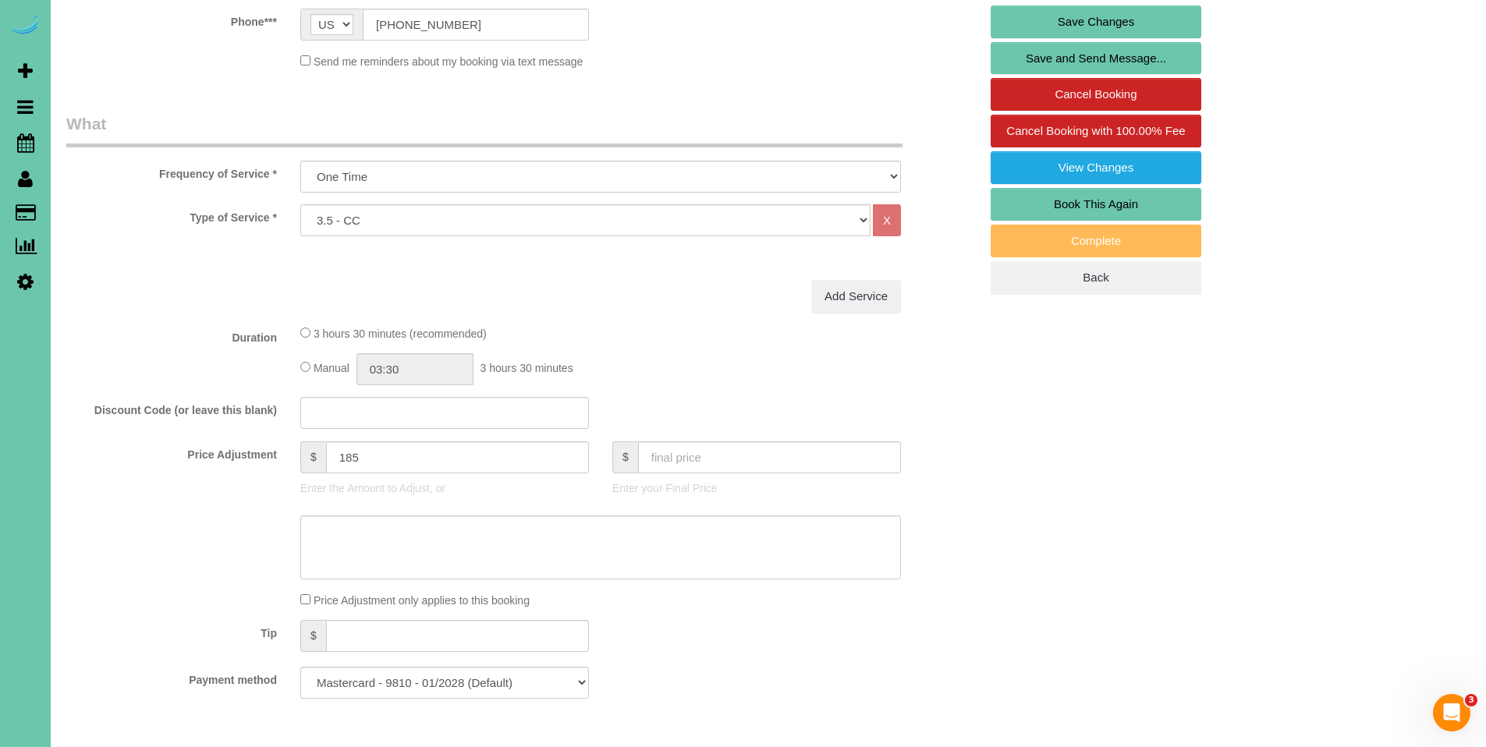
scroll to position [60, 0]
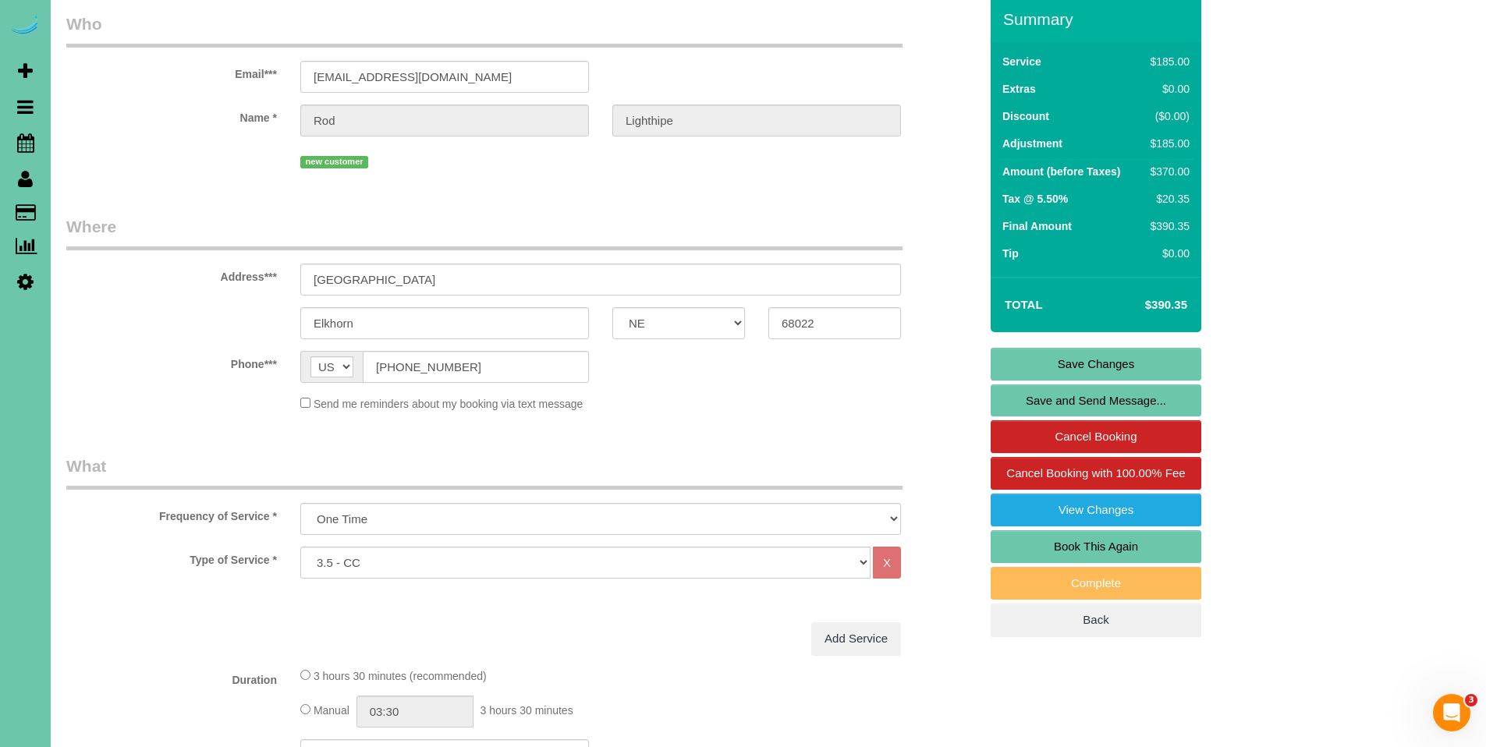
type textarea "**Movers will be there in the morning - they should be almost done by the time …"
click at [1120, 363] on link "Save Changes" at bounding box center [1095, 364] width 211 height 33
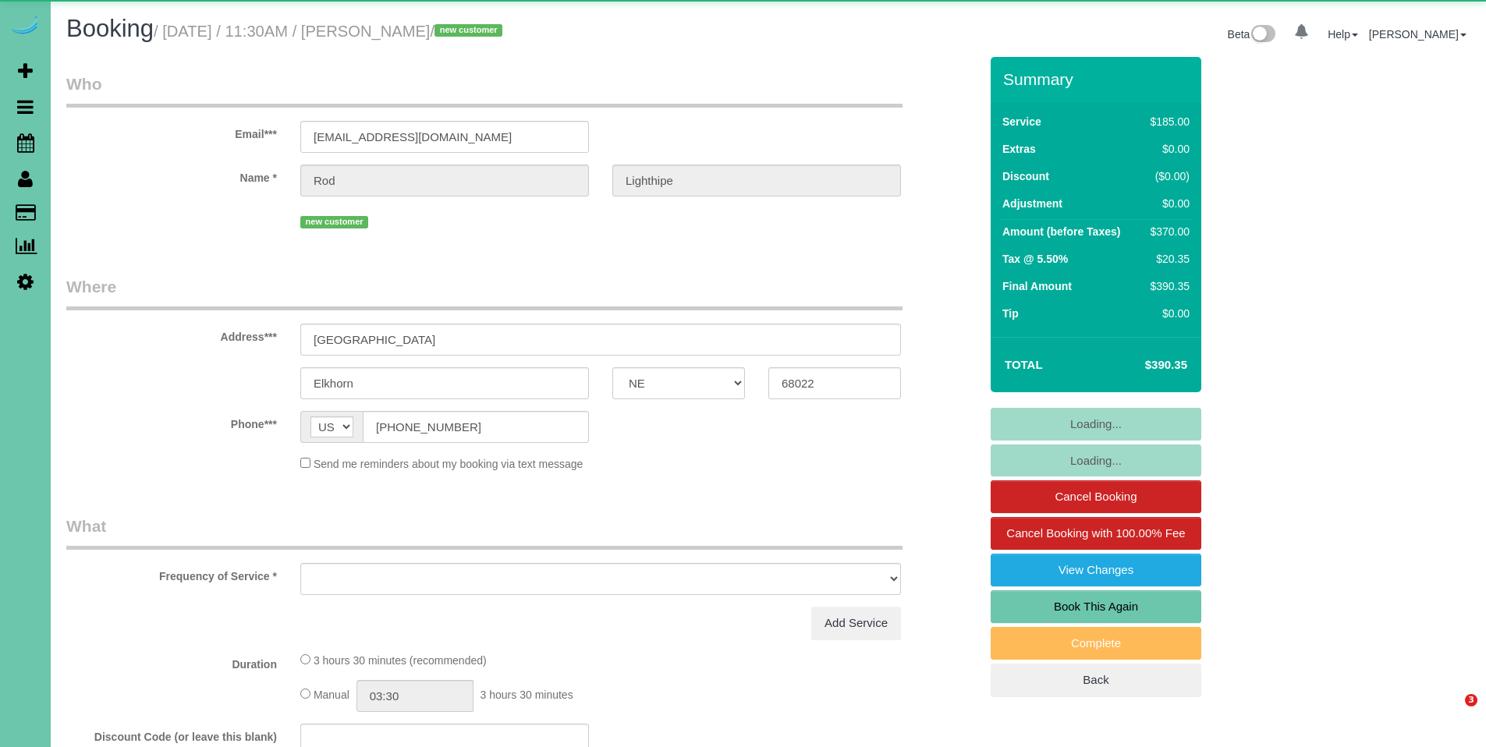
select select "NE"
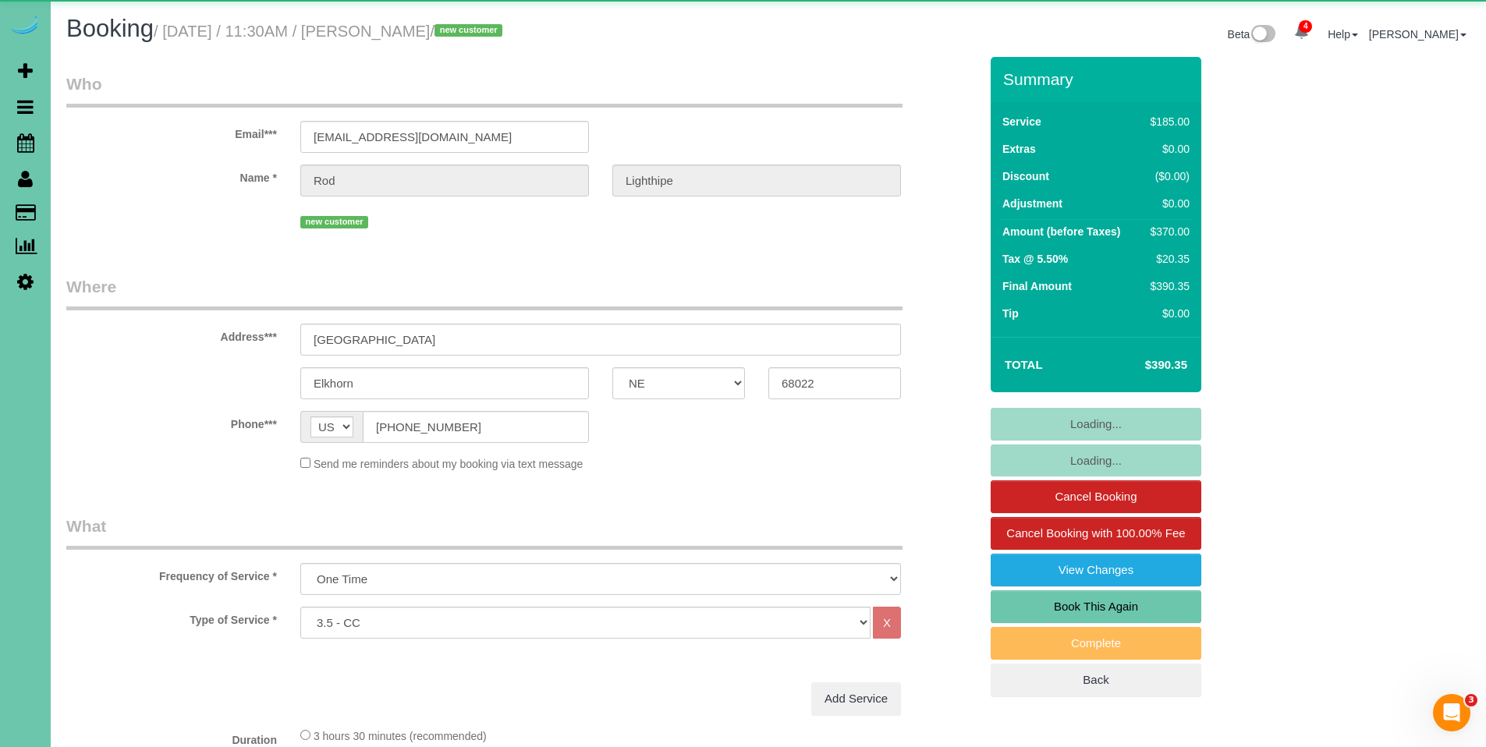
select select "object:707"
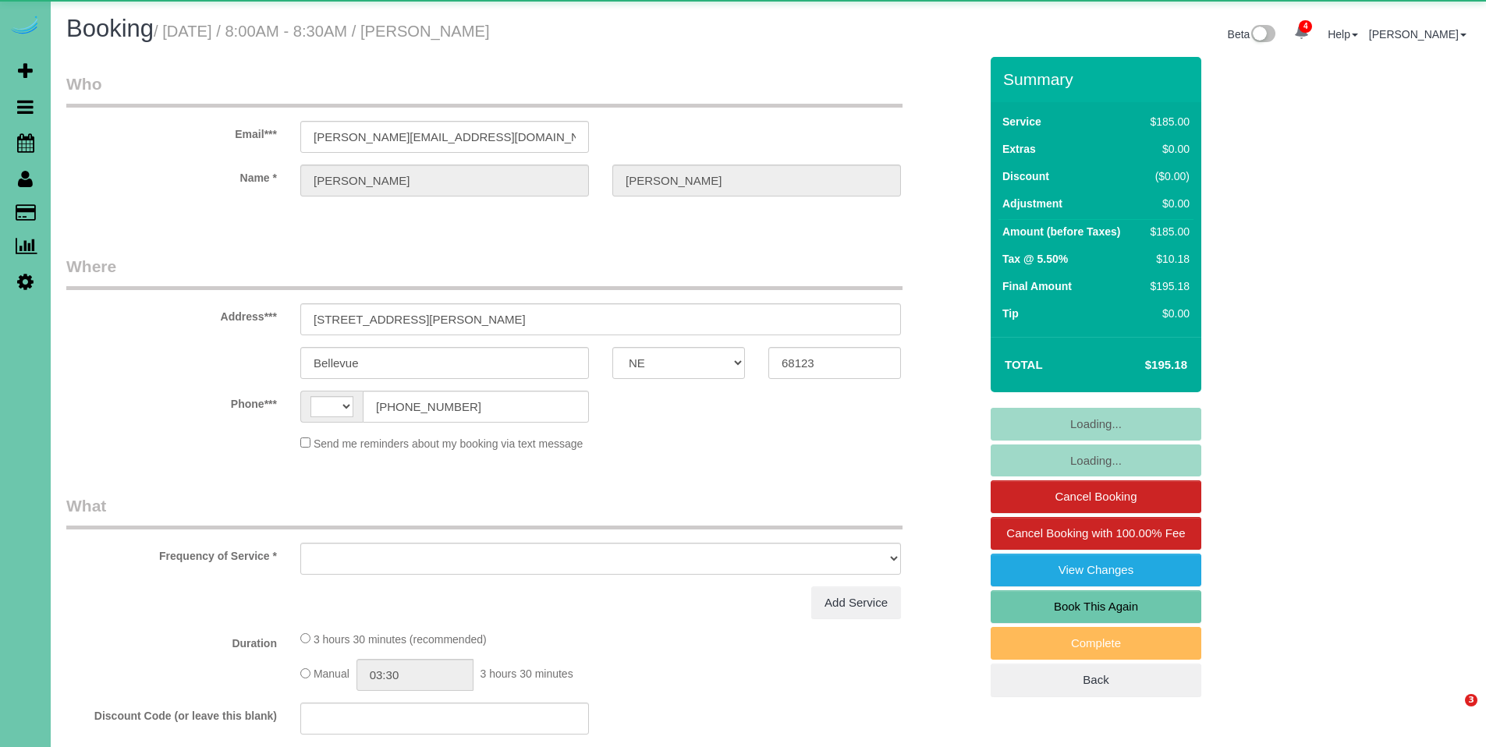
select select "NE"
select select "string:[GEOGRAPHIC_DATA]"
select select "object:676"
select select "string:fspay-a56b3f93-98d8-4a9d-9ecf-59dc6f68bac3"
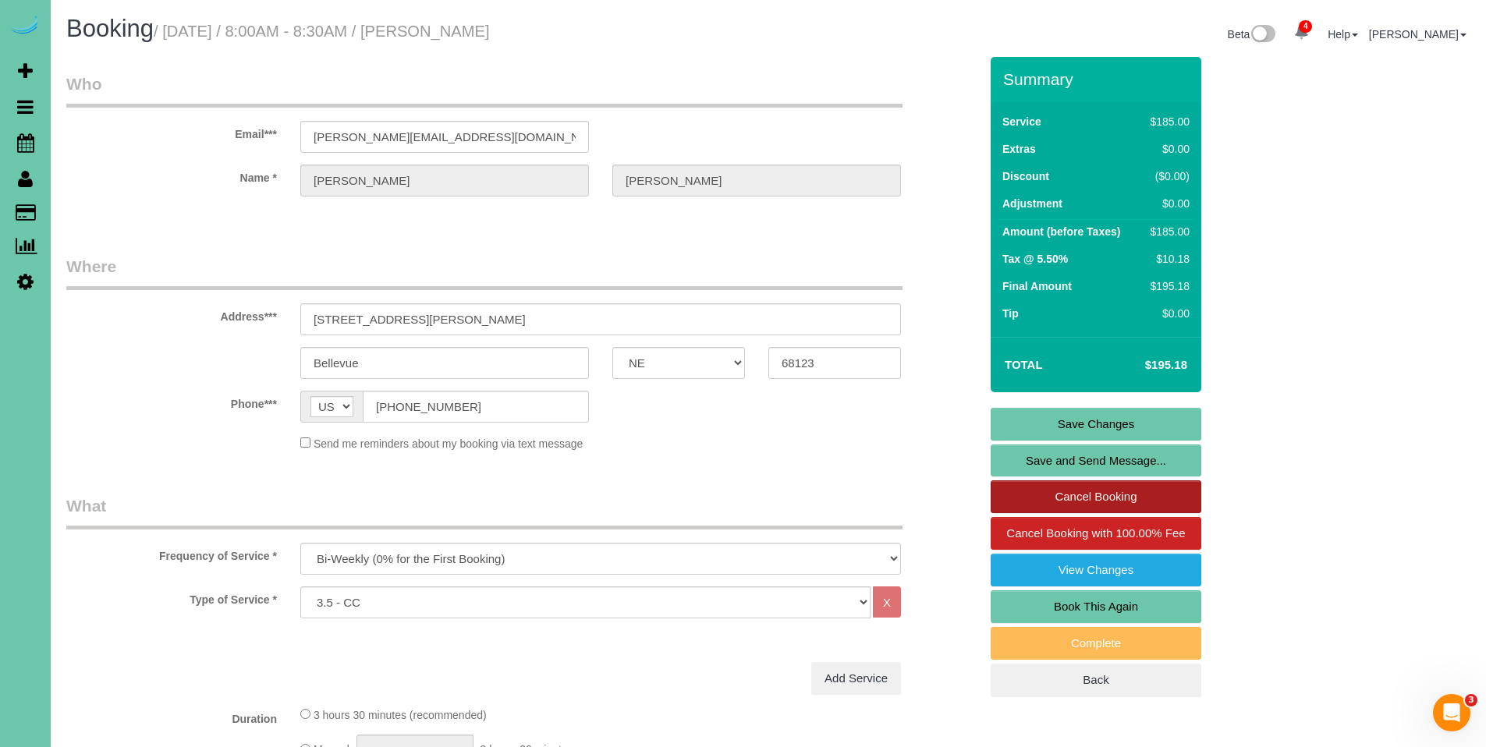
click at [1123, 501] on link "Cancel Booking" at bounding box center [1095, 496] width 211 height 33
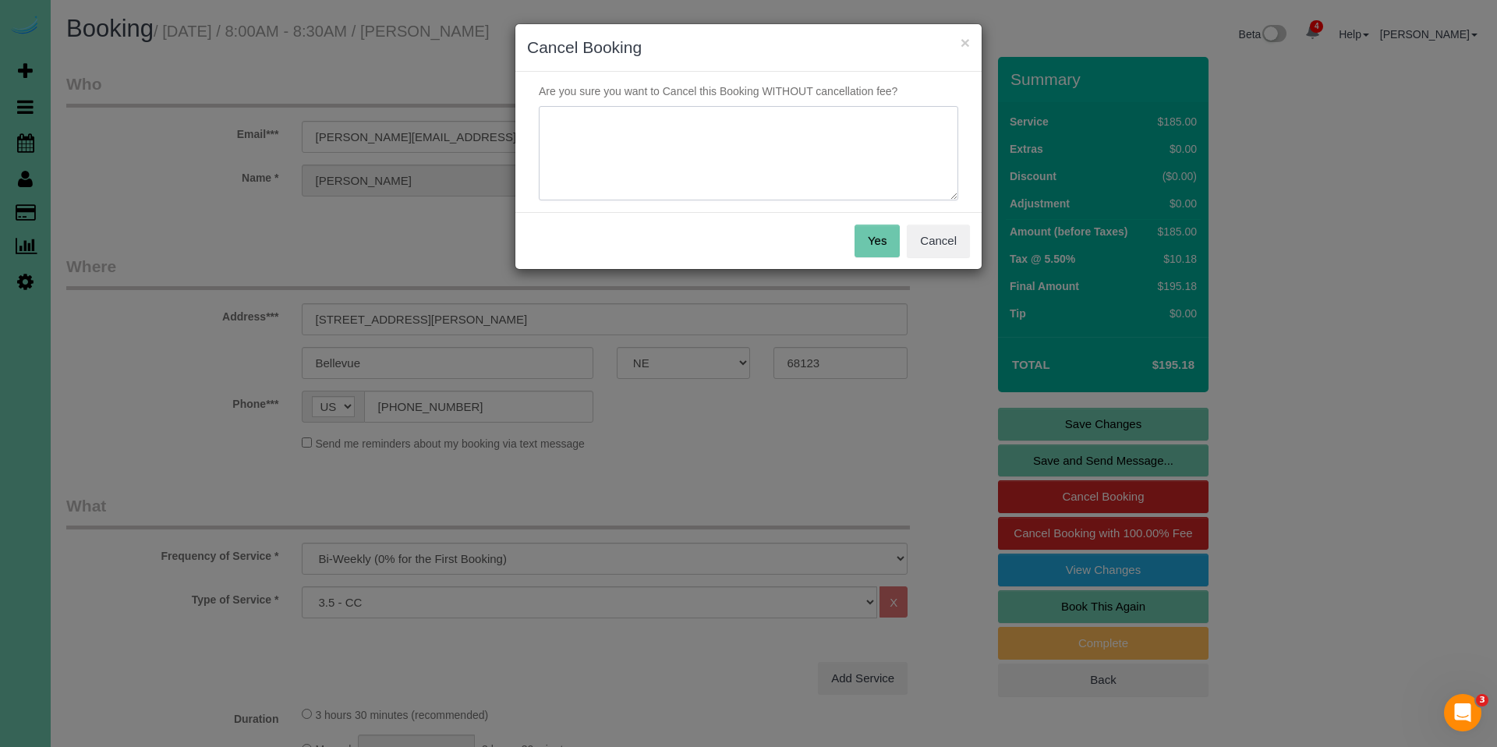
click at [772, 137] on textarea at bounding box center [749, 153] width 420 height 95
click at [795, 173] on textarea at bounding box center [749, 153] width 420 height 95
click at [758, 133] on textarea at bounding box center [749, 153] width 420 height 95
type textarea "She no longer wants services due to the fact that she is missing a ring and doe…"
click at [880, 234] on button "Yes" at bounding box center [877, 241] width 45 height 33
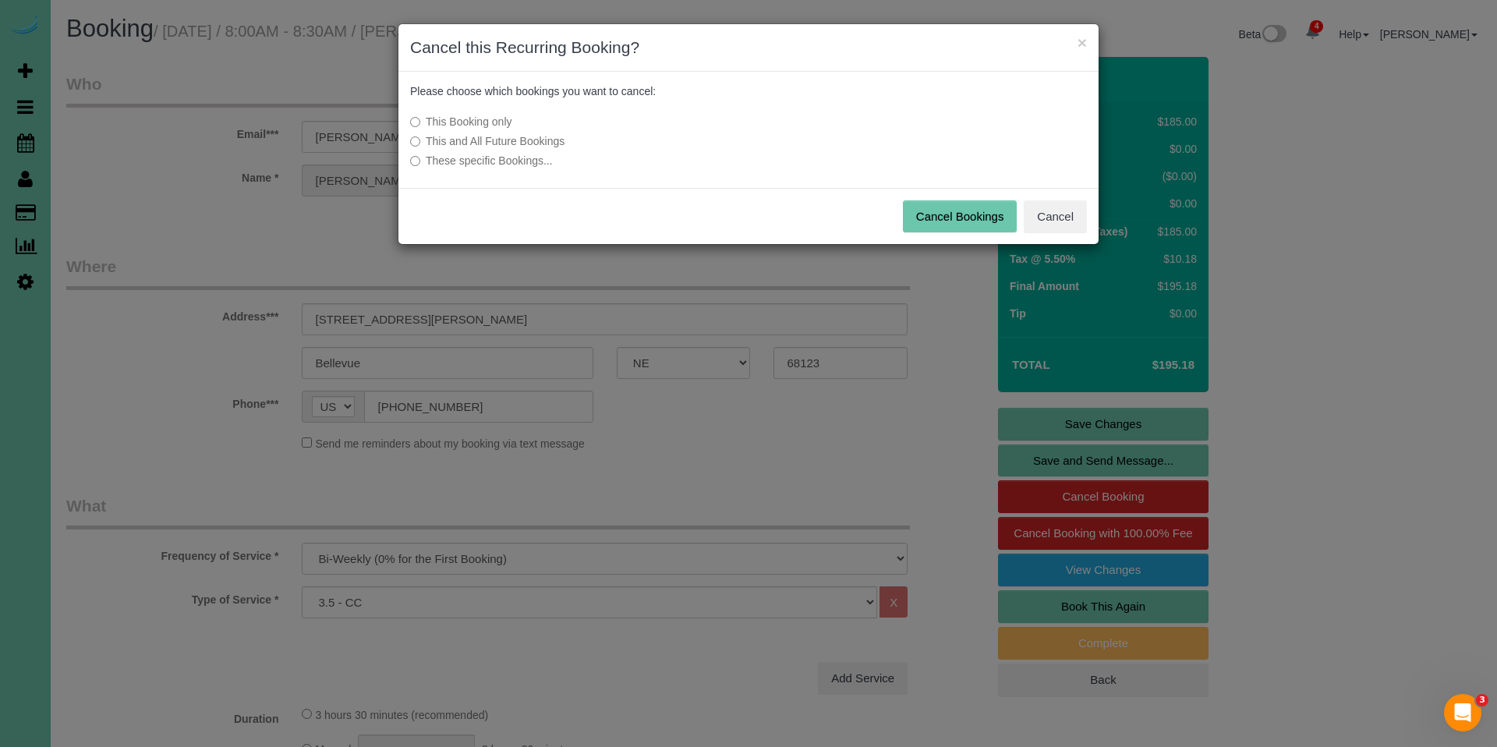
click at [503, 145] on label "This and All Future Bookings" at bounding box center [632, 141] width 444 height 16
click at [972, 225] on button "Cancel Bookings" at bounding box center [960, 216] width 115 height 33
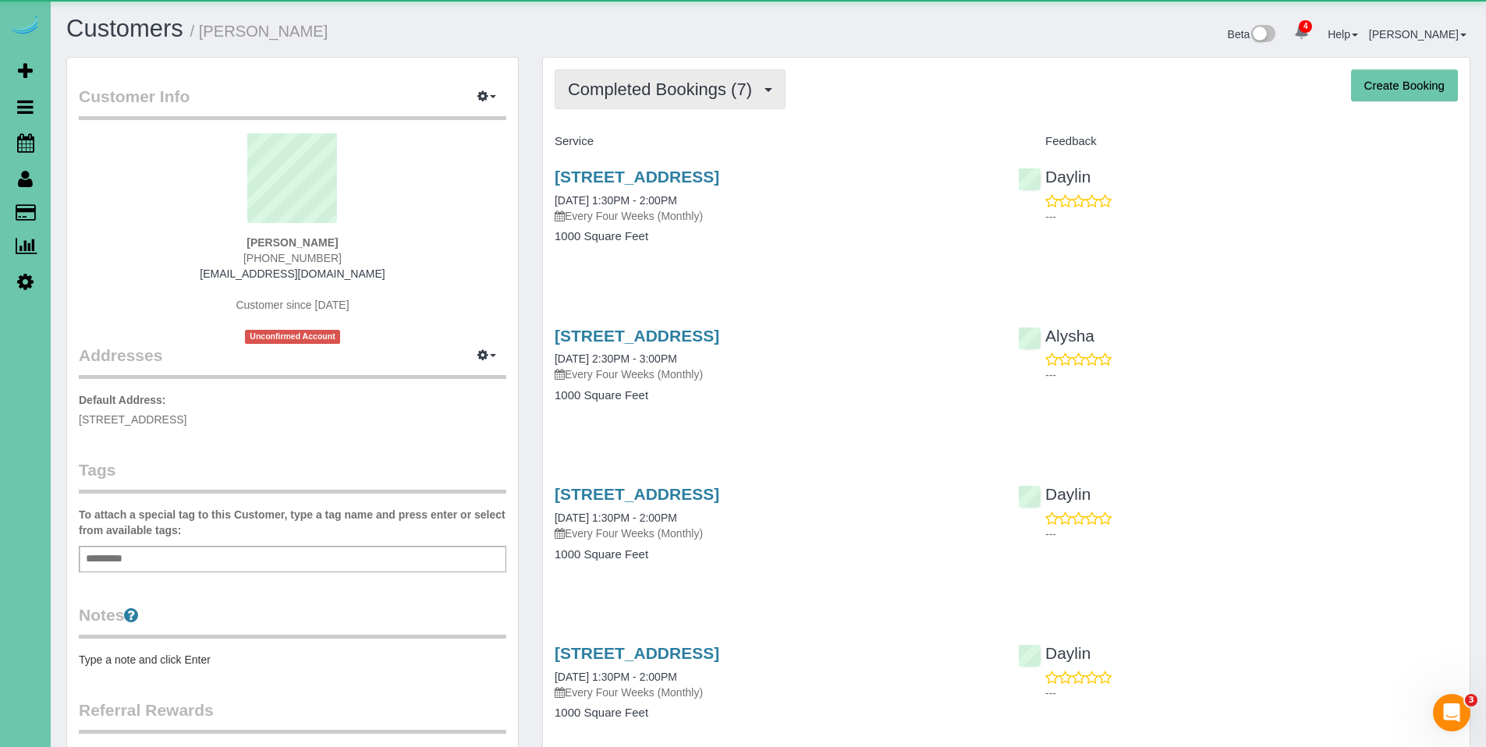
click at [659, 101] on button "Completed Bookings (7)" at bounding box center [669, 89] width 231 height 40
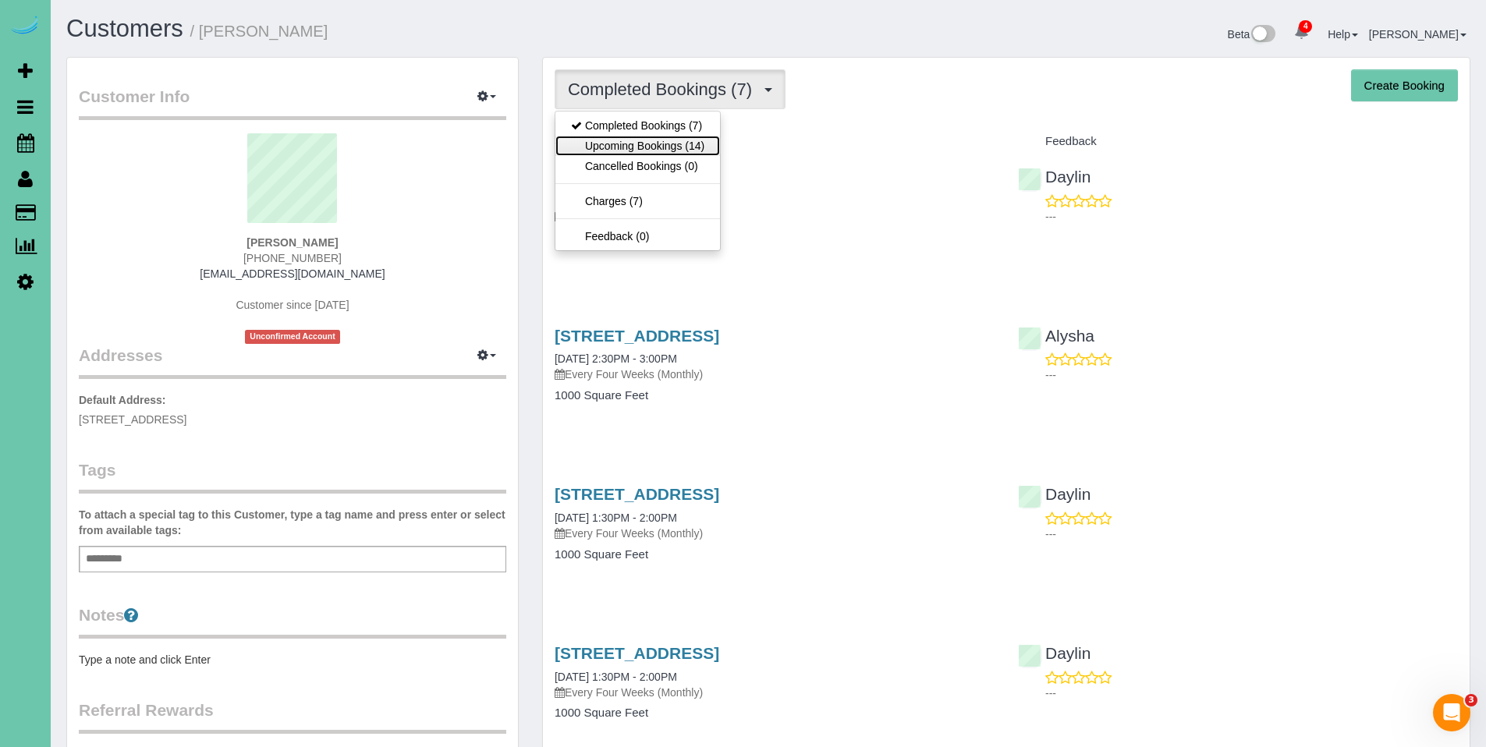
click at [643, 151] on link "Upcoming Bookings (14)" at bounding box center [637, 146] width 165 height 20
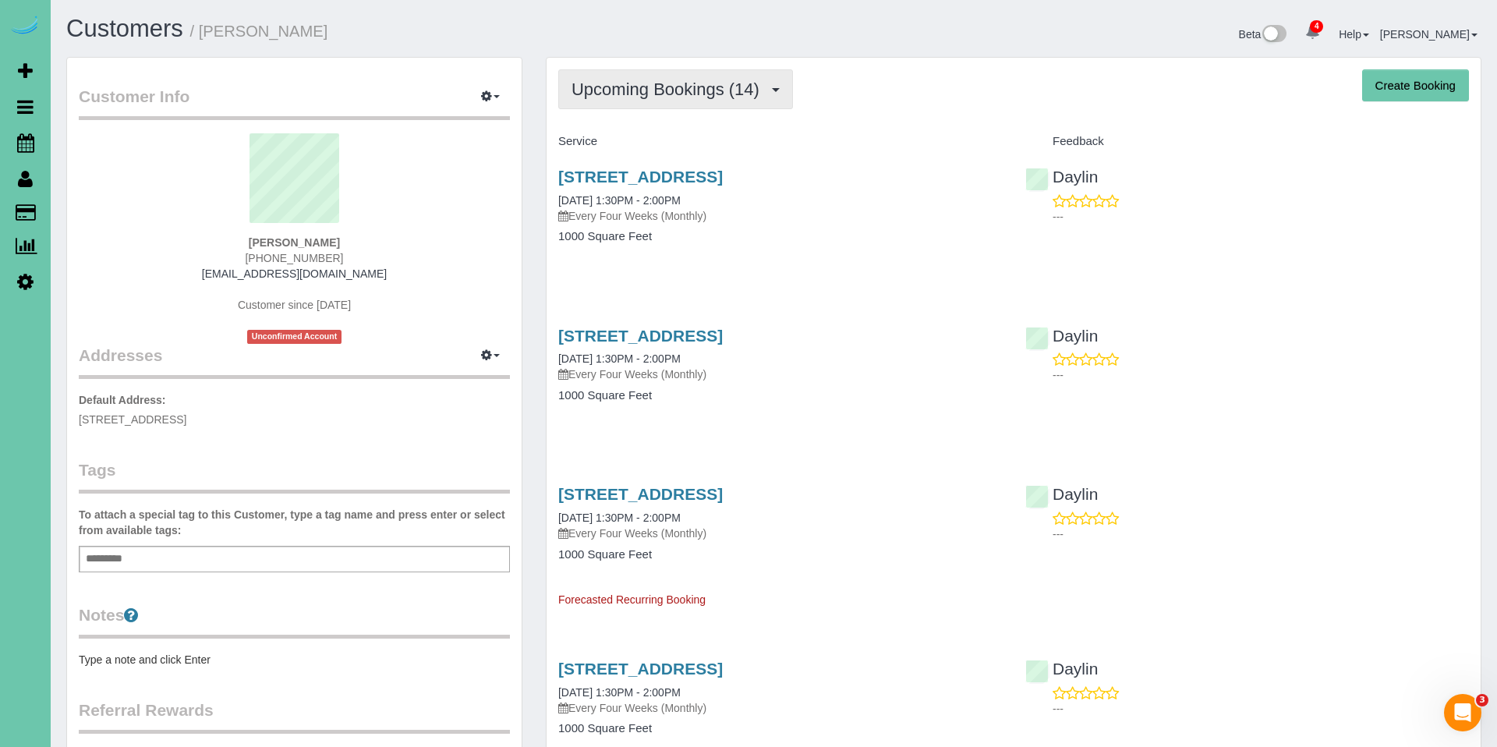
click at [650, 83] on span "Upcoming Bookings (14)" at bounding box center [670, 89] width 196 height 19
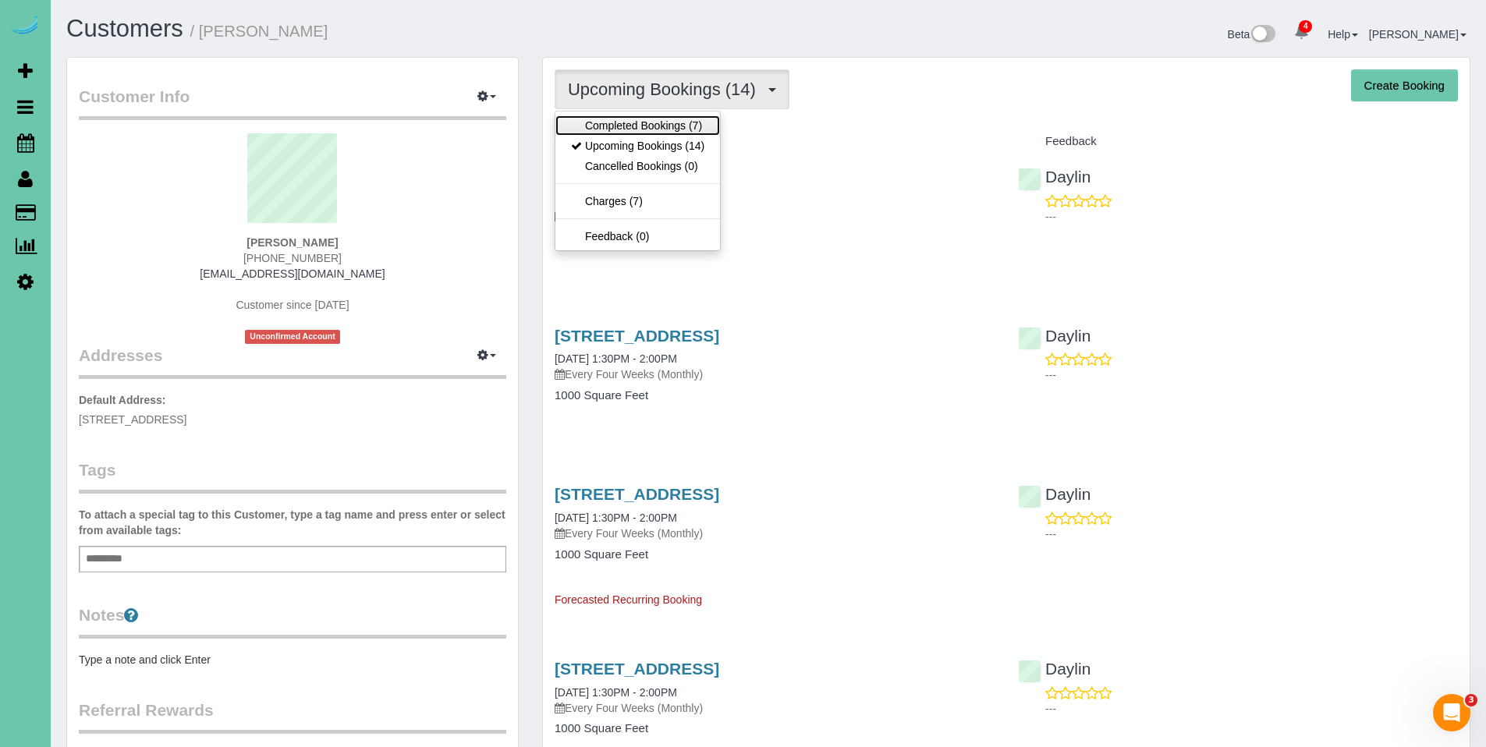
click at [638, 125] on link "Completed Bookings (7)" at bounding box center [637, 125] width 165 height 20
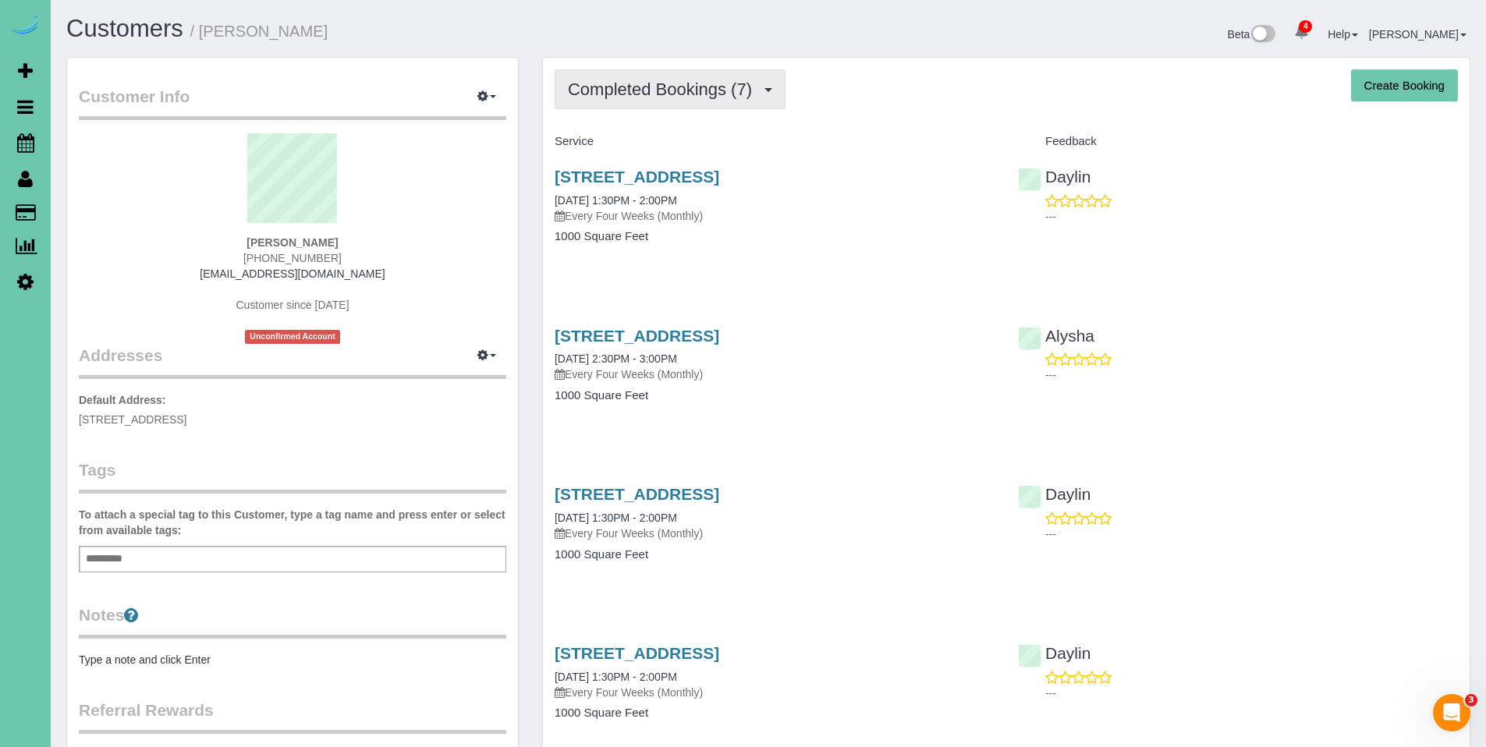
click at [643, 97] on span "Completed Bookings (7)" at bounding box center [664, 89] width 192 height 19
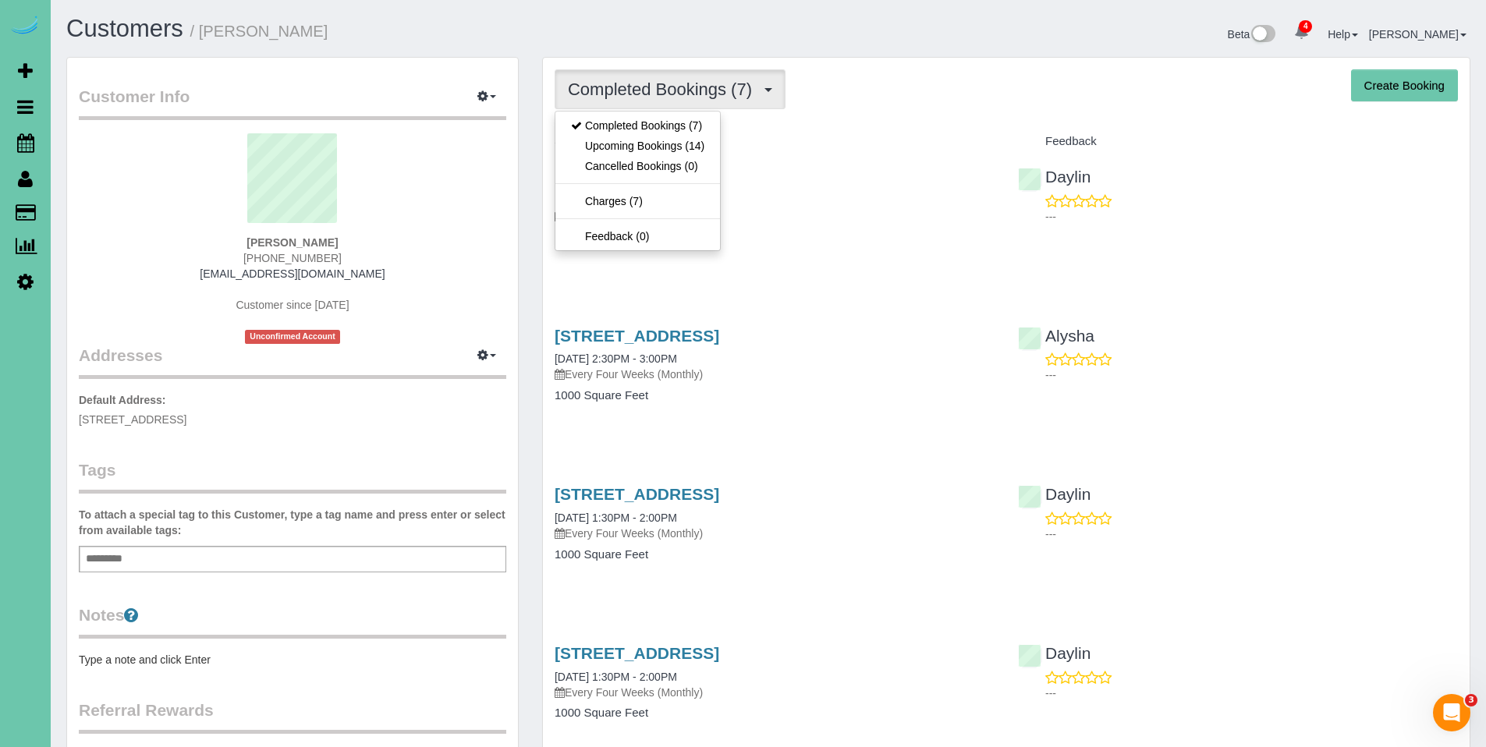
click at [886, 116] on div "Completed Bookings (7) Completed Bookings (7) Upcoming Bookings (14) Cancelled …" at bounding box center [1006, 668] width 926 height 1221
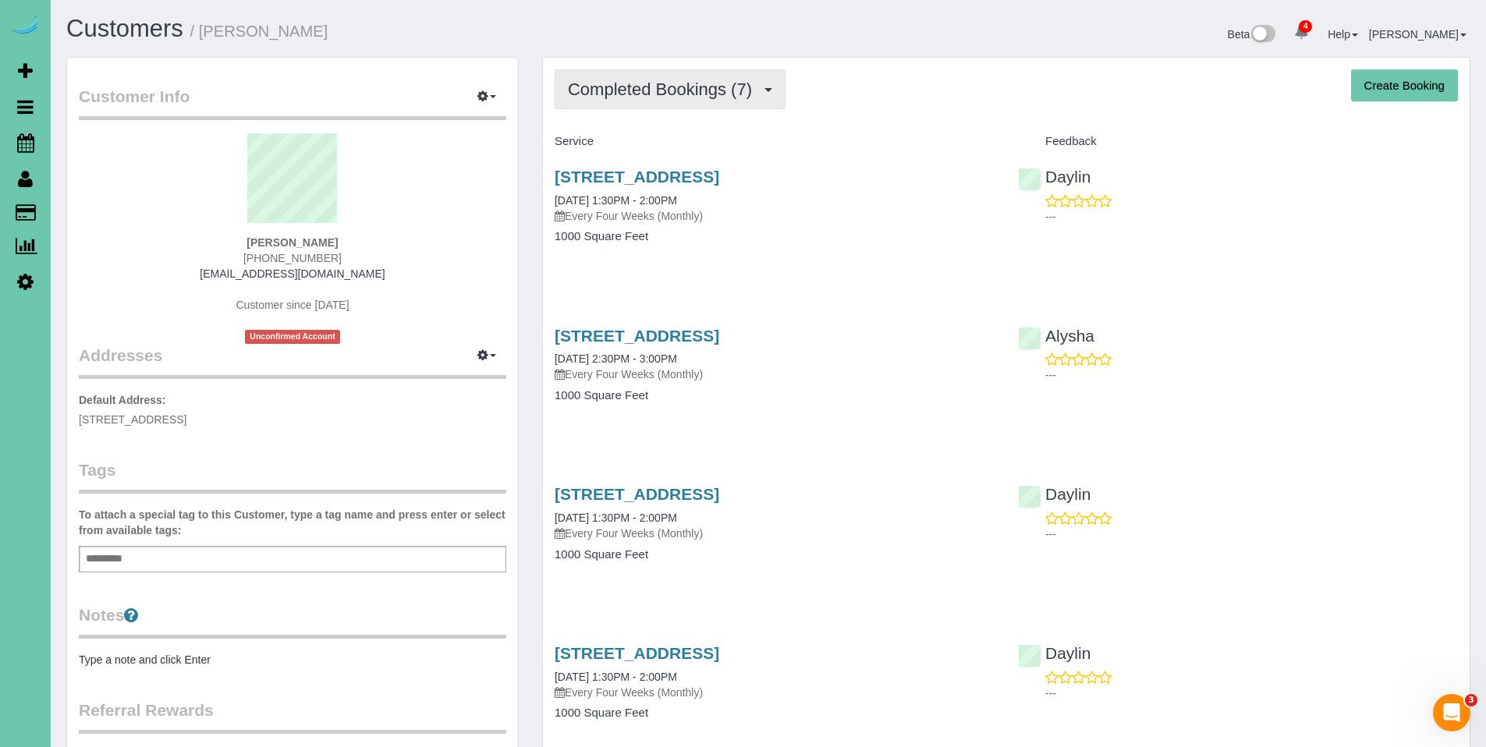
click at [653, 93] on span "Completed Bookings (7)" at bounding box center [664, 89] width 192 height 19
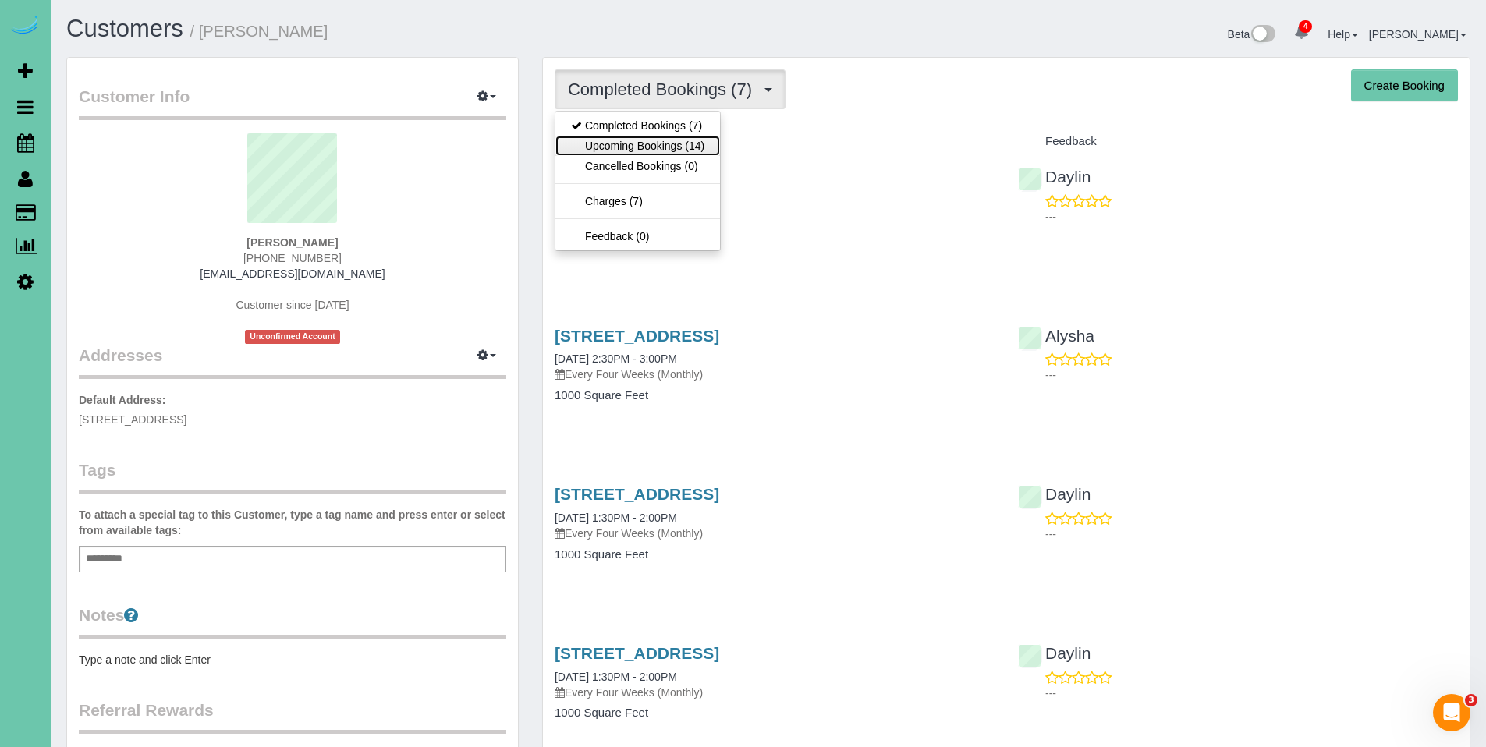
click at [649, 147] on link "Upcoming Bookings (14)" at bounding box center [637, 146] width 165 height 20
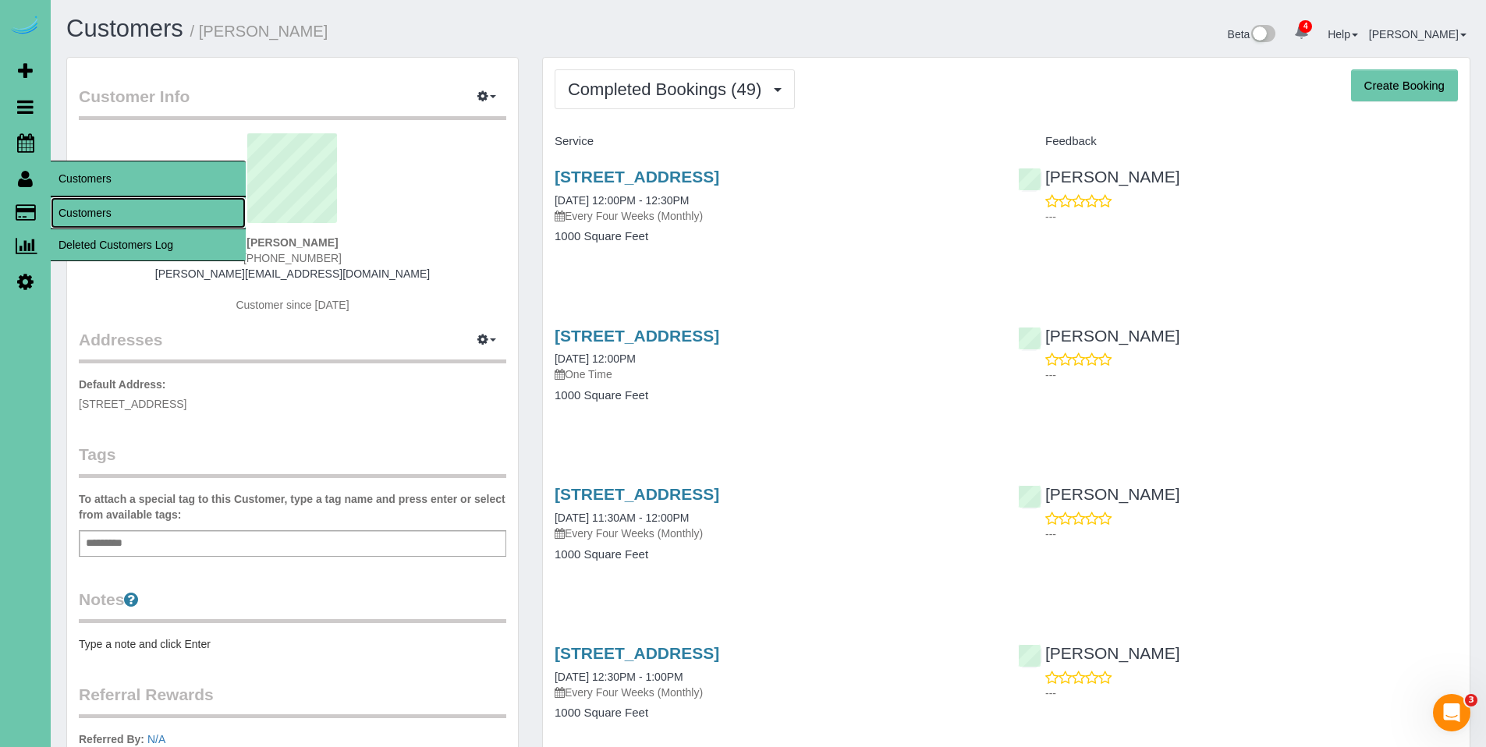
click at [75, 210] on link "Customers" at bounding box center [148, 212] width 195 height 31
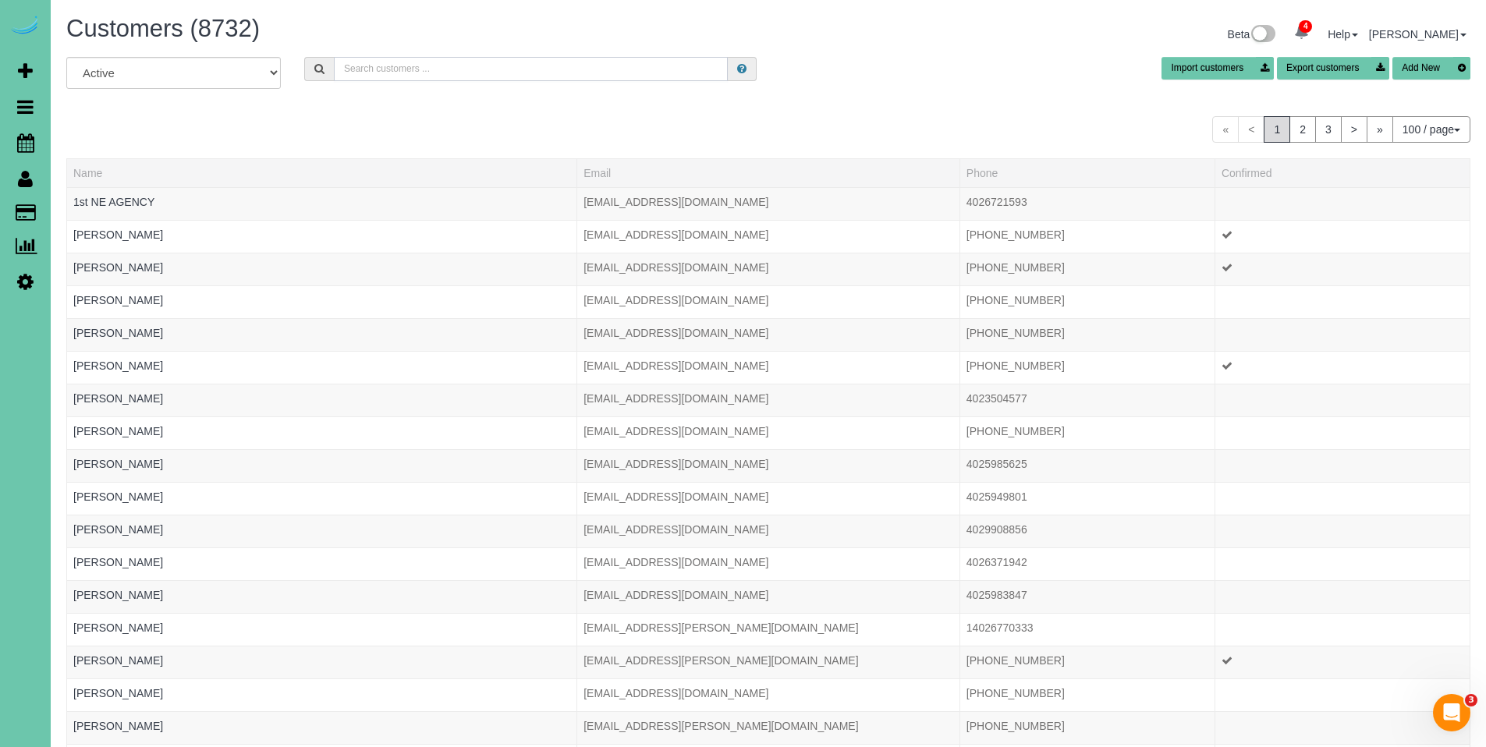
click at [552, 68] on input "text" at bounding box center [531, 69] width 394 height 24
click at [528, 69] on input "text" at bounding box center [531, 69] width 394 height 24
type input "sarah m"
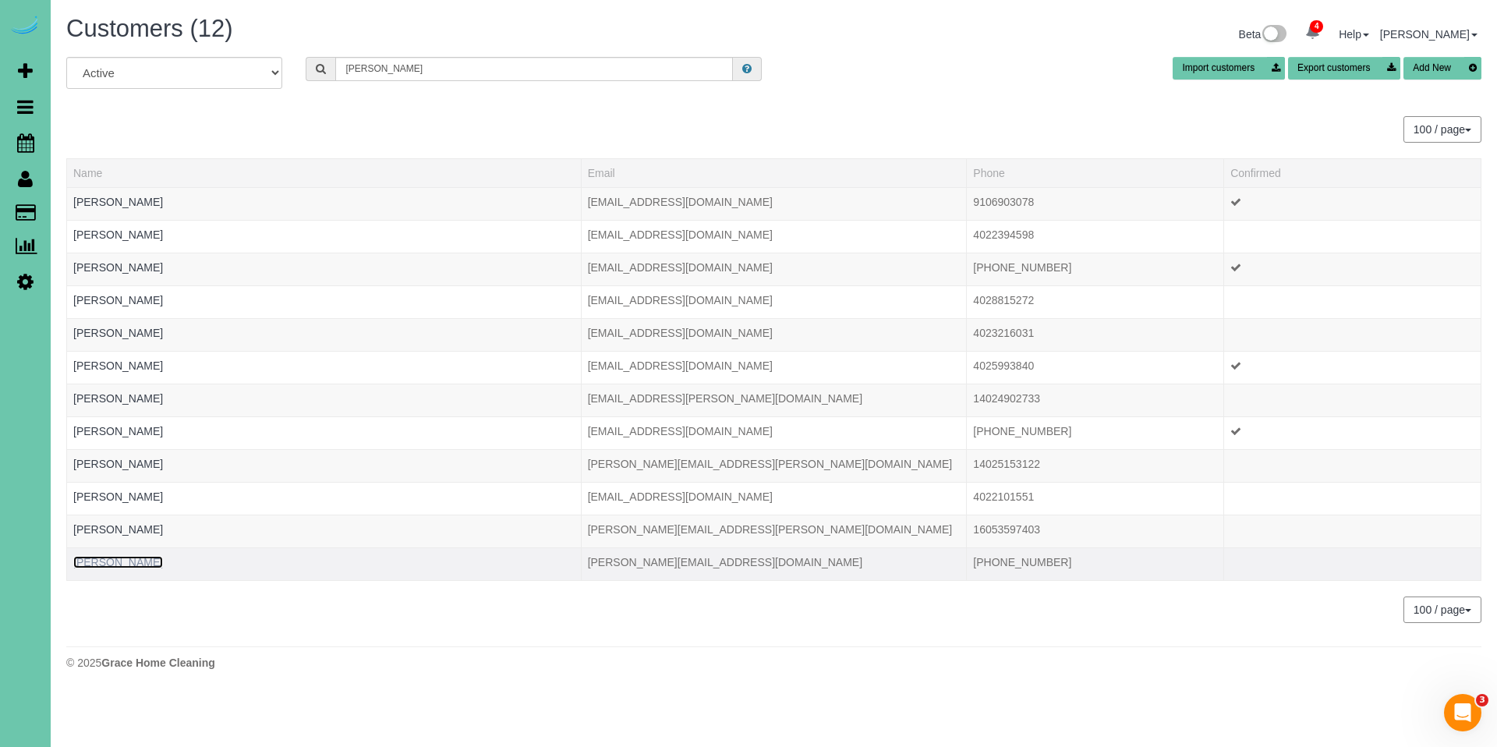
click at [115, 566] on link "Sarah Murphy" at bounding box center [118, 562] width 90 height 12
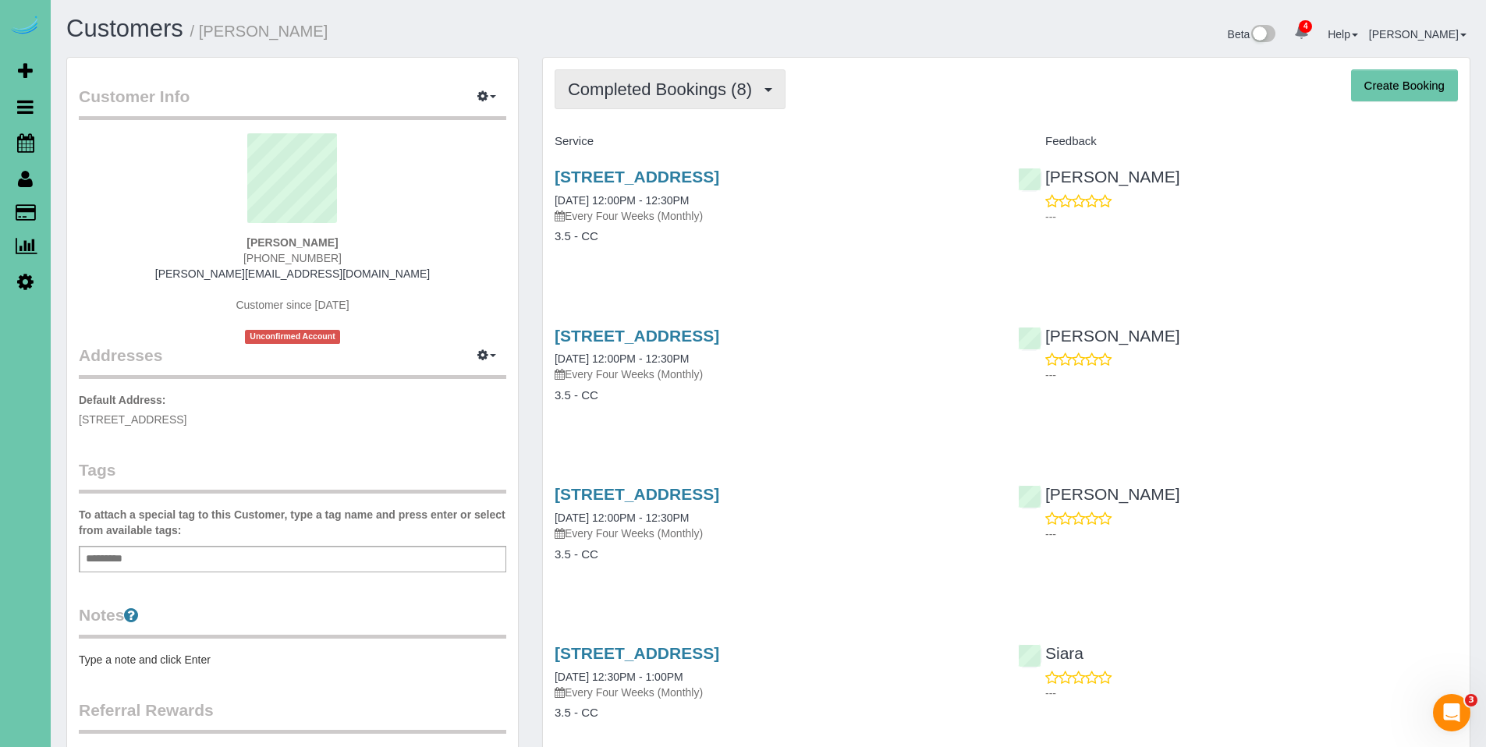
click at [654, 104] on button "Completed Bookings (8)" at bounding box center [669, 89] width 231 height 40
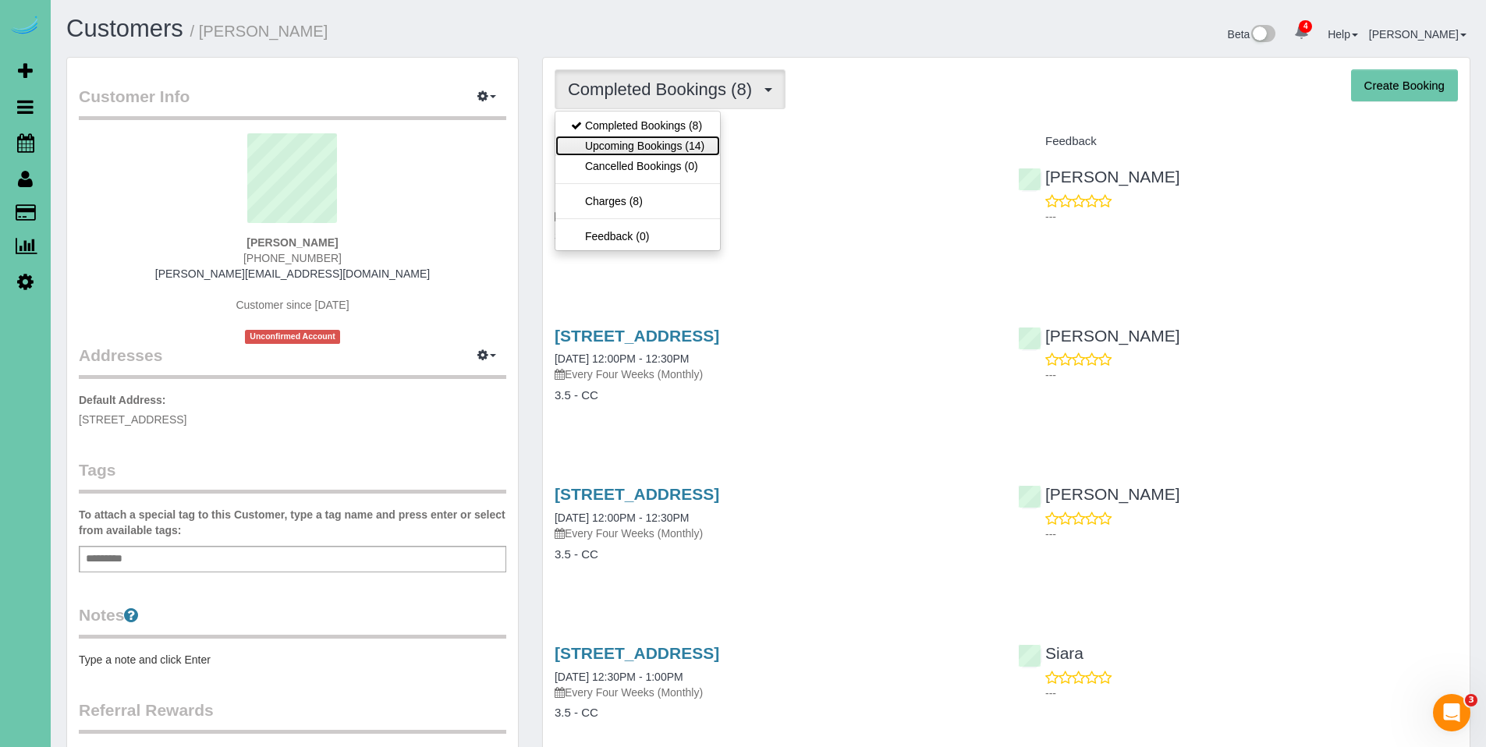
click at [650, 151] on link "Upcoming Bookings (14)" at bounding box center [637, 146] width 165 height 20
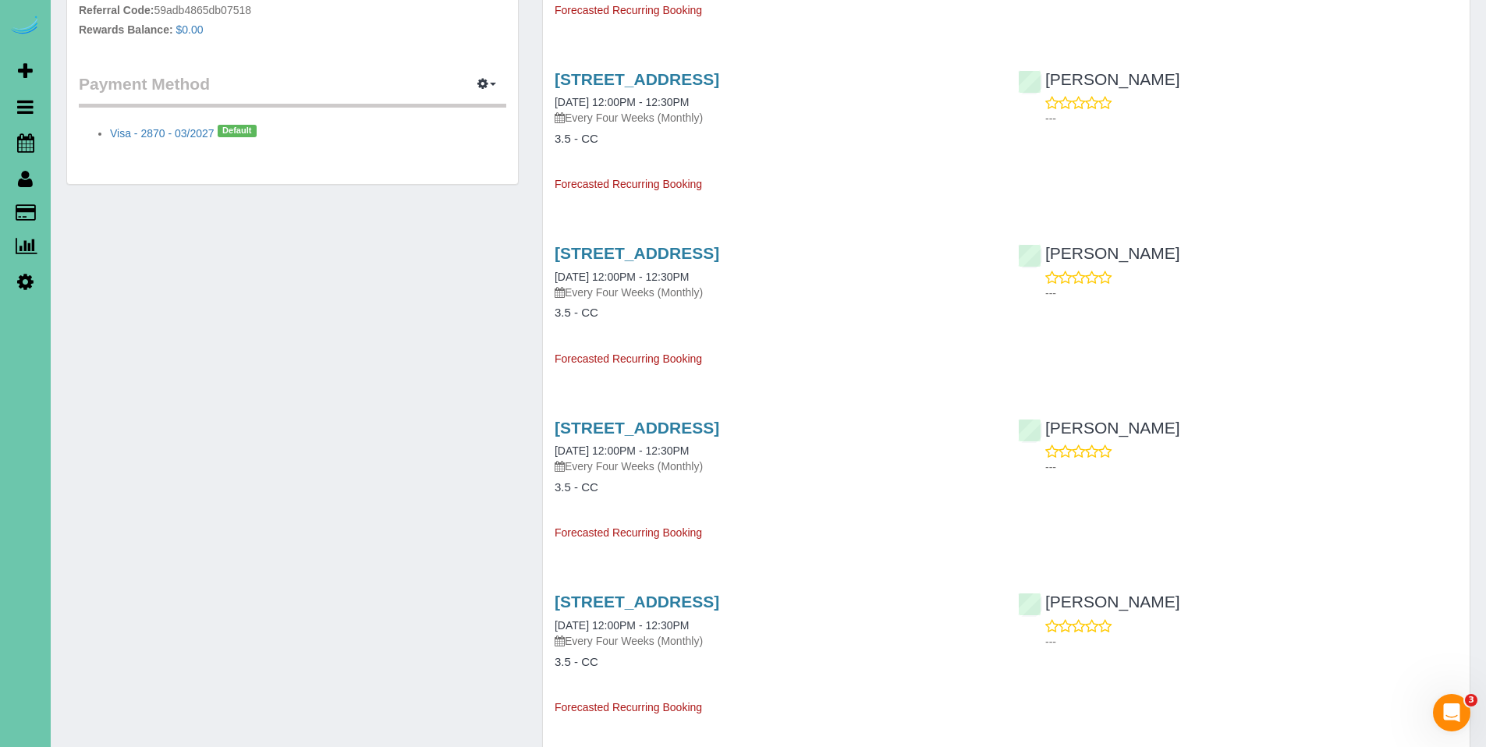
scroll to position [597, 0]
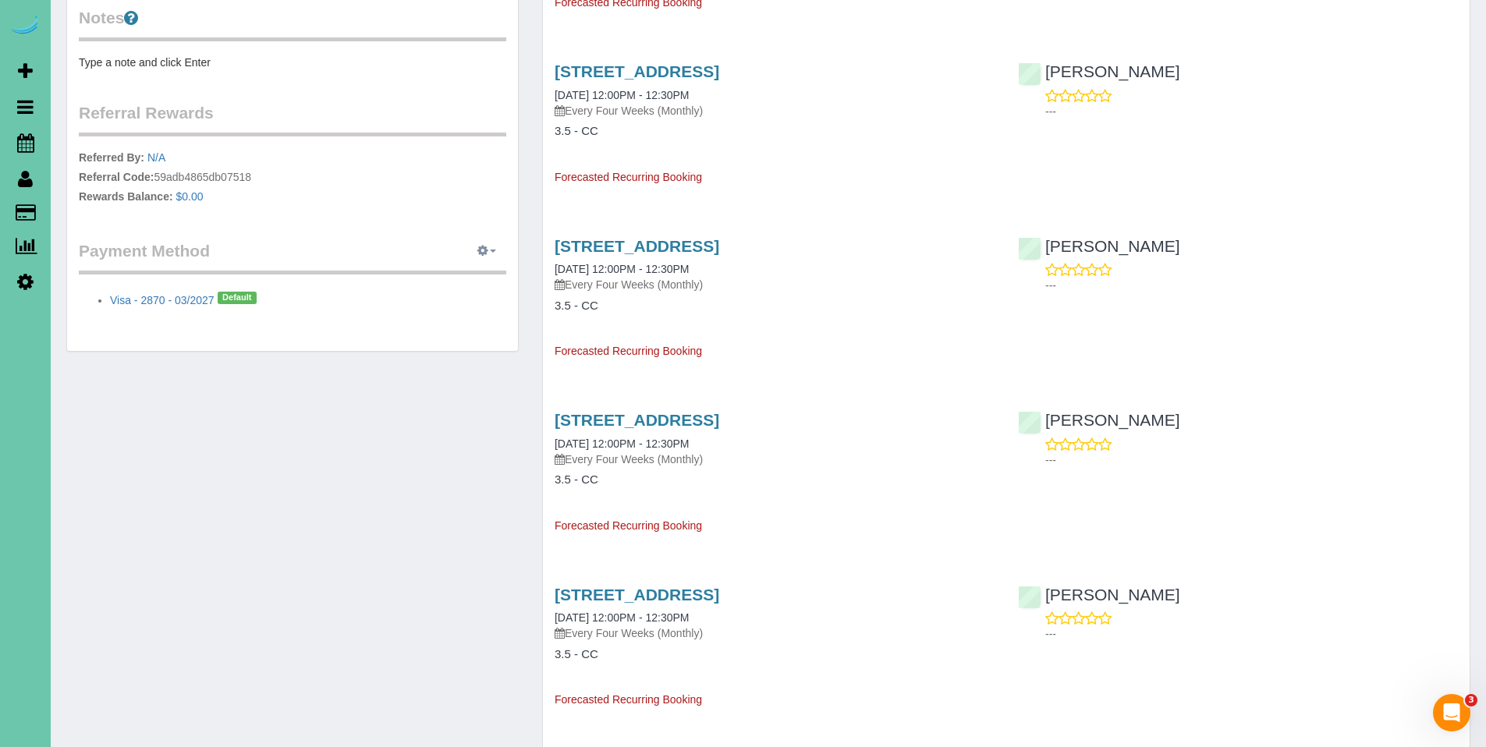
click at [490, 253] on span "button" at bounding box center [493, 251] width 6 height 3
click at [435, 301] on link "Add Credit/Debit Card" at bounding box center [433, 300] width 146 height 20
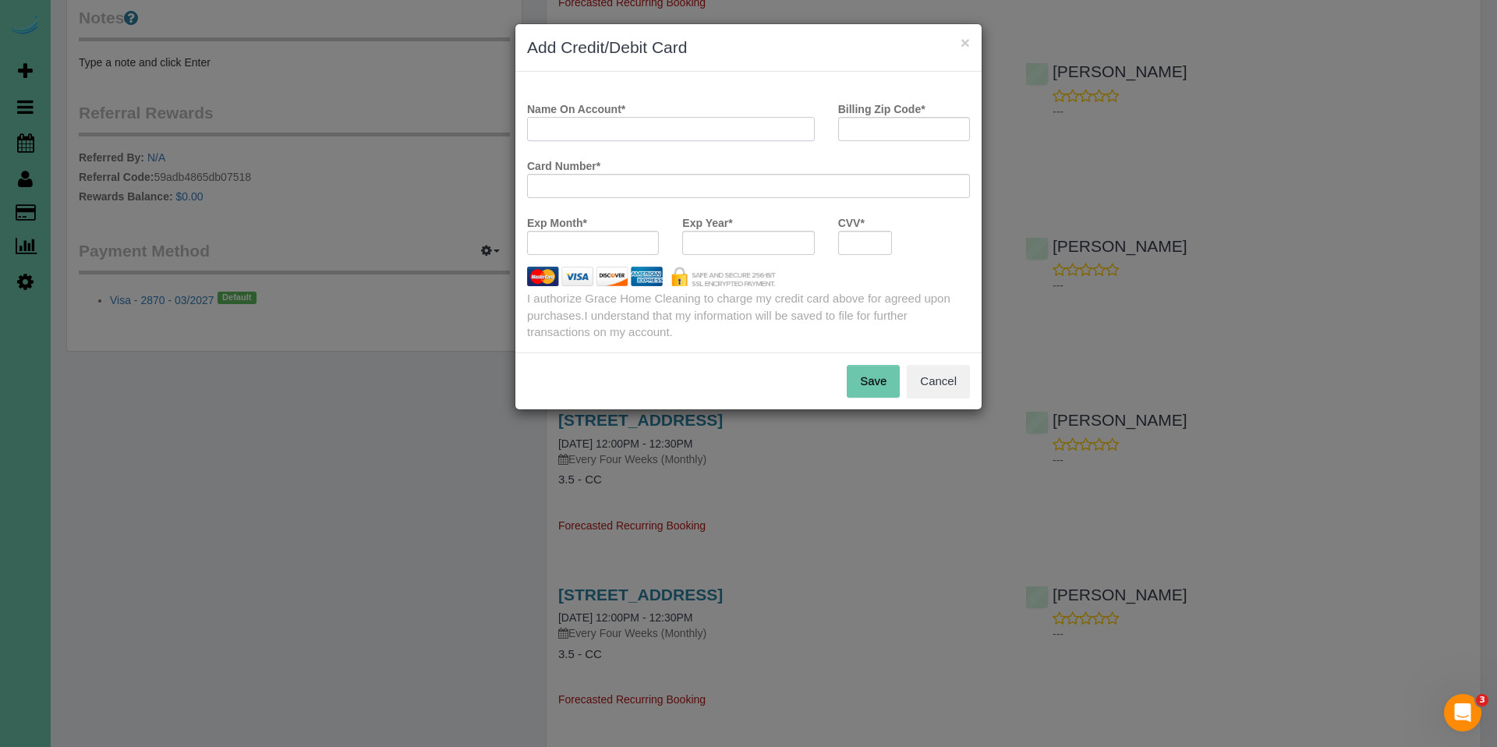
click at [694, 126] on input "Name On Account *" at bounding box center [671, 129] width 288 height 24
type input "S"
type input "Theodore Murphy"
type input "68124"
click at [874, 372] on button "Save" at bounding box center [873, 381] width 53 height 33
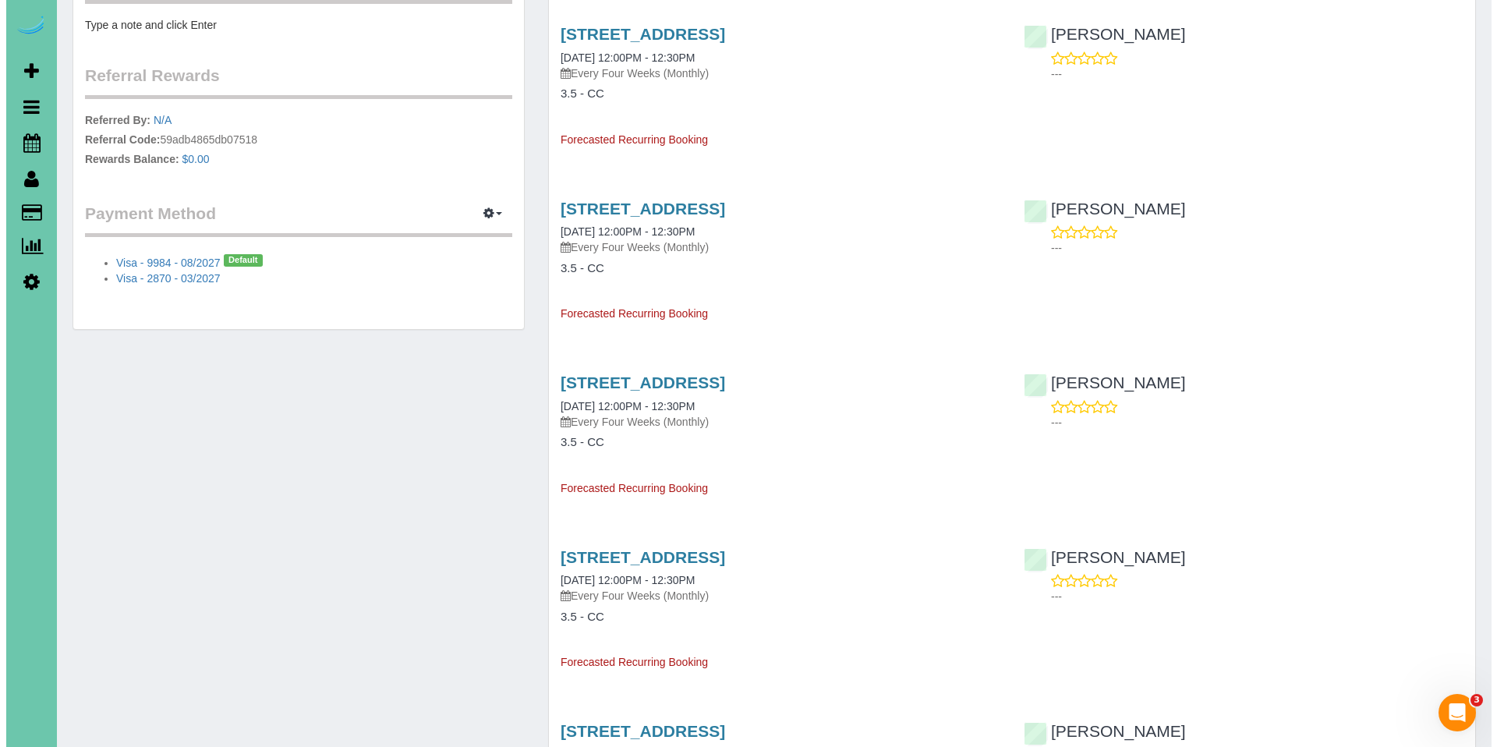
scroll to position [636, 0]
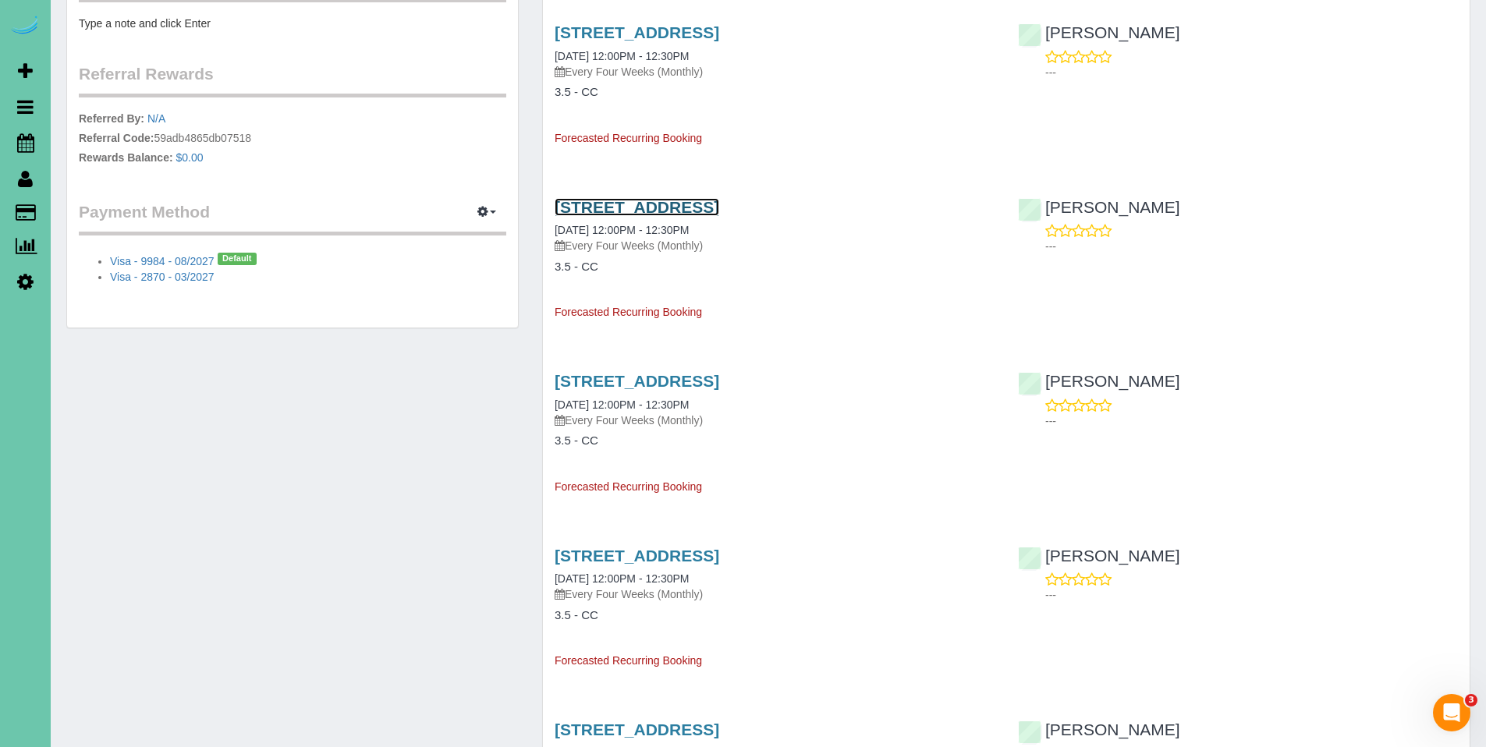
click at [707, 214] on link "3020 Paddock Road Unit 219 D, Omaha, NE 68124" at bounding box center [636, 207] width 165 height 18
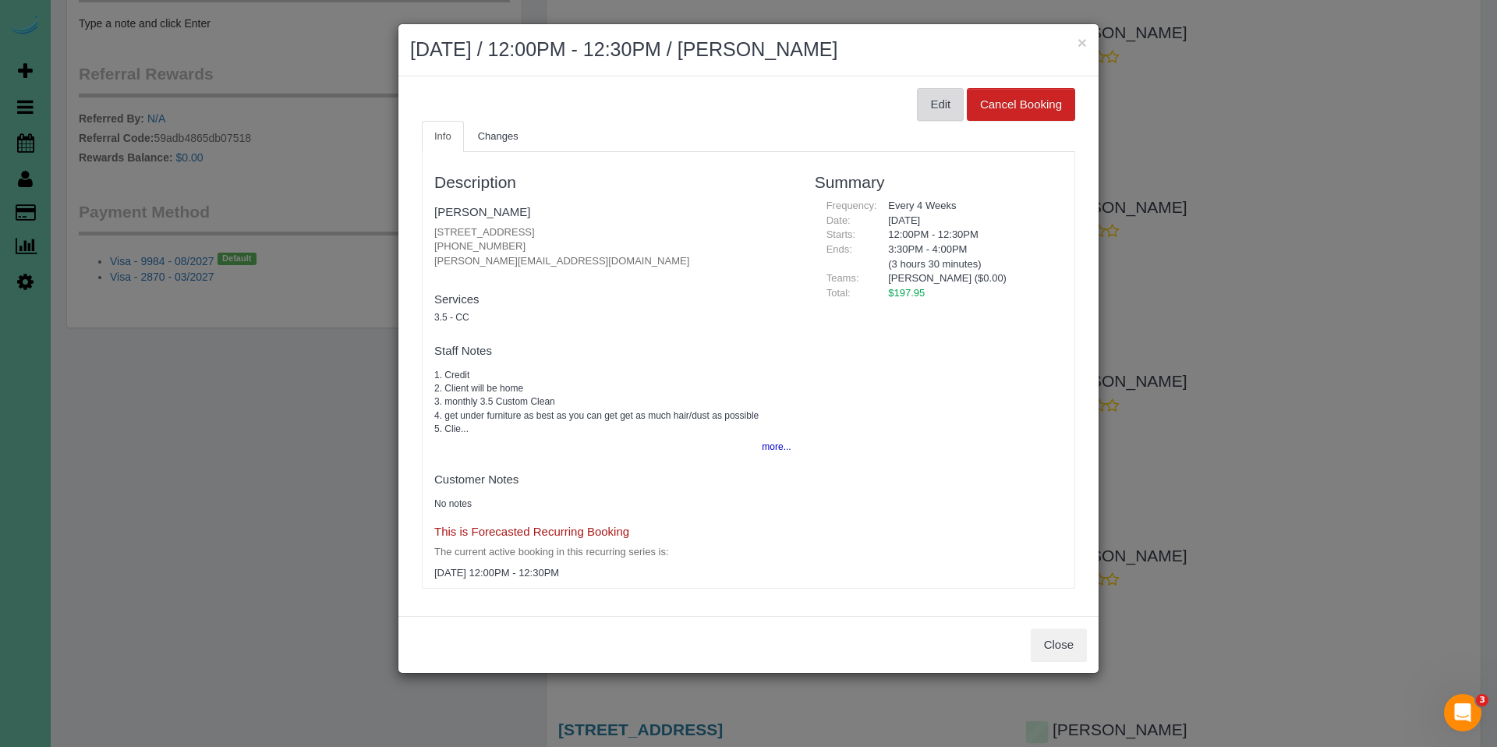
click at [936, 106] on button "Edit" at bounding box center [940, 104] width 47 height 33
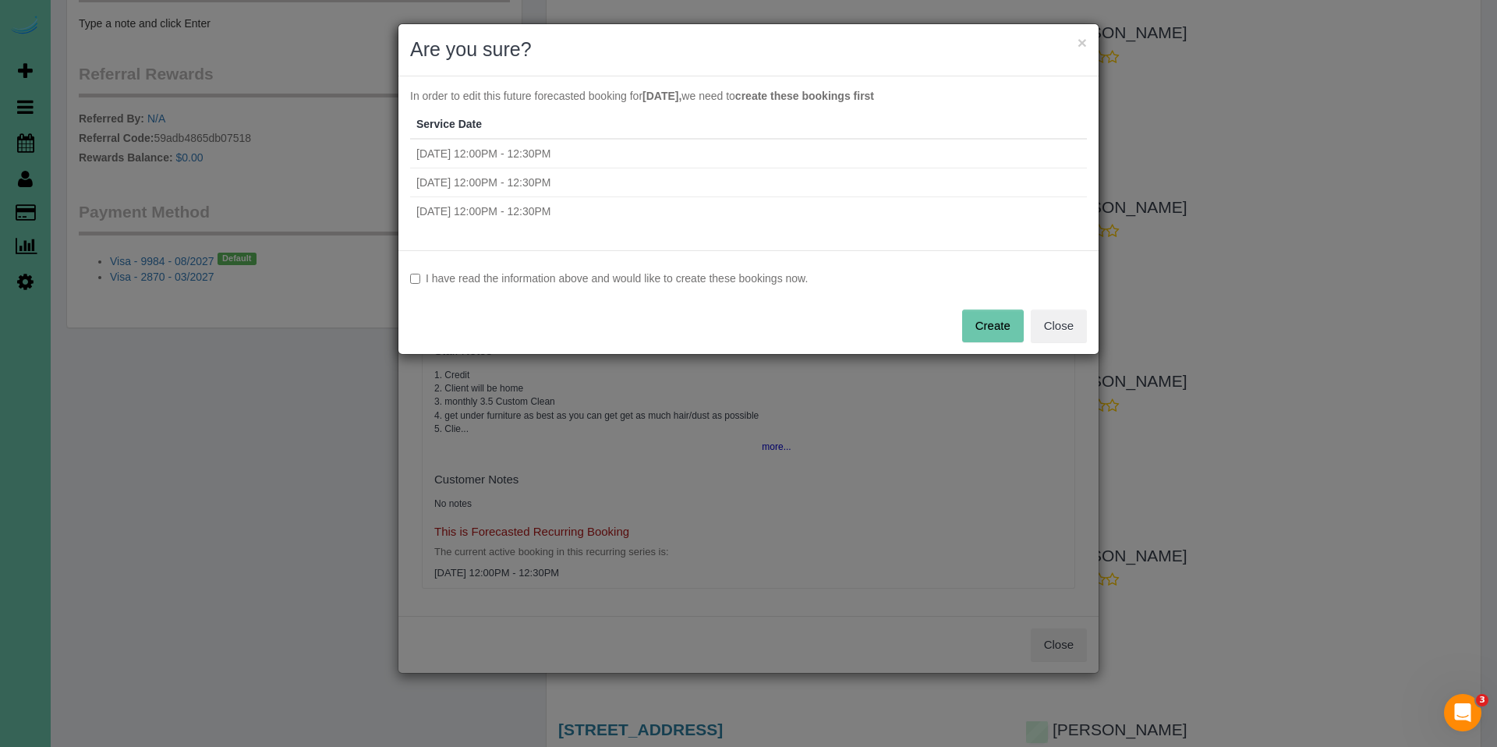
click at [996, 325] on button "Create" at bounding box center [993, 326] width 62 height 33
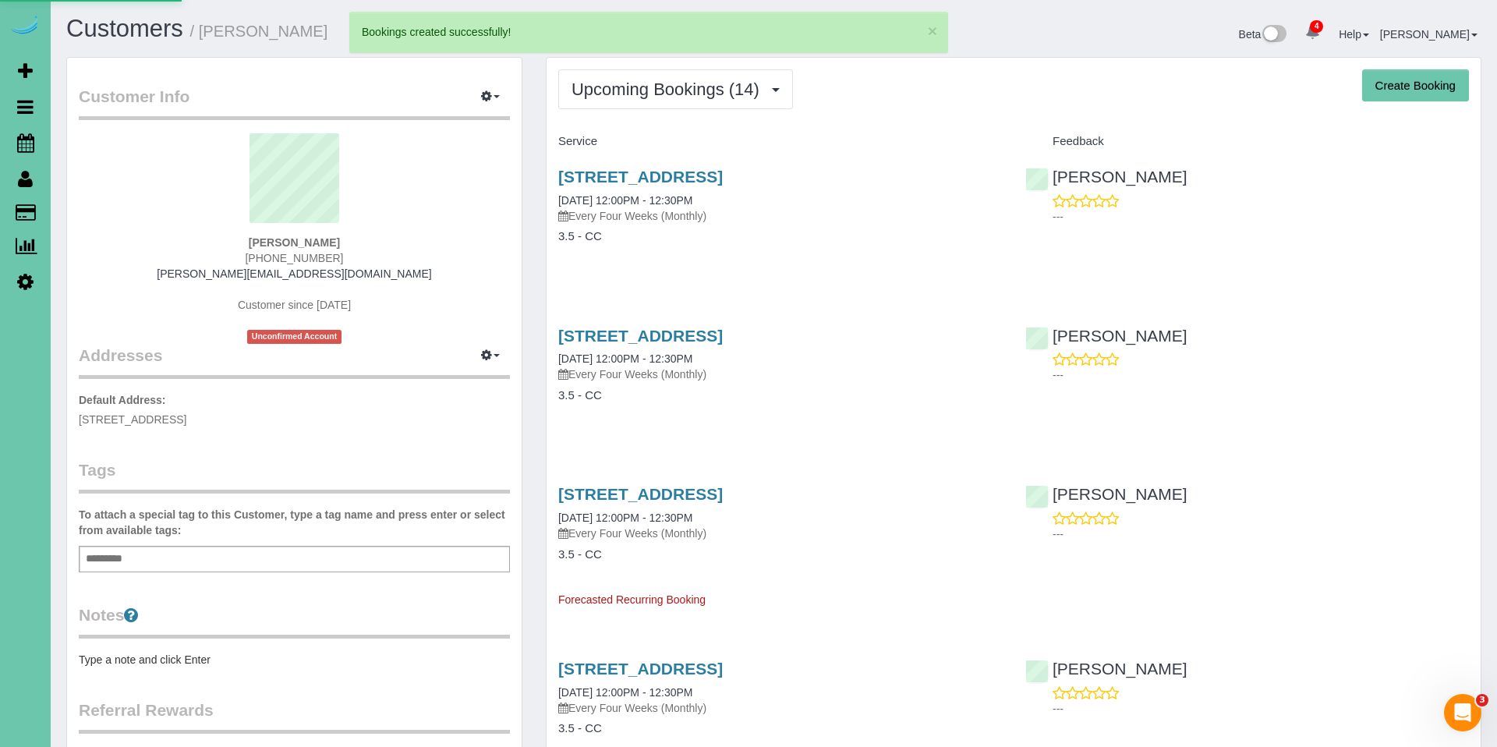
select select "NE"
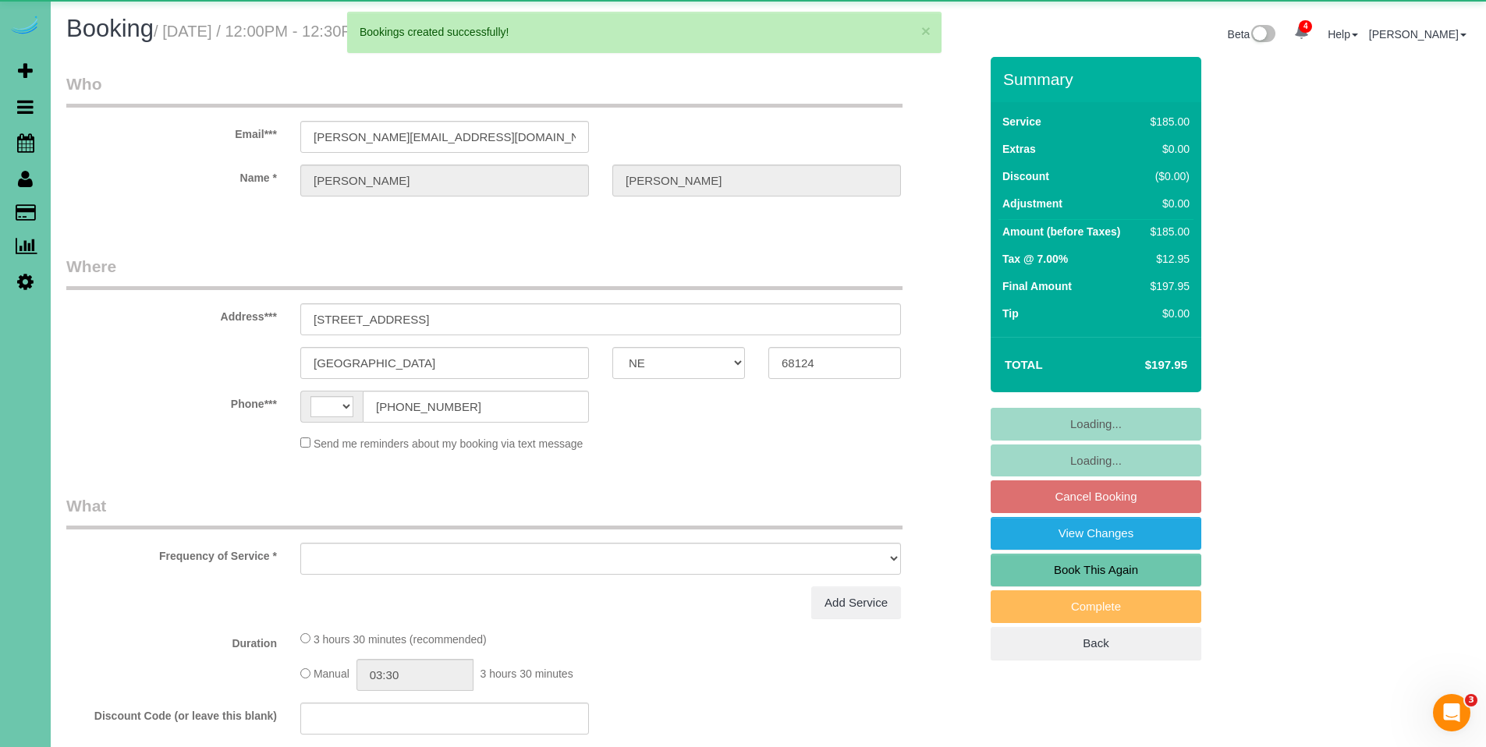
select select "string:US"
select select "object:3282"
select select "string:fspay-38064bde-65ad-4235-81af-a48cfdba7920"
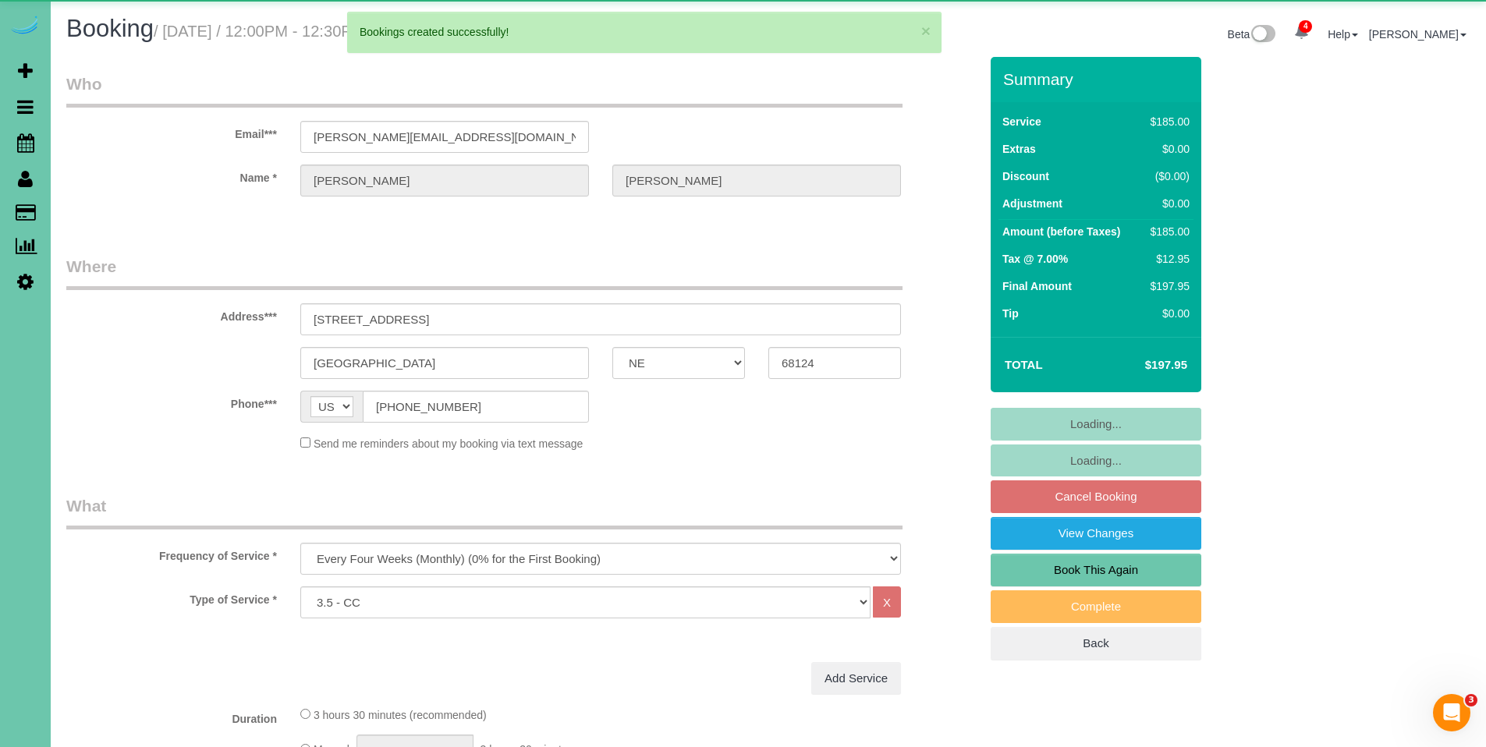
select select "object:3369"
select select "number:35"
select select "number:41"
